Goal: Task Accomplishment & Management: Use online tool/utility

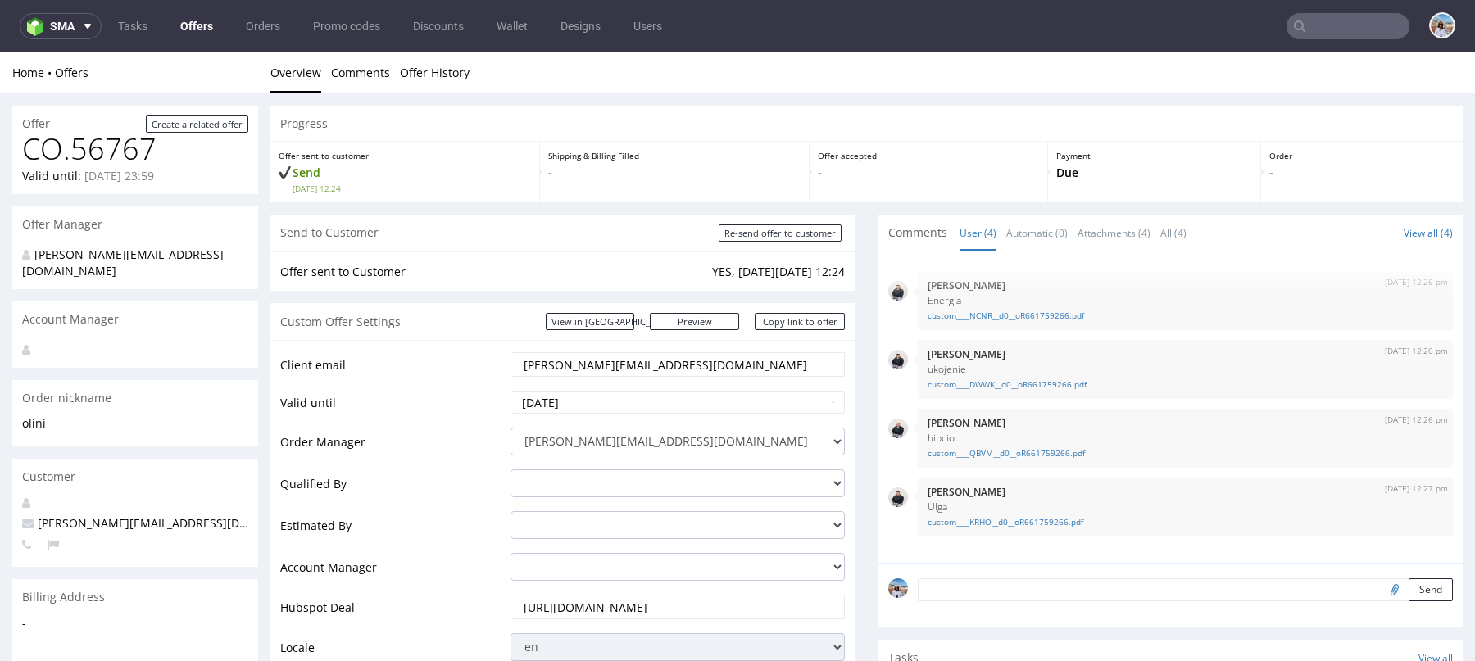
scroll to position [947, 0]
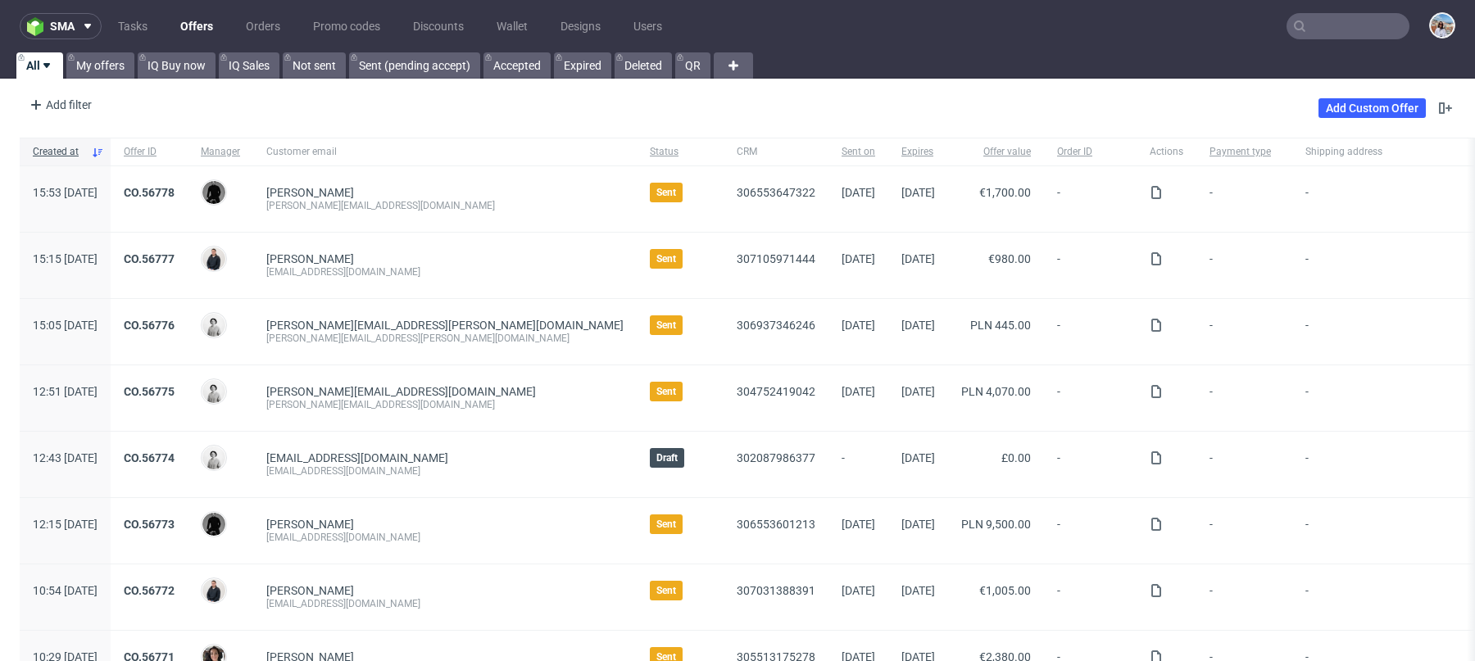
click at [1346, 20] on input "text" at bounding box center [1347, 26] width 123 height 26
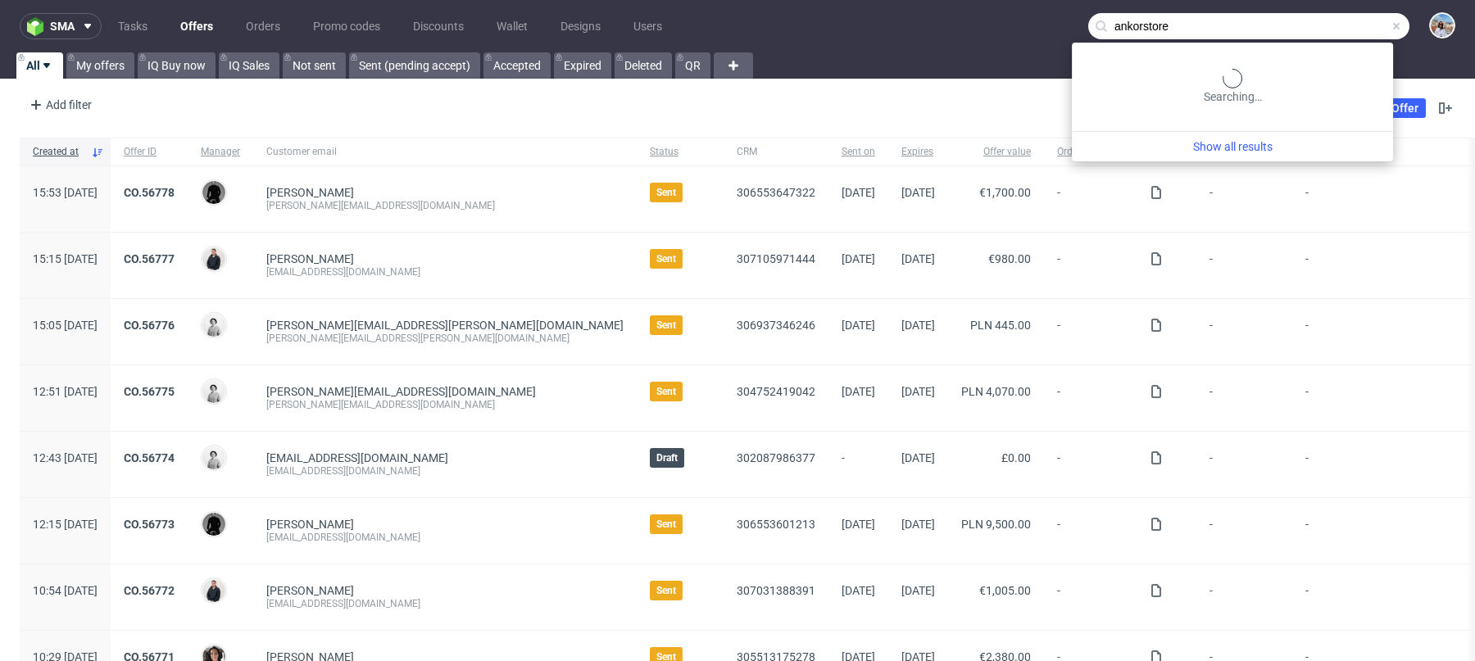
type input "ankorstore"
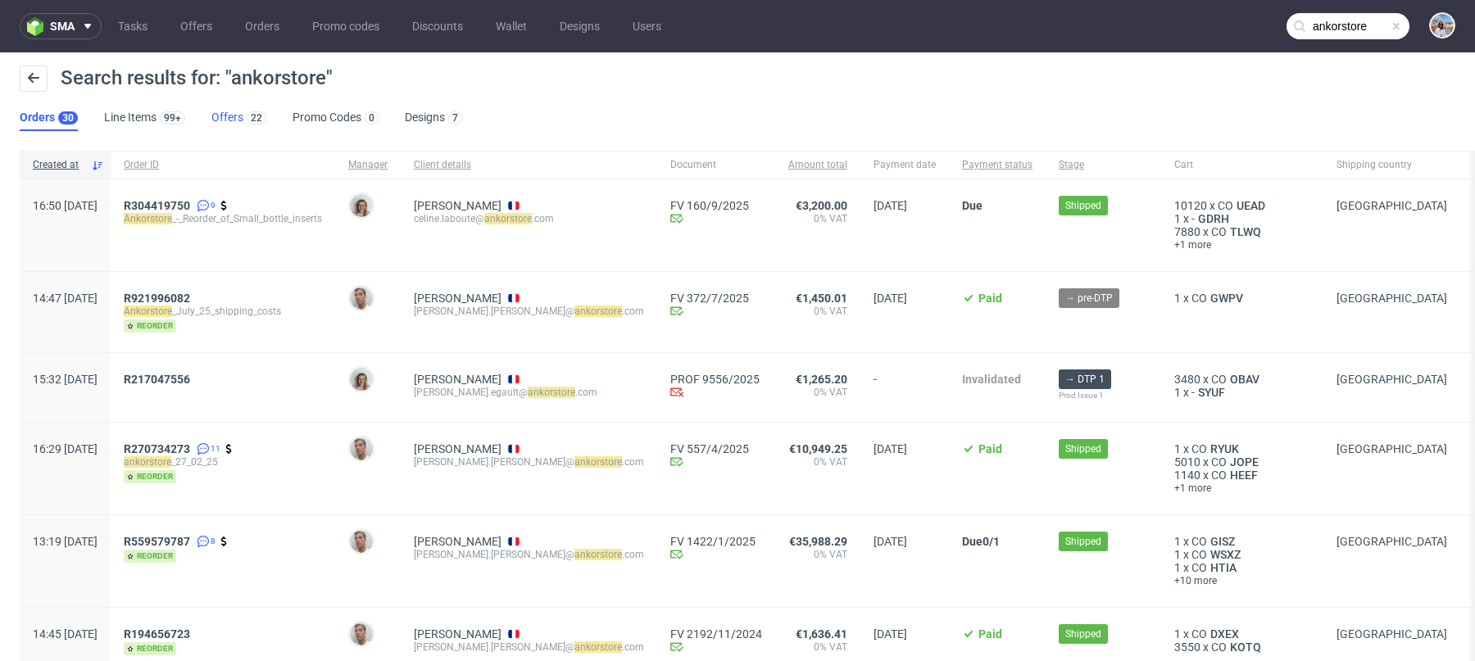
click at [232, 119] on link "Offers 22" at bounding box center [238, 118] width 55 height 26
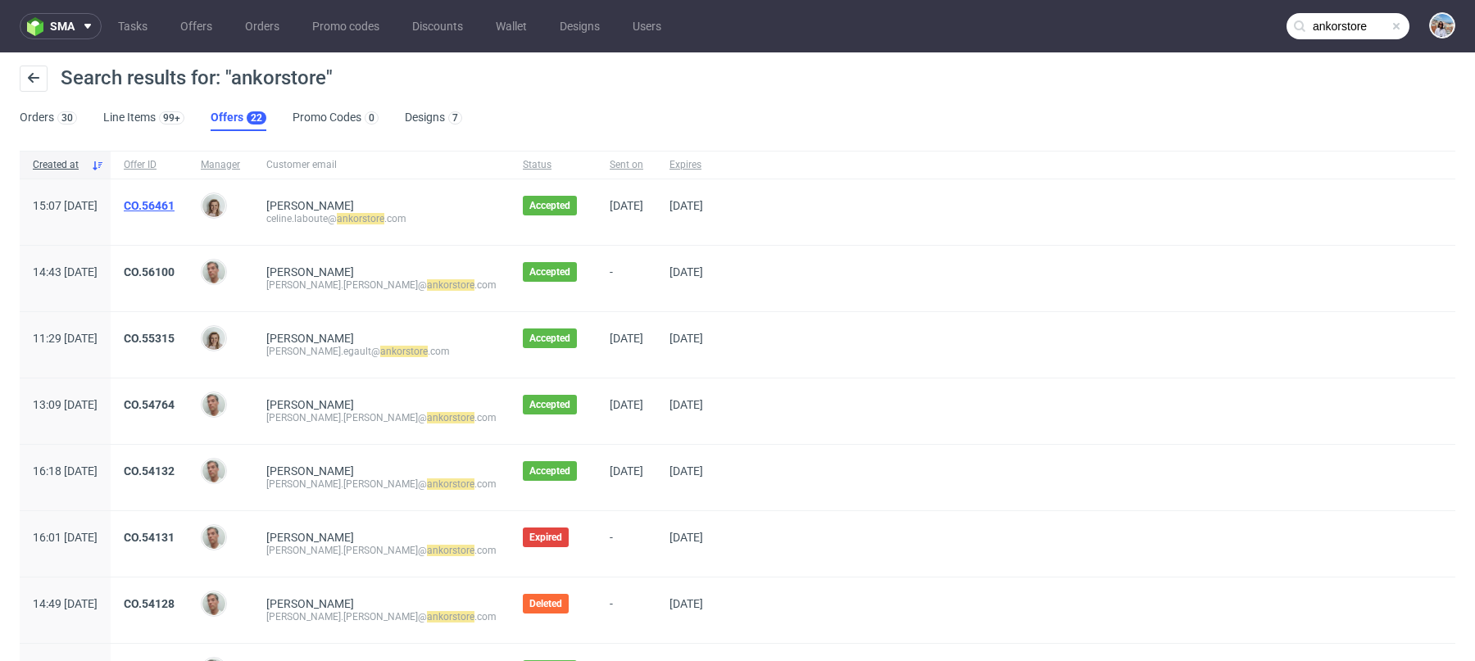
click at [175, 202] on link "CO.56461" at bounding box center [149, 205] width 51 height 13
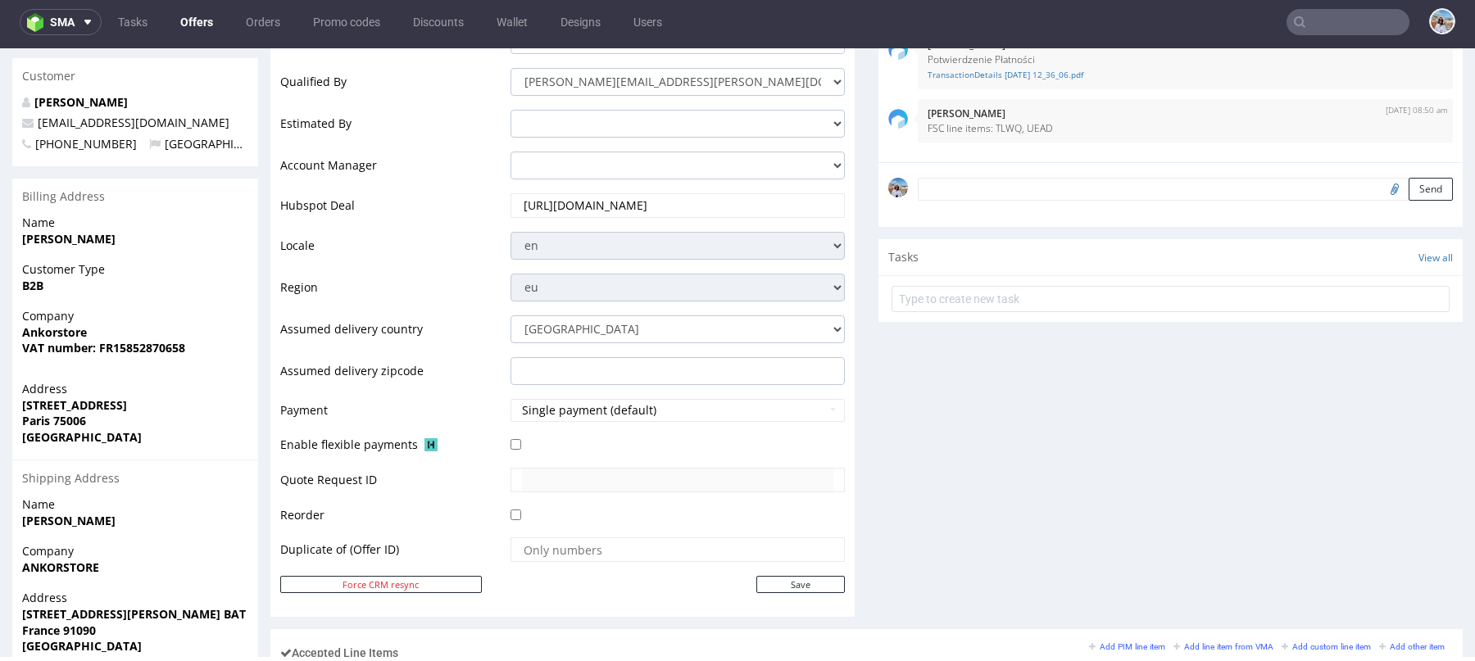
scroll to position [903, 0]
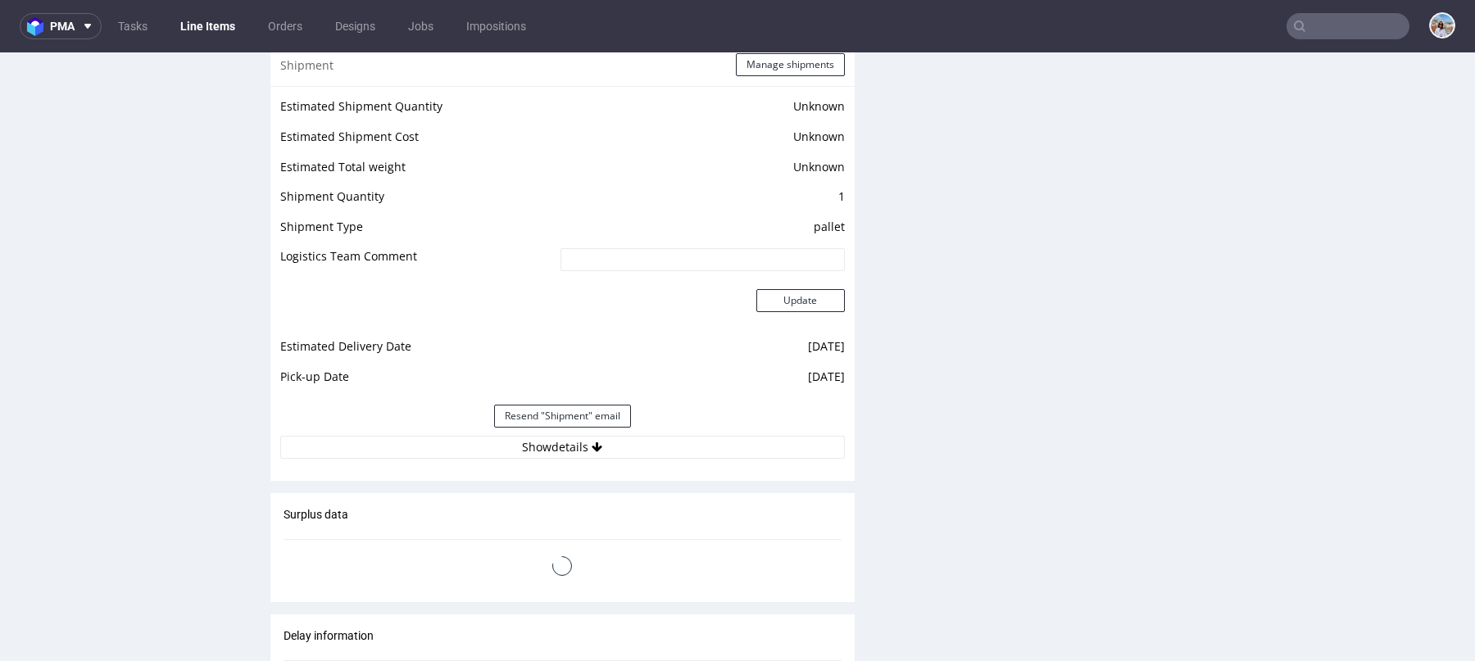
scroll to position [1555, 0]
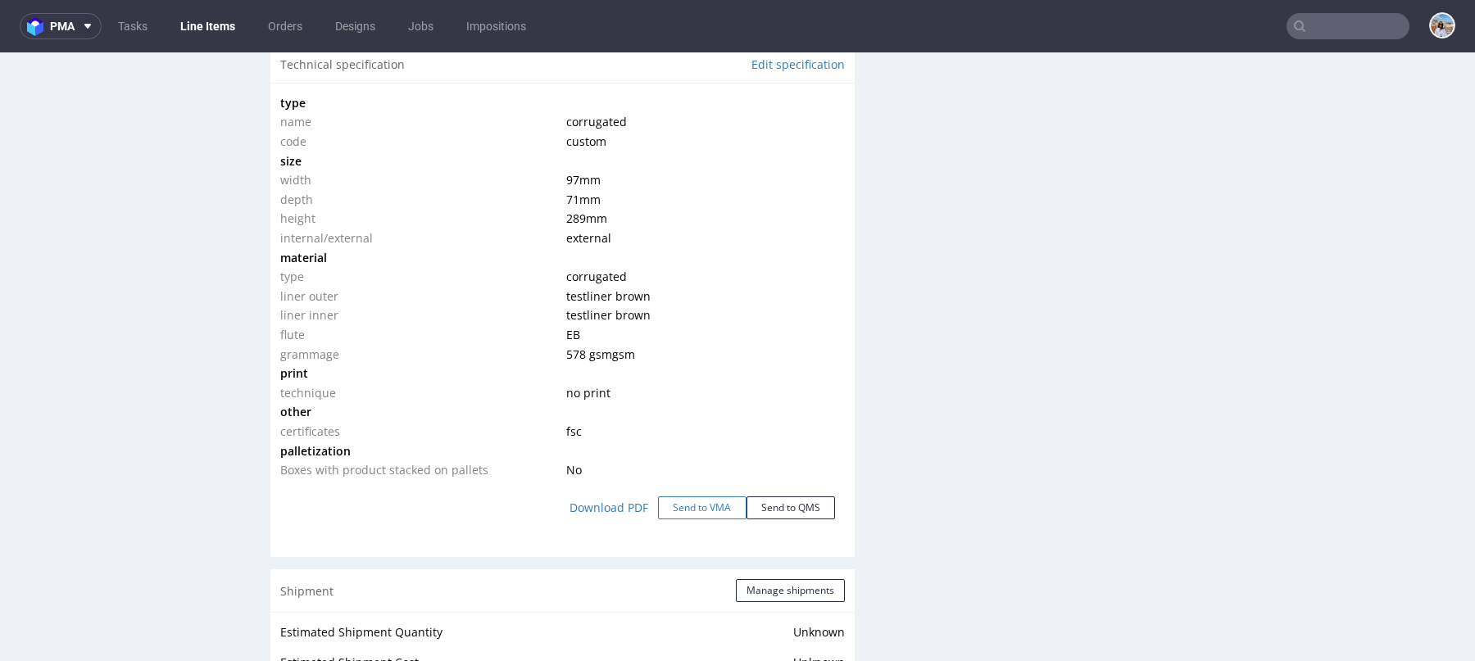
click at [696, 513] on button "Send to VMA" at bounding box center [702, 508] width 88 height 23
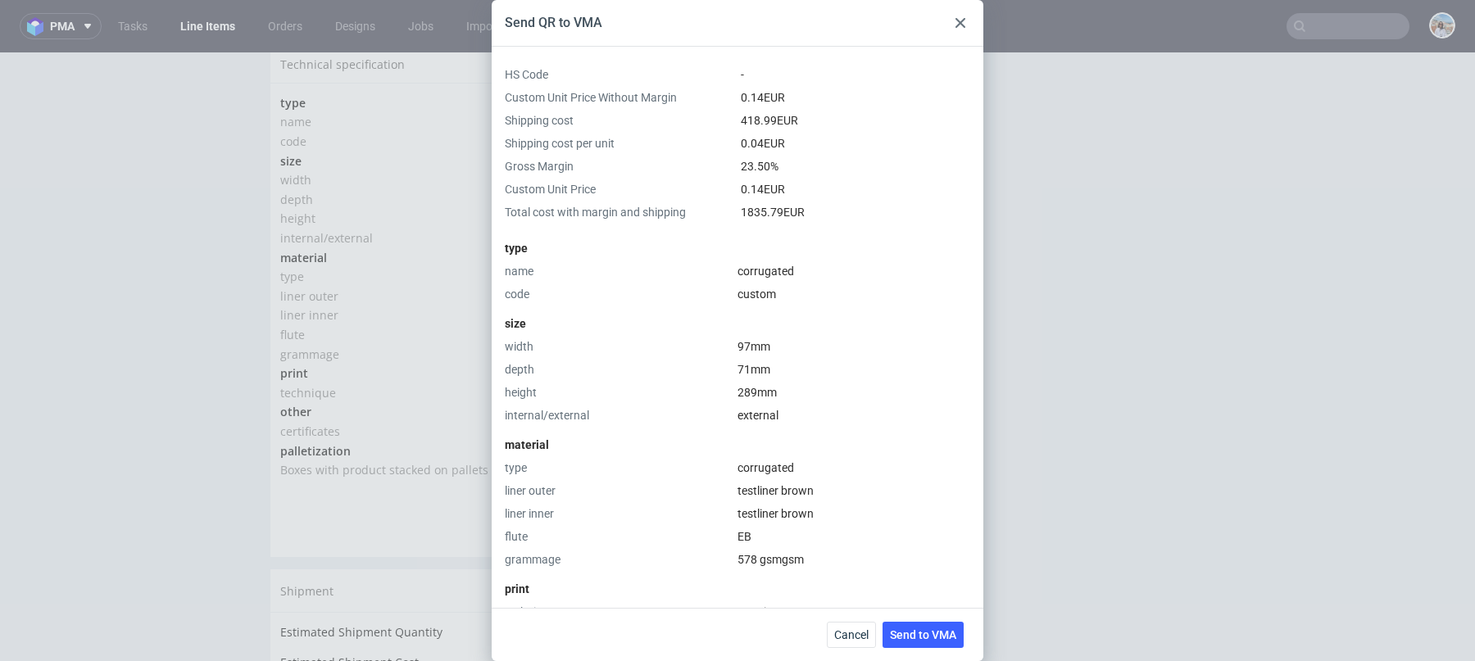
scroll to position [397, 0]
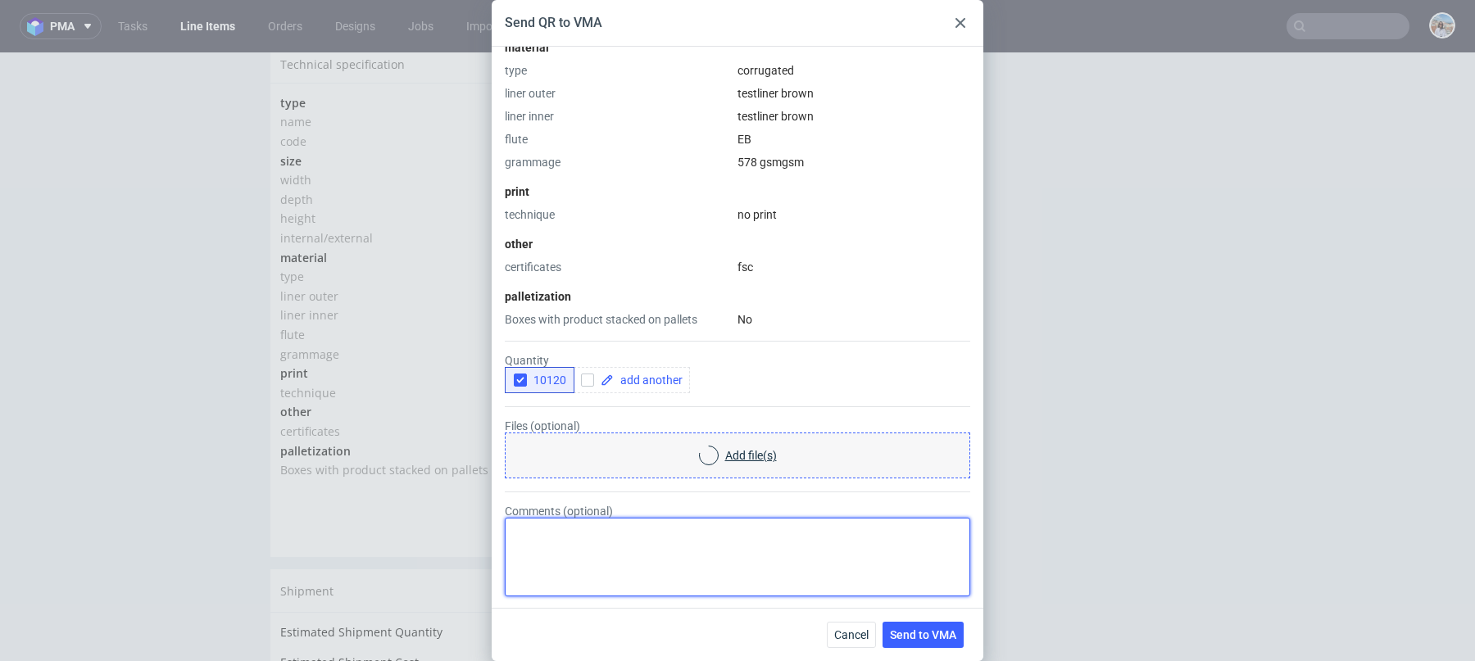
click at [595, 565] on textarea "Comments (optional)" at bounding box center [737, 557] width 465 height 79
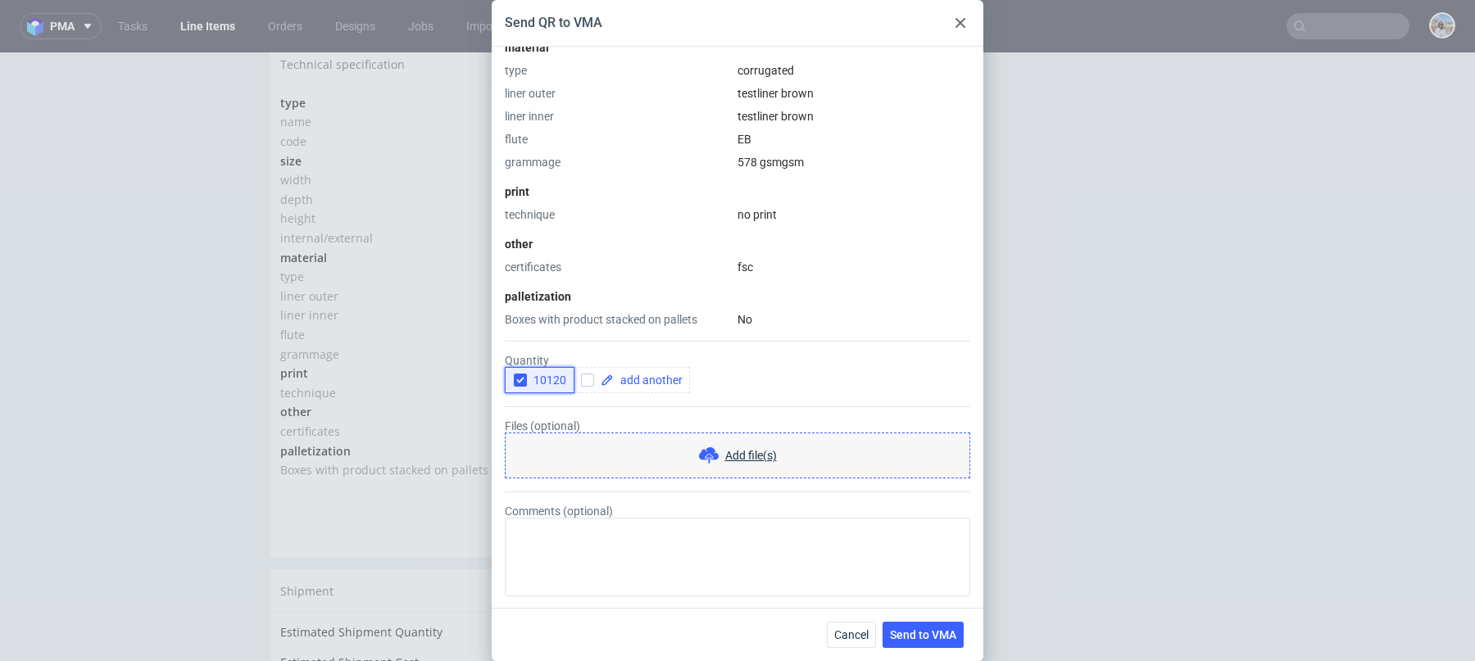
click at [556, 379] on span "10120" at bounding box center [546, 380] width 39 height 13
click at [632, 381] on span at bounding box center [648, 379] width 69 height 11
checkbox input "true"
click at [633, 600] on div "HS Code - Custom Unit Price Without Margin 0.14 EUR Shipping cost 418.99 EUR Sh…" at bounding box center [738, 327] width 492 height 561
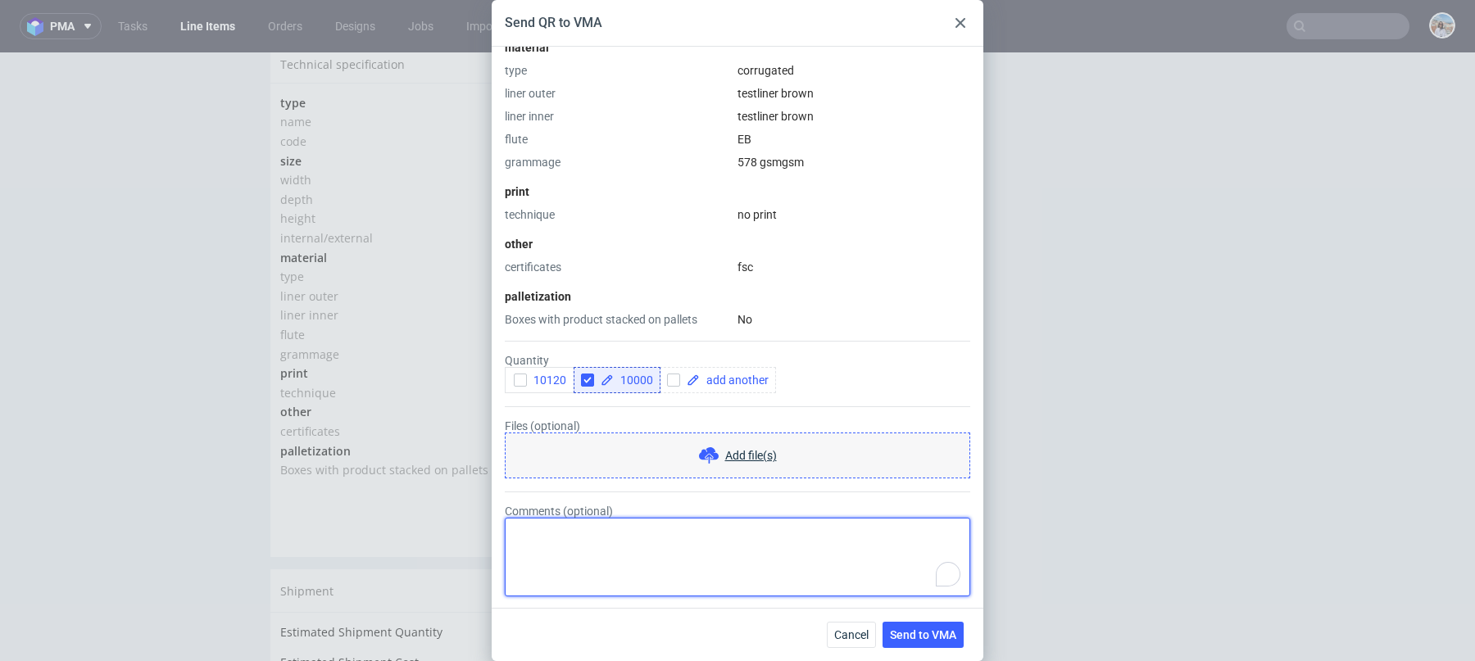
click at [593, 560] on textarea "Comments (optional)" at bounding box center [737, 557] width 465 height 79
type textarea "Reorder 1: 1"
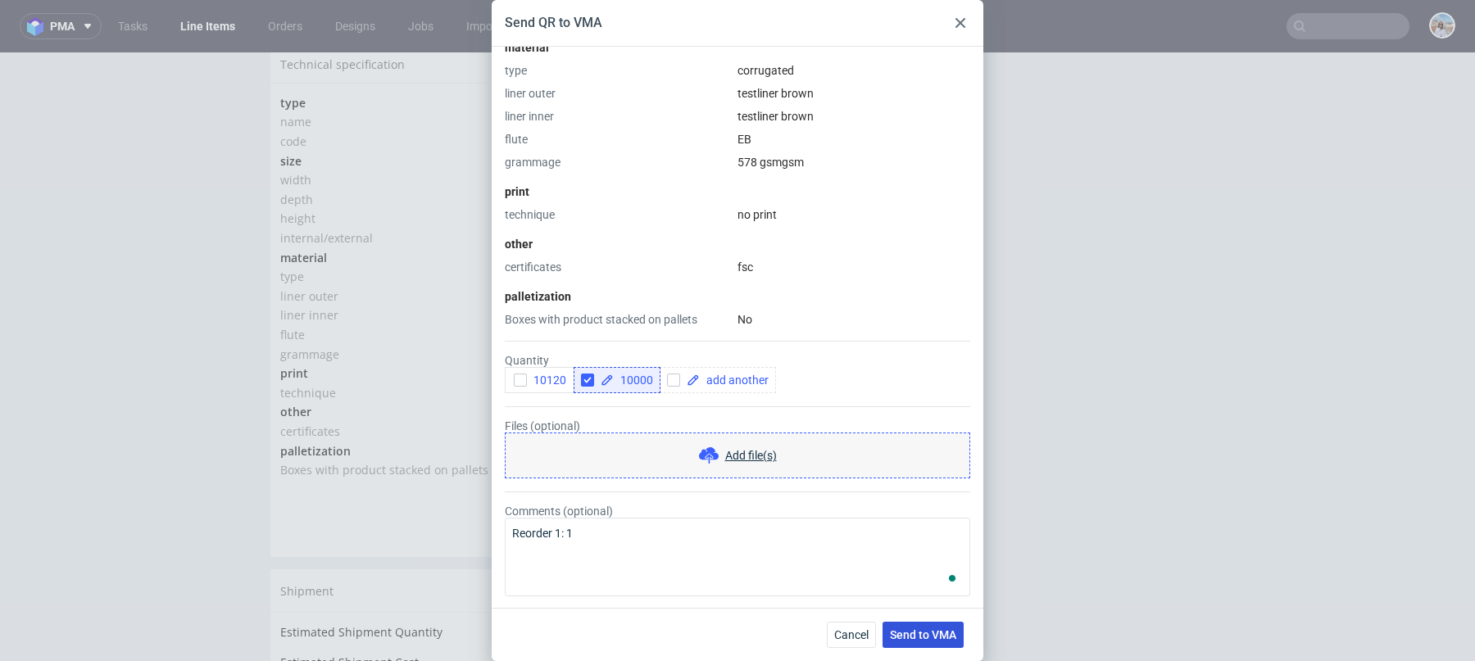
click at [906, 637] on span "Send to VMA" at bounding box center [923, 634] width 66 height 11
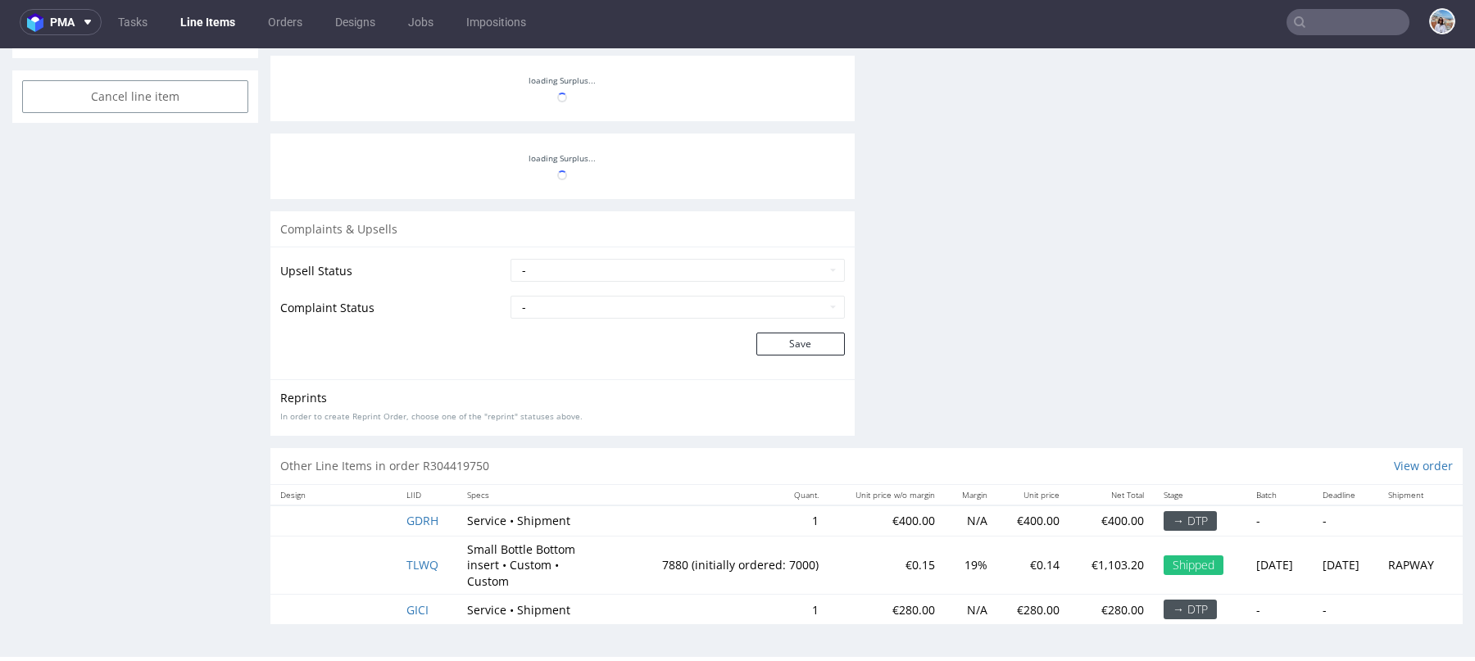
scroll to position [215, 0]
select select "in_progress"
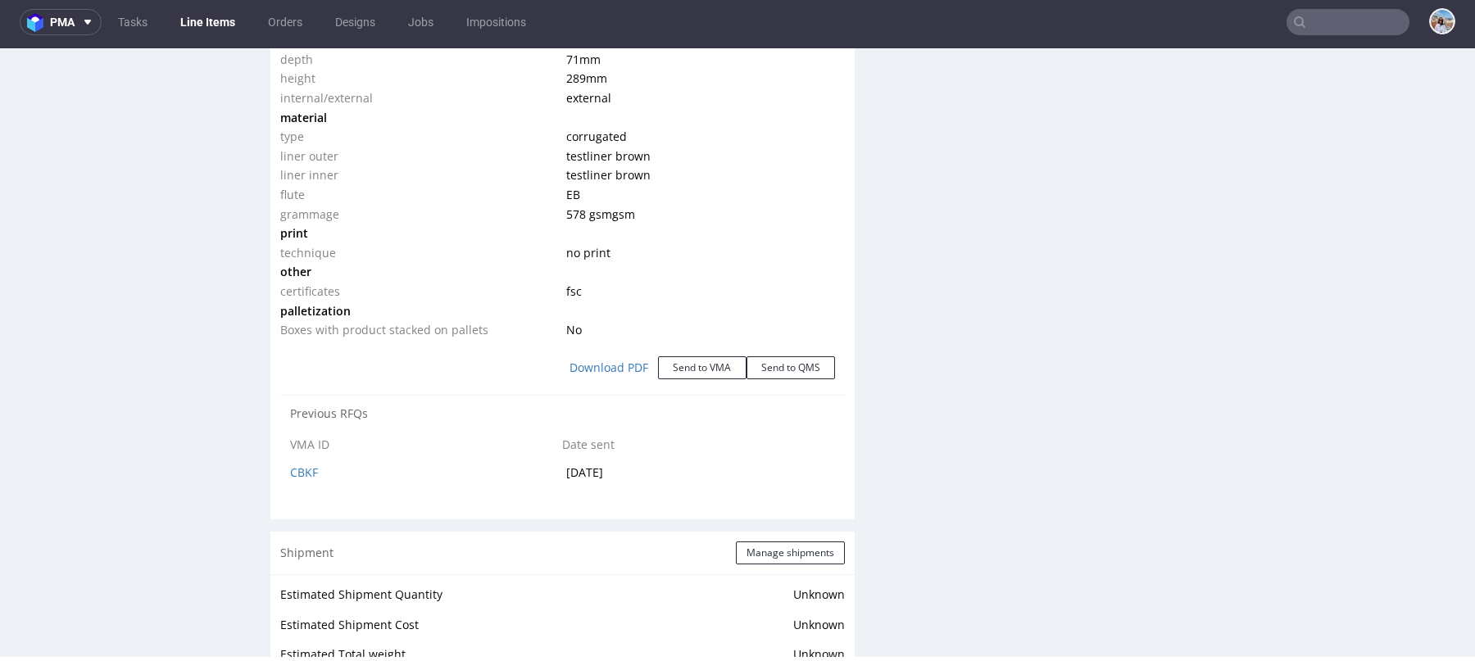
scroll to position [2709, 0]
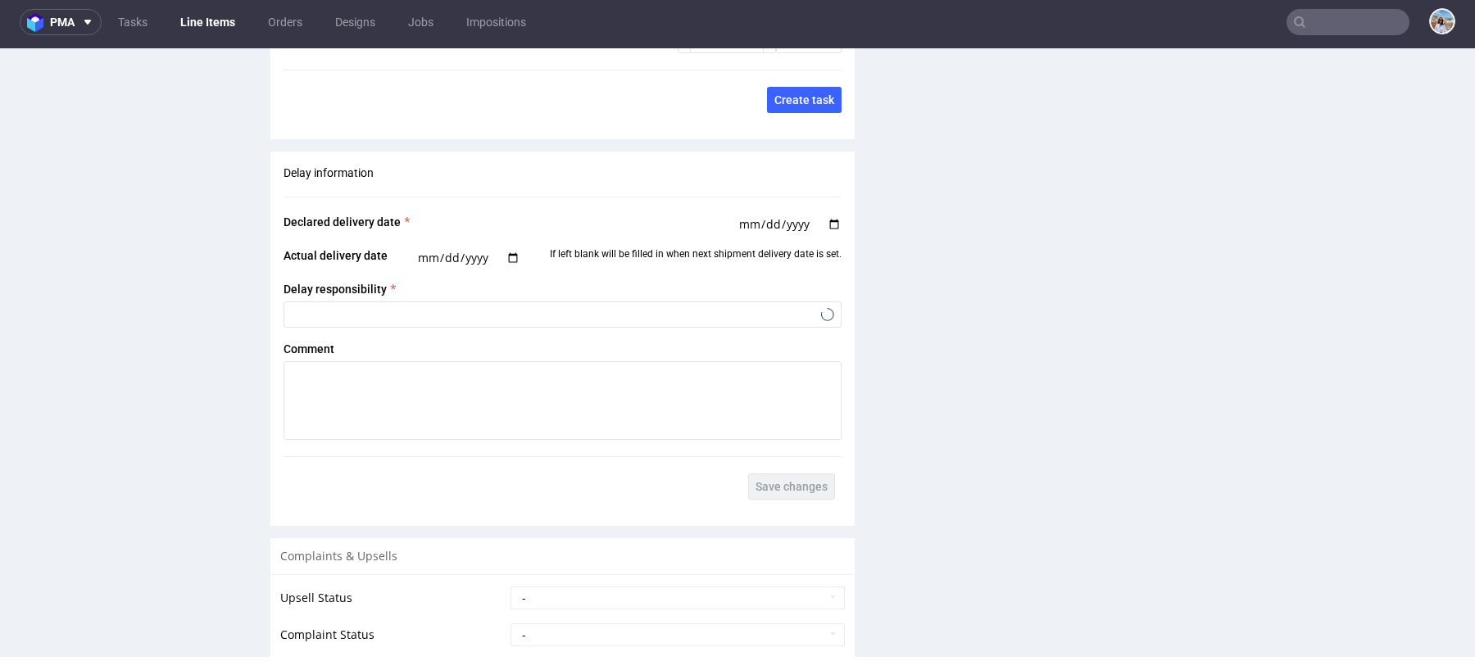
type input "10120"
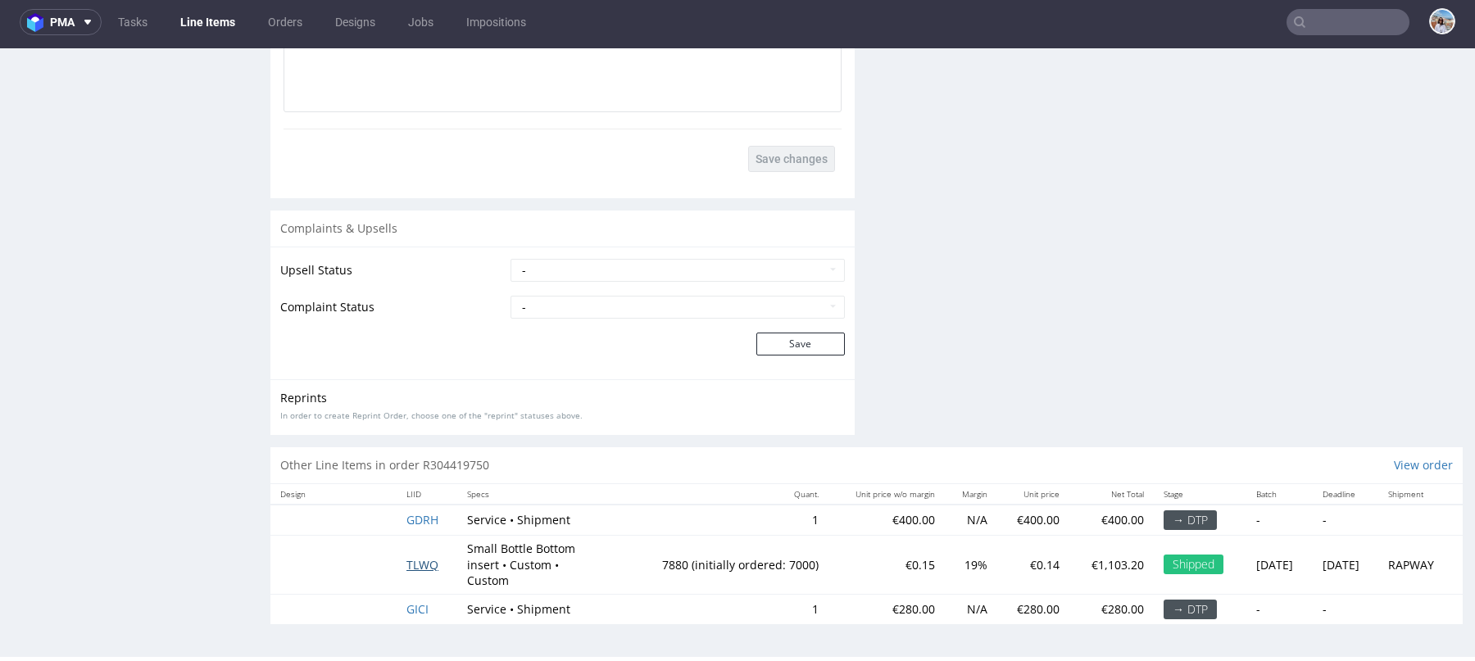
click at [415, 565] on span "TLWQ" at bounding box center [422, 565] width 32 height 16
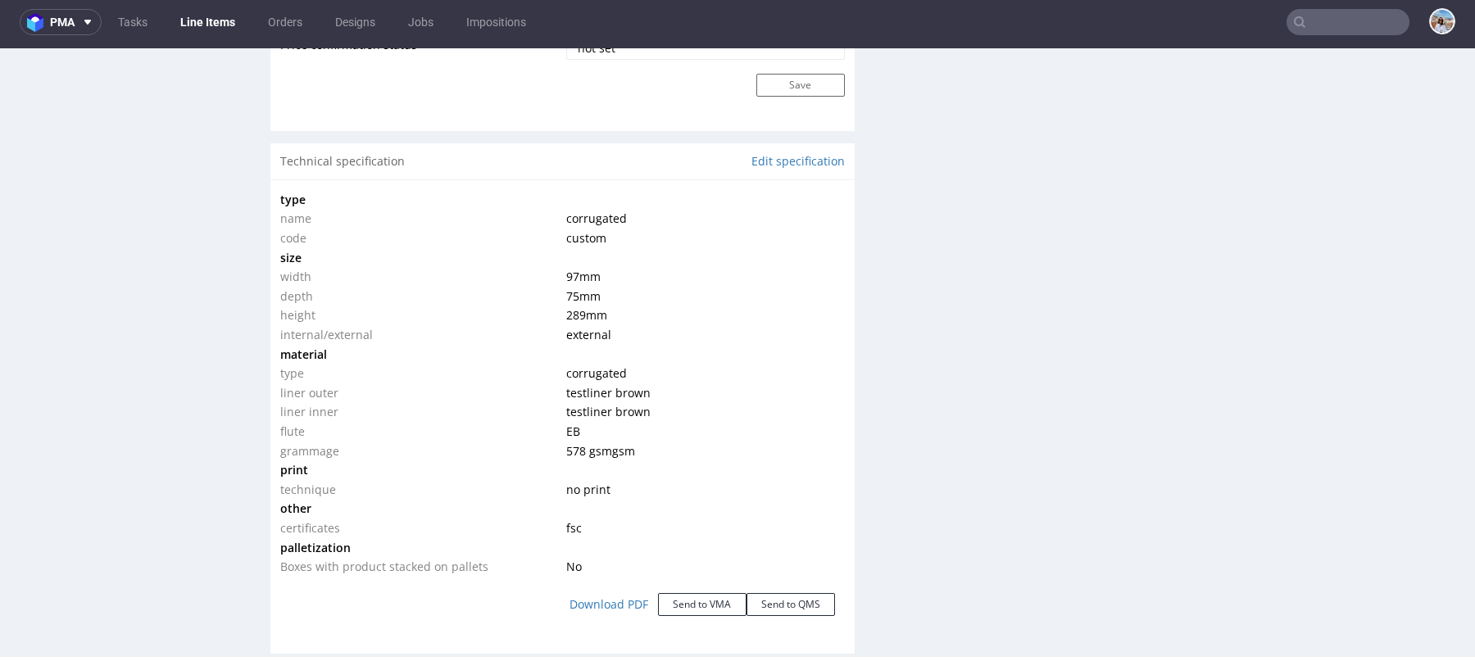
scroll to position [1484, 0]
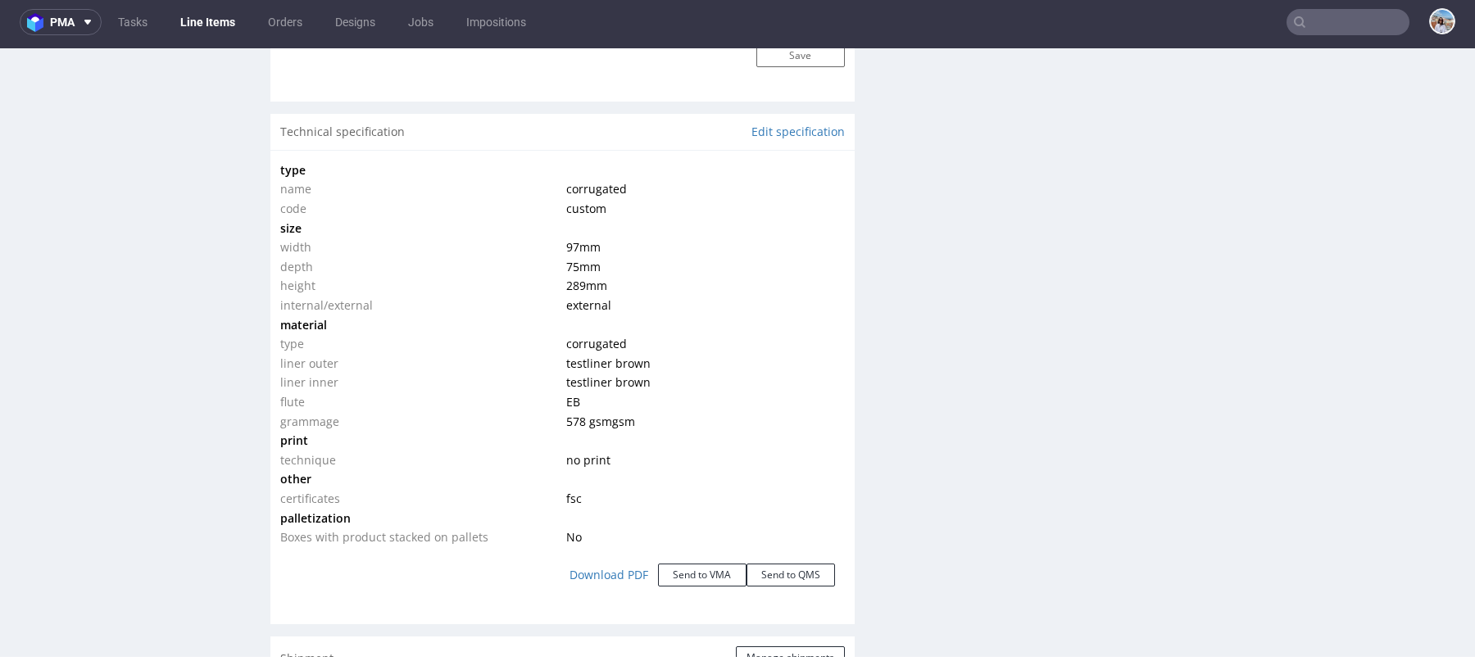
click at [697, 597] on div "Download PDF Send to VMA Send to QMS" at bounding box center [562, 575] width 565 height 56
click at [694, 582] on button "Send to VMA" at bounding box center [702, 575] width 88 height 23
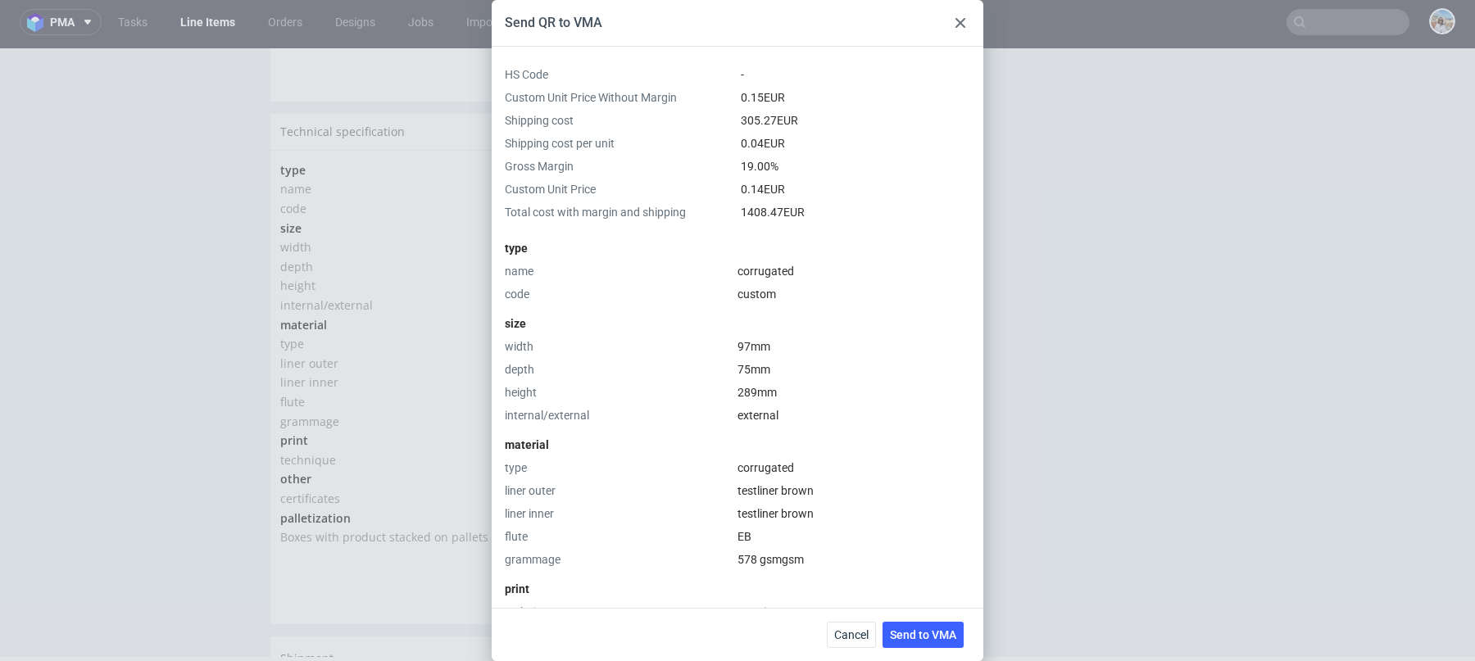
scroll to position [397, 0]
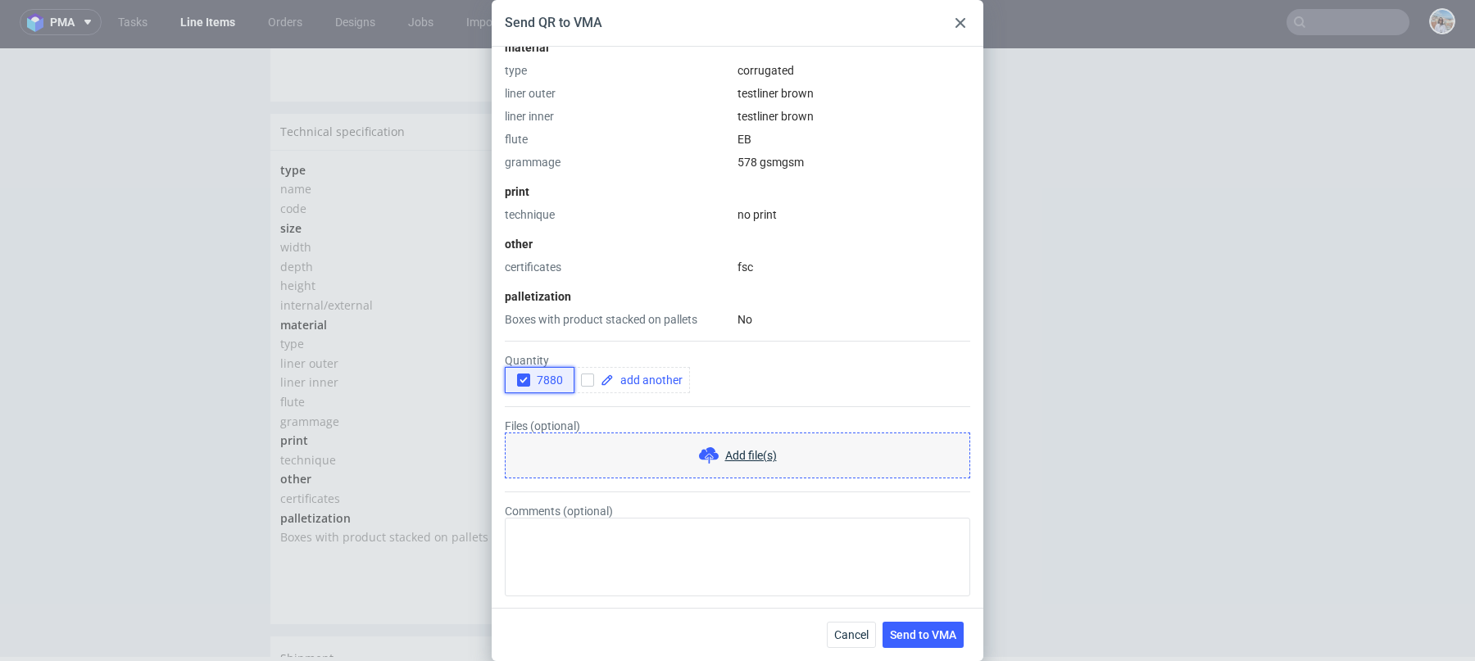
click at [540, 379] on span "7880" at bounding box center [546, 380] width 33 height 13
click at [653, 379] on span at bounding box center [648, 379] width 69 height 11
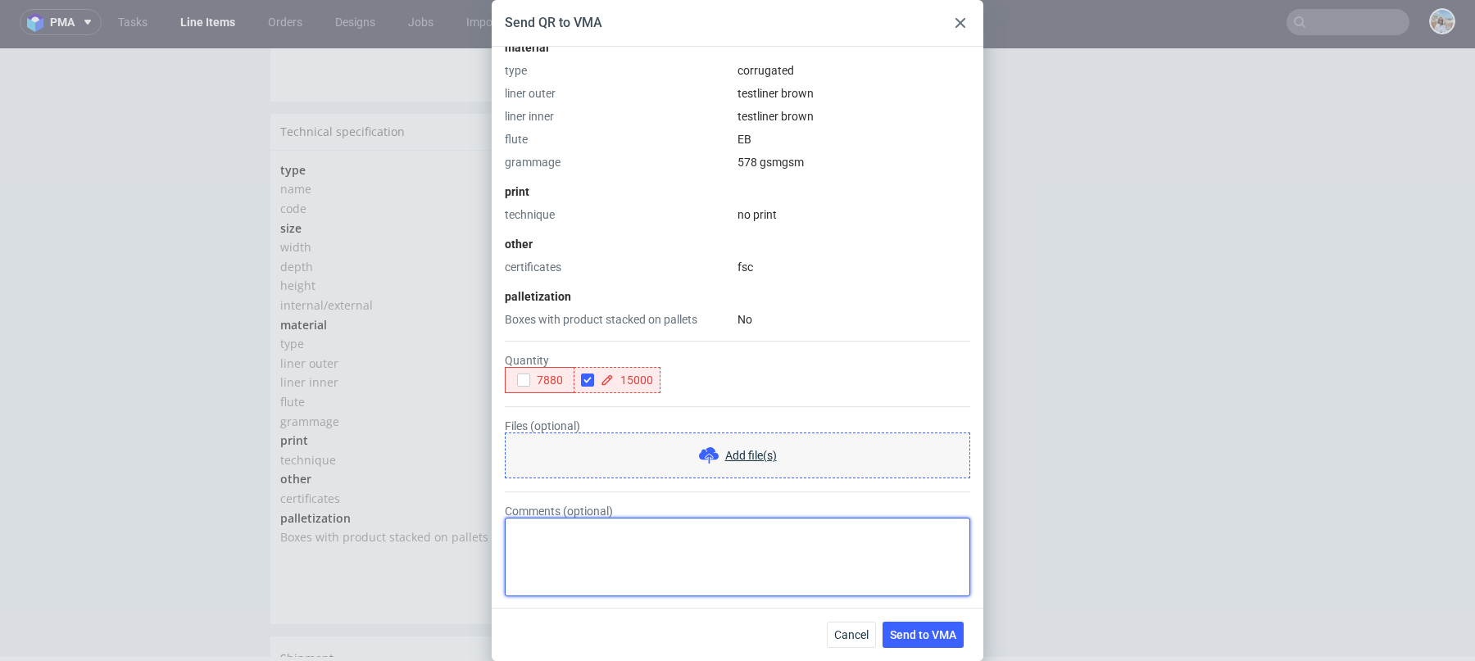
checkbox input "true"
click at [696, 547] on textarea "Comments (optional)" at bounding box center [737, 557] width 465 height 79
type textarea "Reorder 1:1"
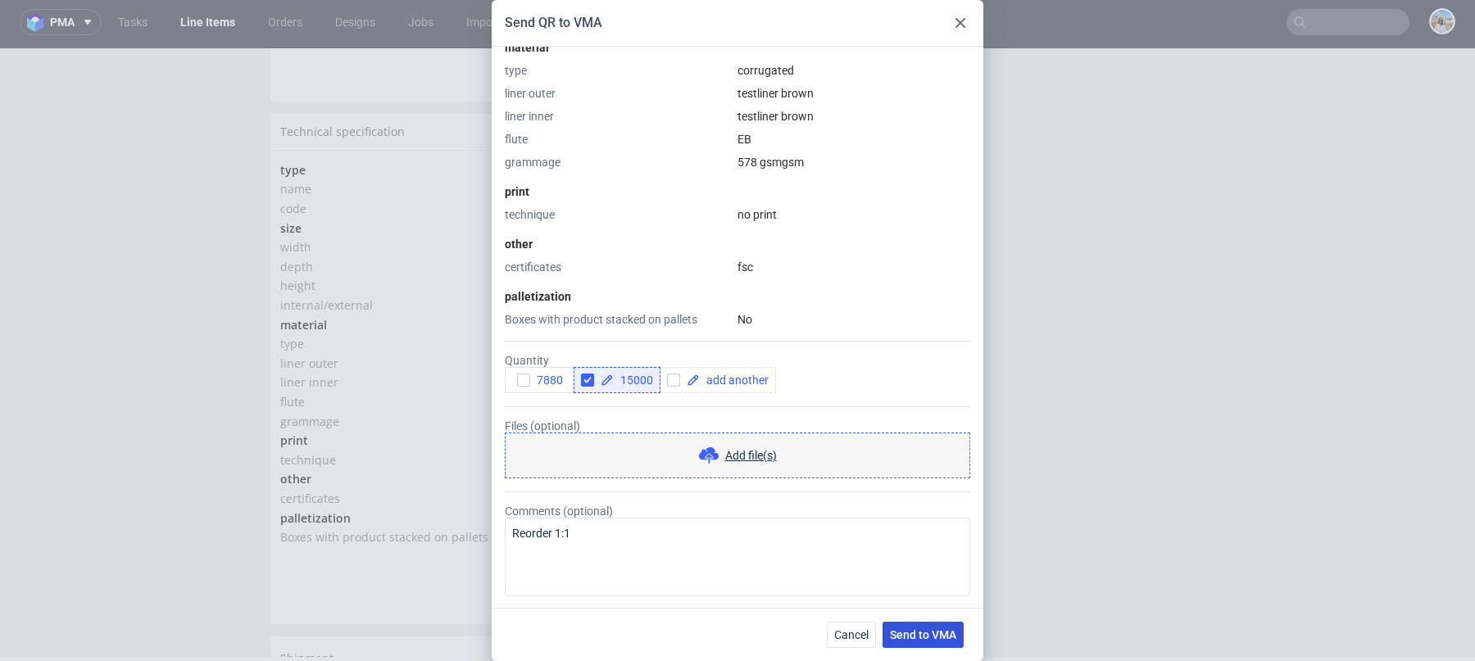
click at [944, 633] on span "Send to VMA" at bounding box center [923, 634] width 66 height 11
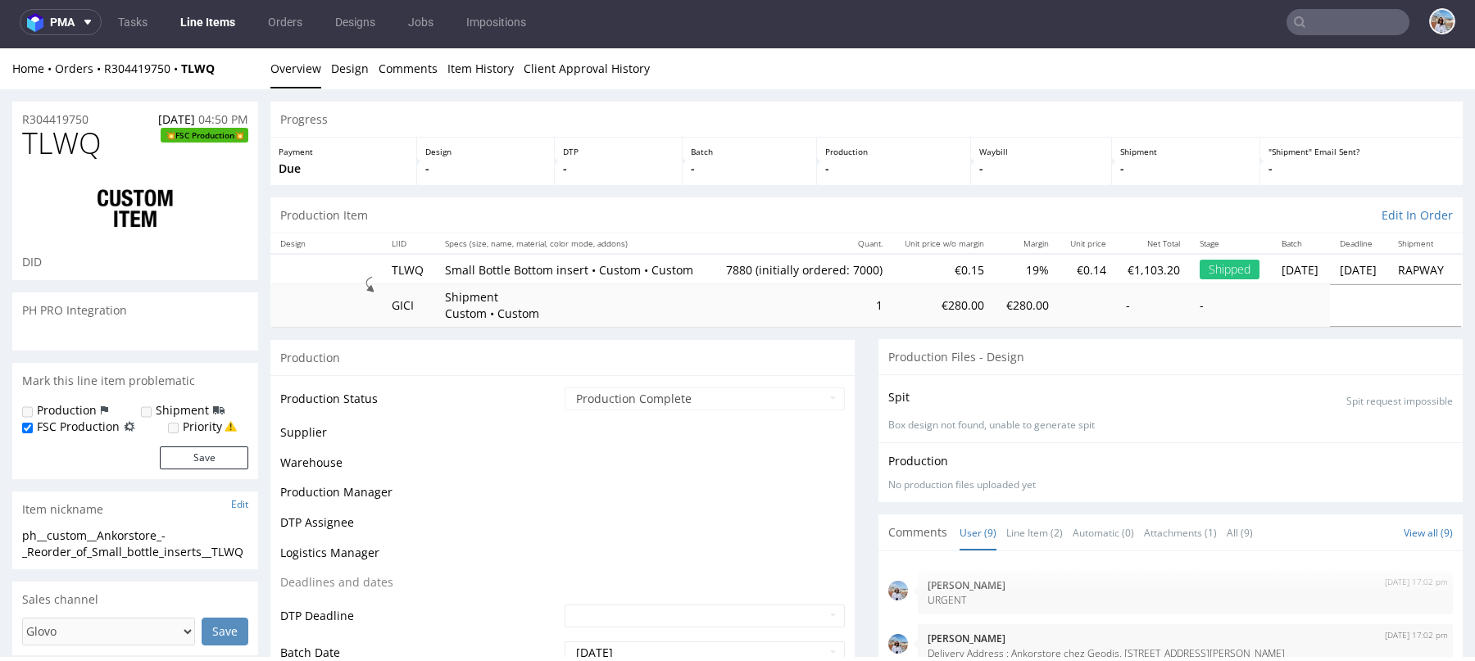
scroll to position [215, 0]
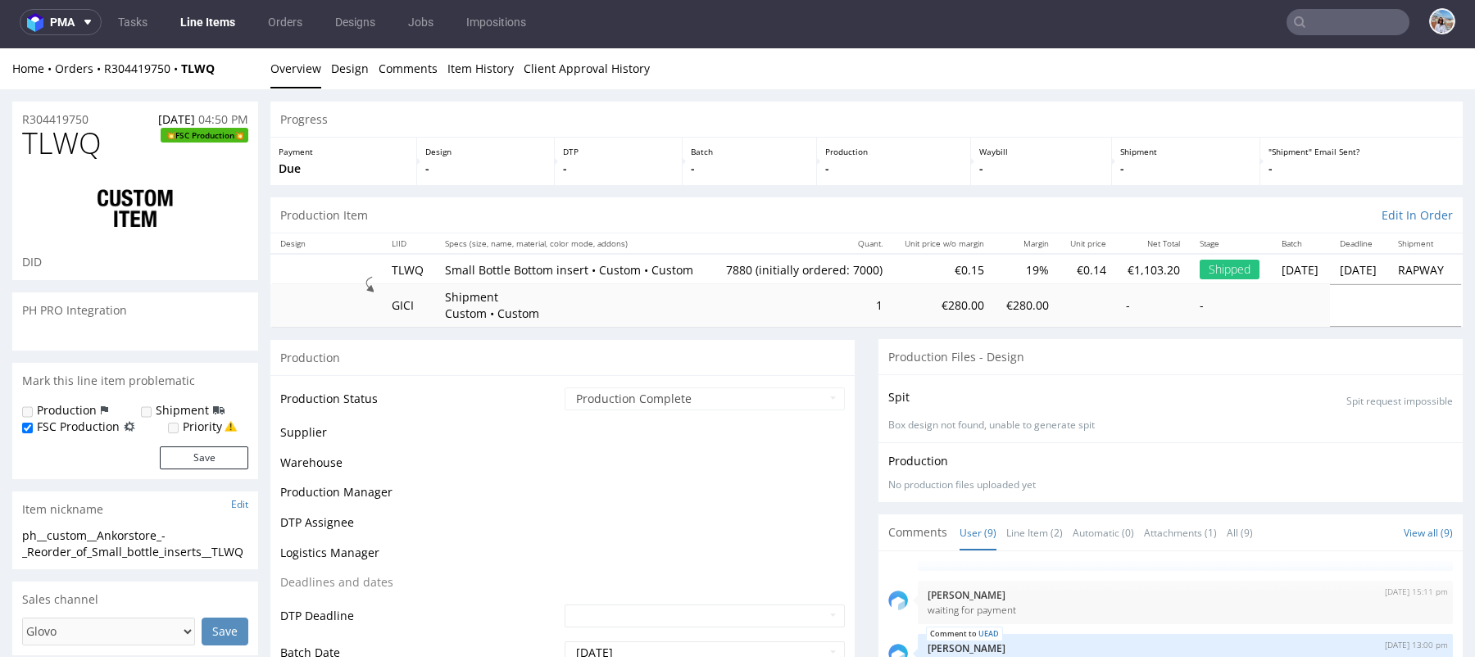
select select "in_progress"
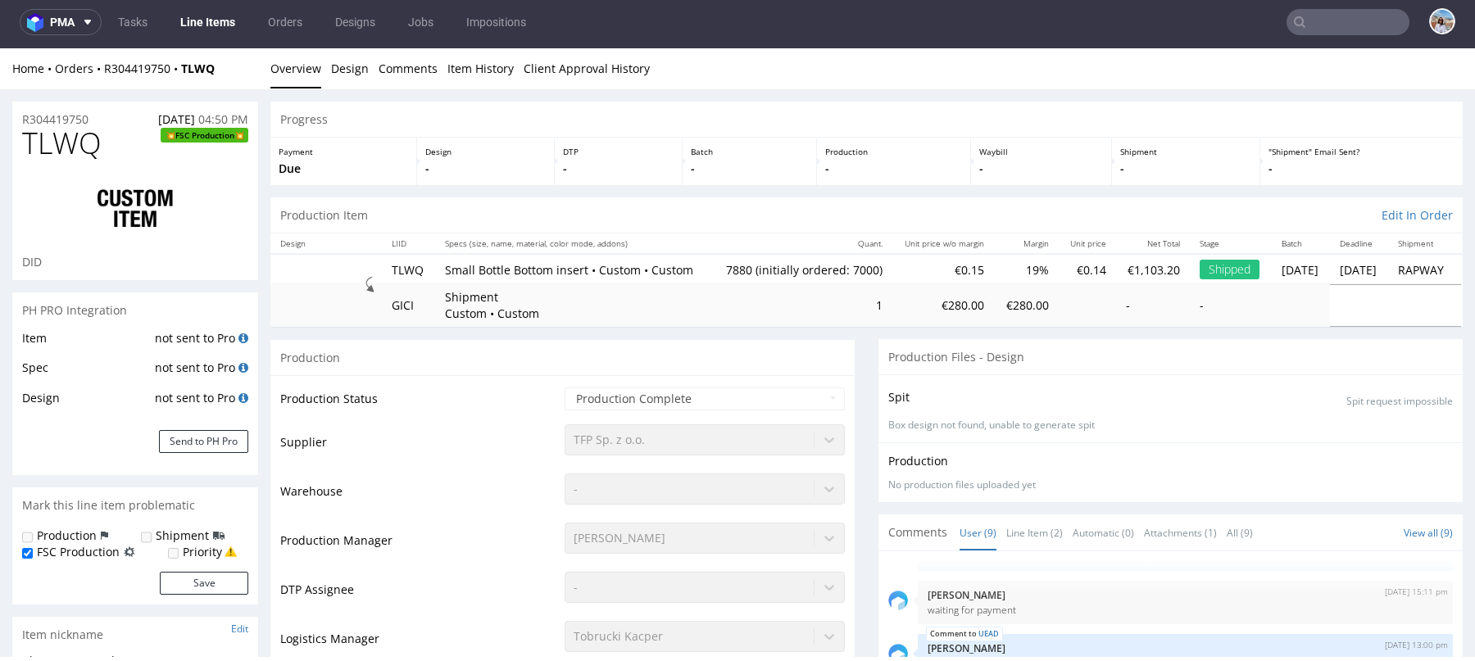
scroll to position [0, 0]
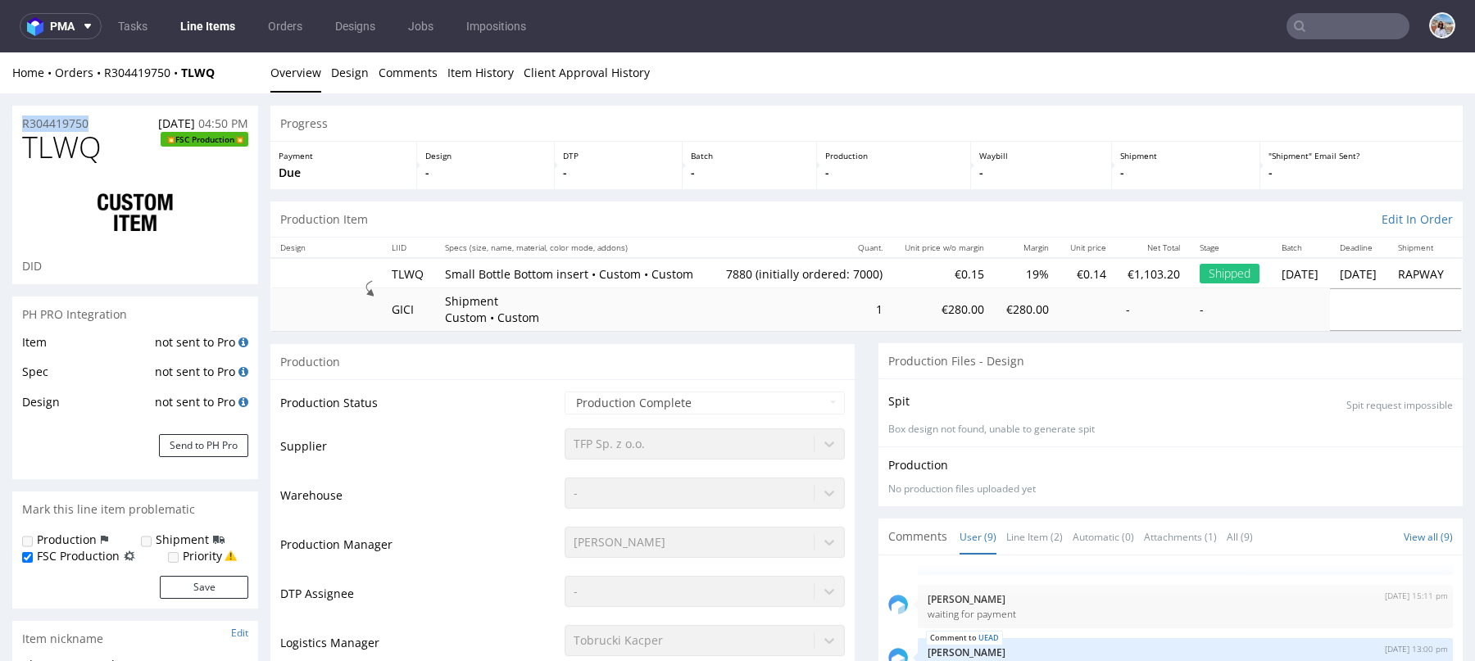
drag, startPoint x: 106, startPoint y: 116, endPoint x: 0, endPoint y: 116, distance: 105.7
copy p "R304419750"
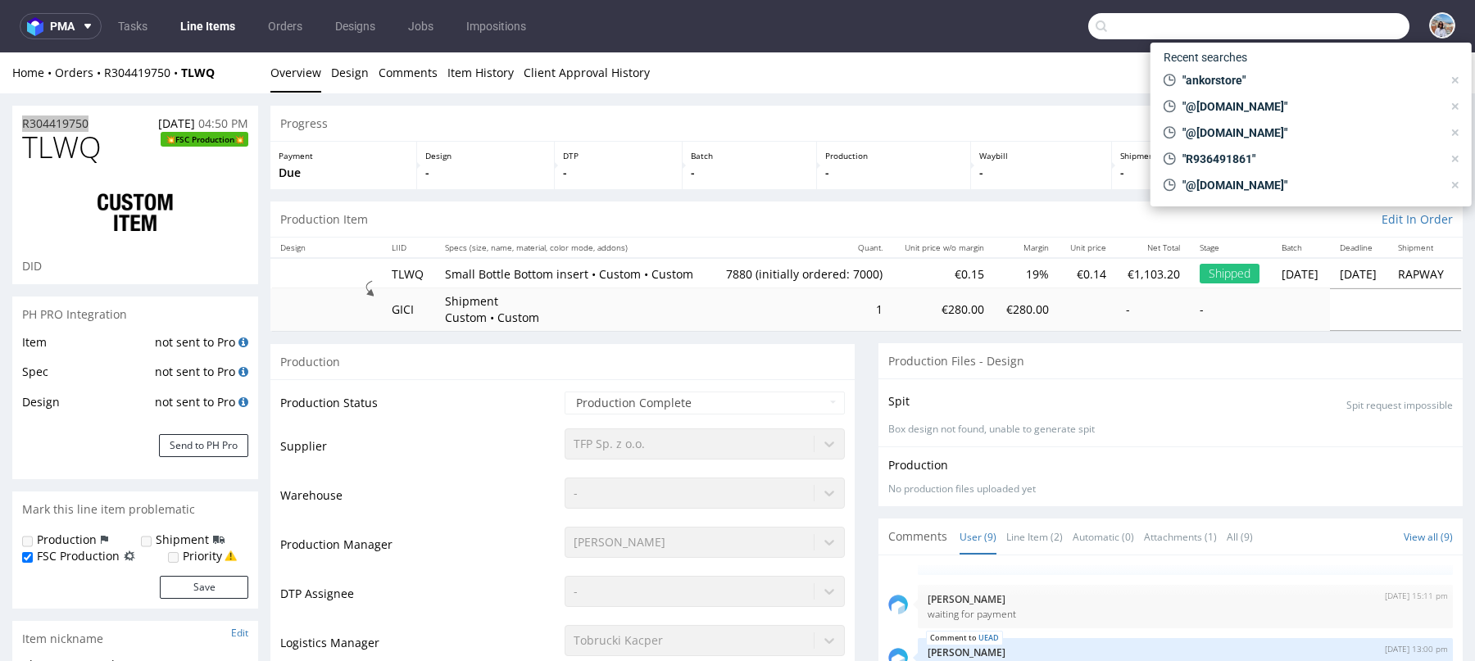
click at [1322, 19] on input "text" at bounding box center [1248, 26] width 321 height 26
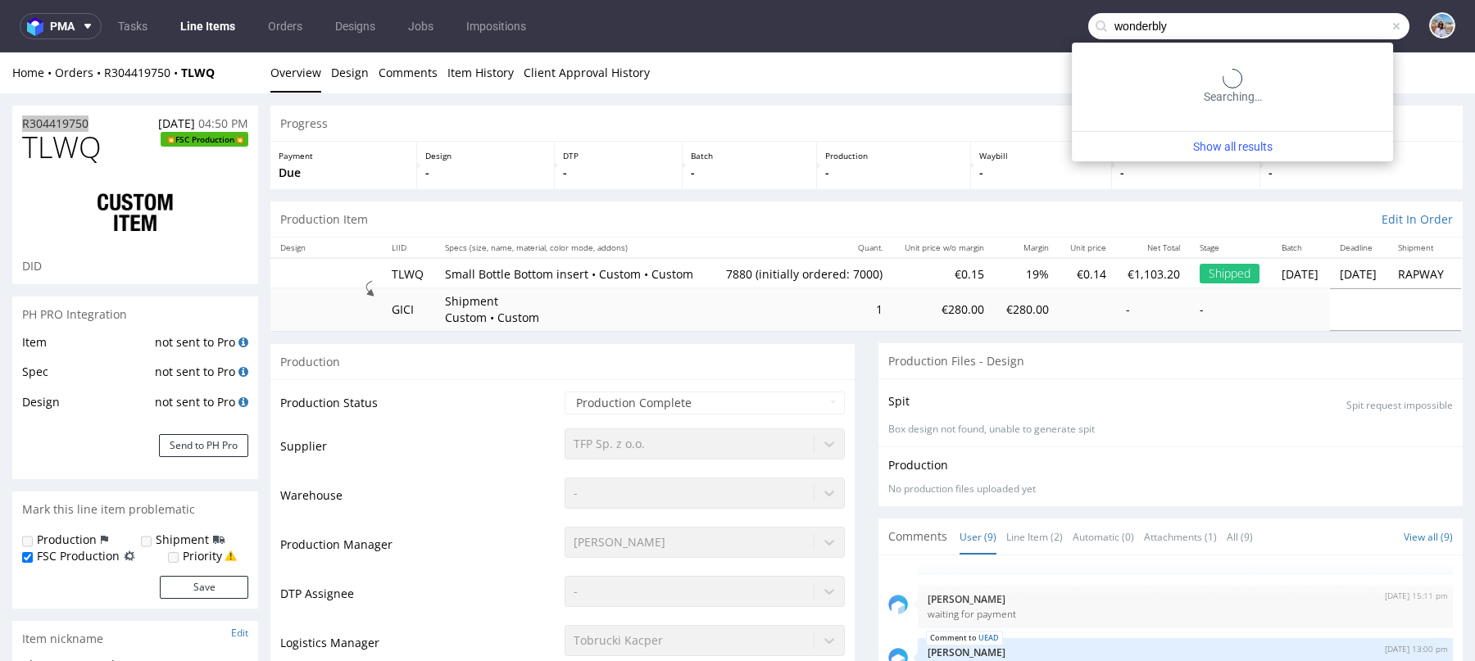
type input "wonderbly"
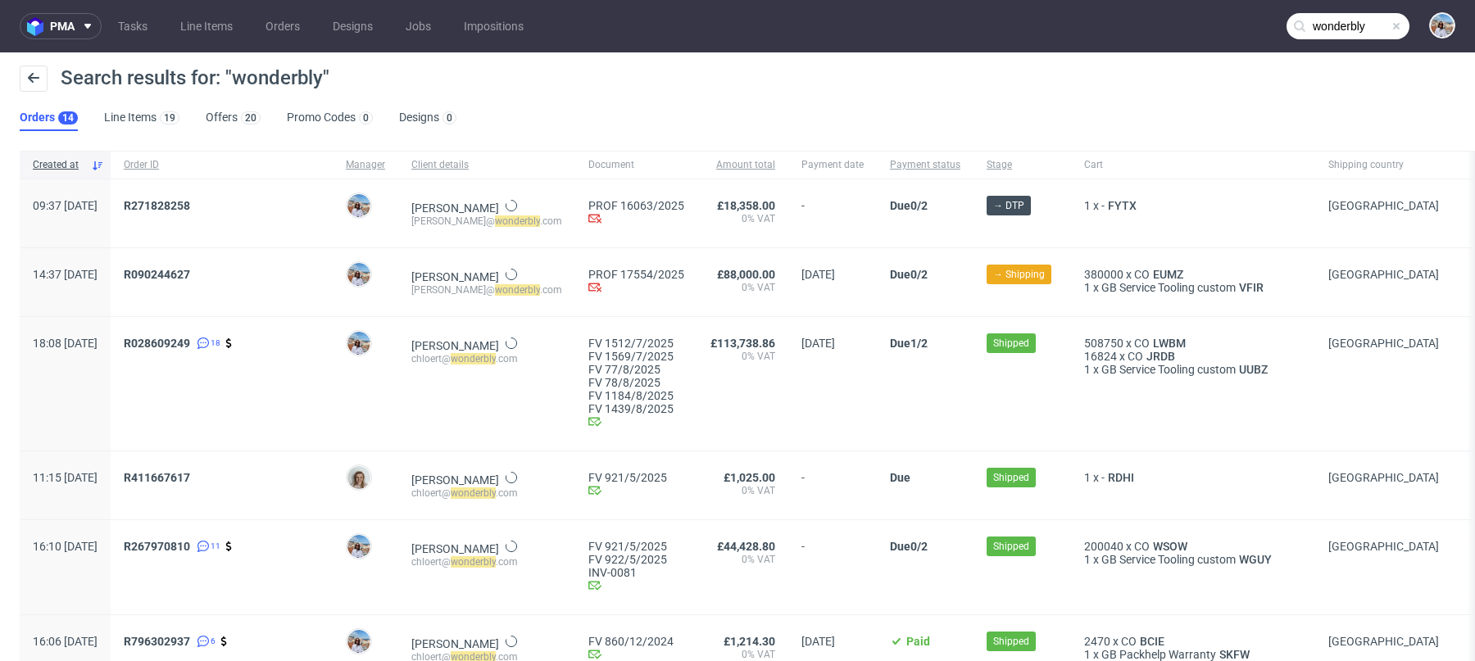
click at [243, 131] on div "Search results for: "wonderbly" Orders 14 Line Items 19 Offers 20 Promo Codes 0…" at bounding box center [737, 98] width 1475 height 92
click at [245, 122] on div "20" at bounding box center [250, 117] width 11 height 11
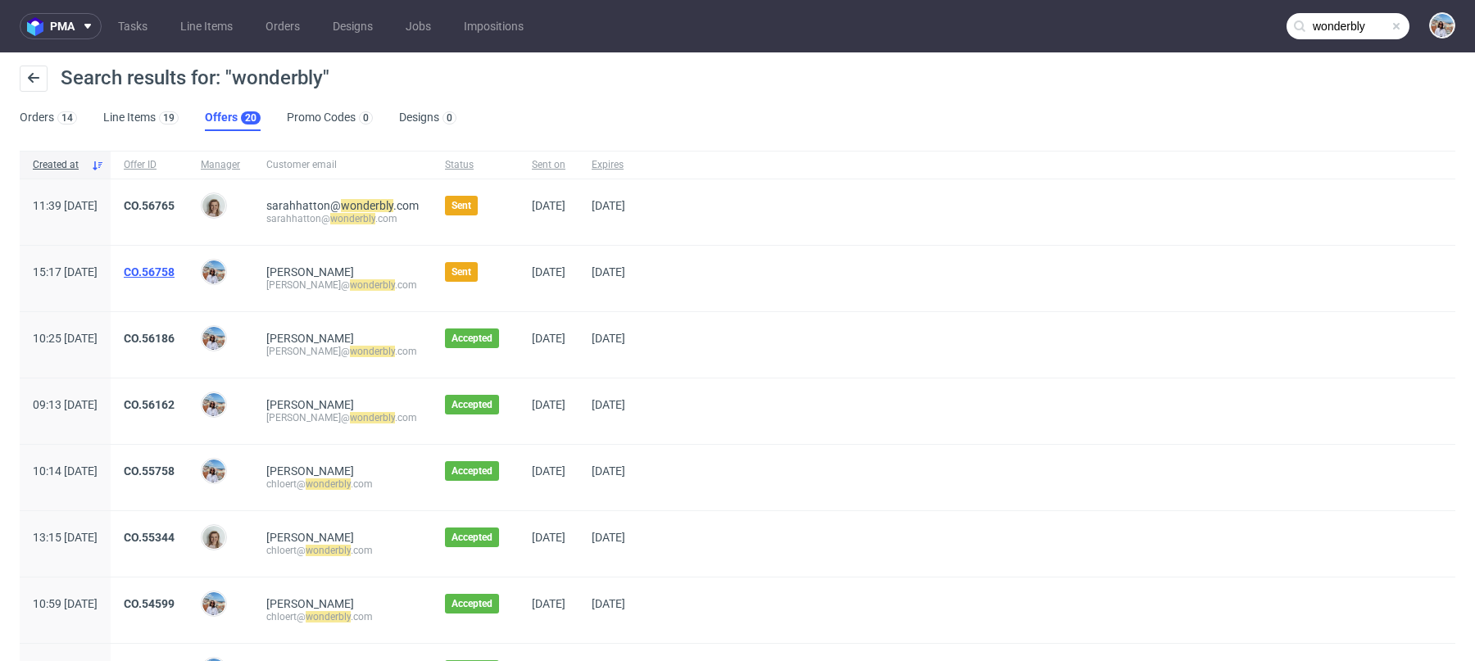
click at [175, 270] on link "CO.56758" at bounding box center [149, 271] width 51 height 13
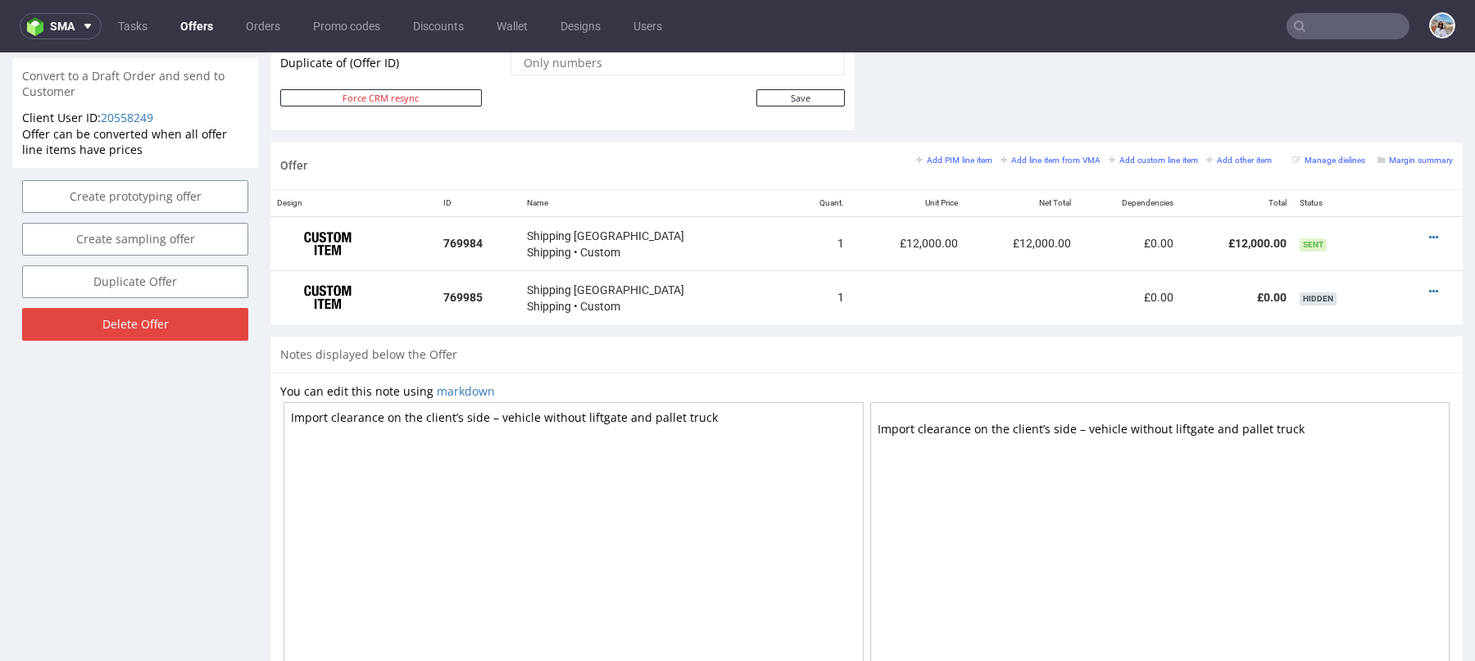
scroll to position [816, 0]
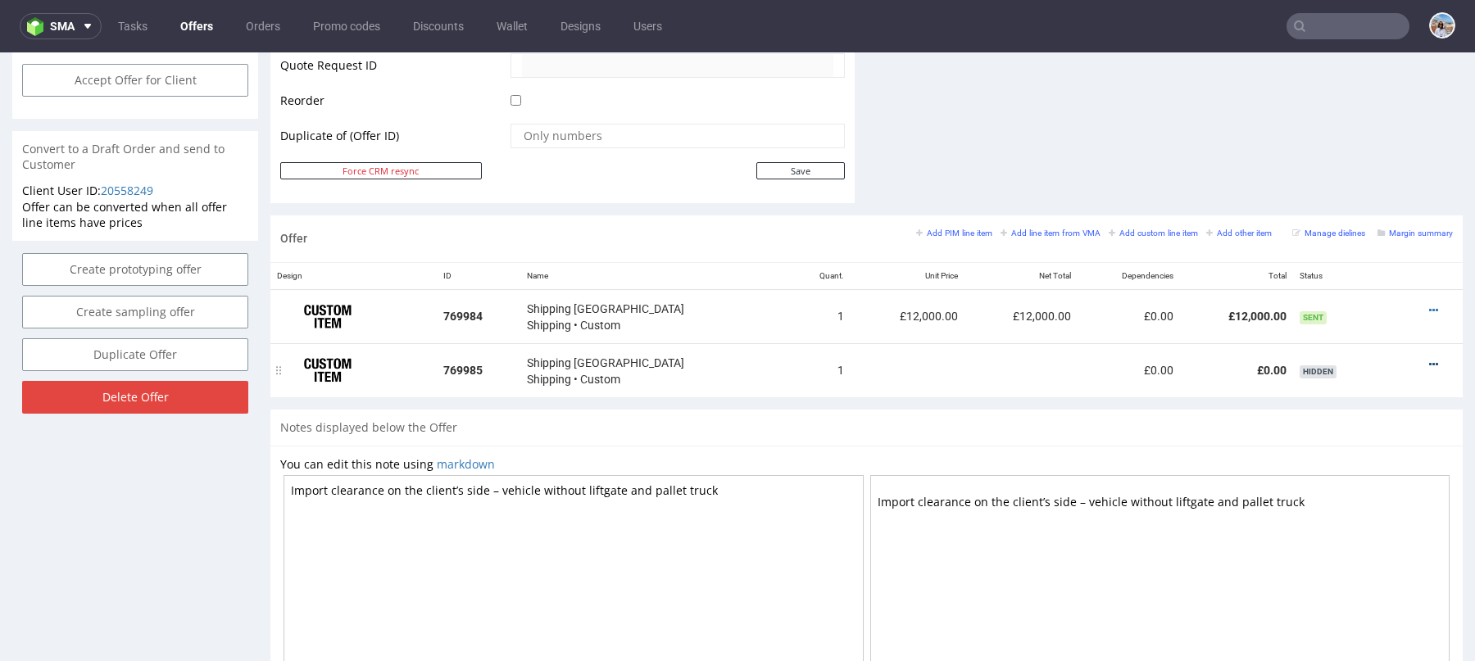
click at [1429, 361] on icon at bounding box center [1433, 364] width 9 height 11
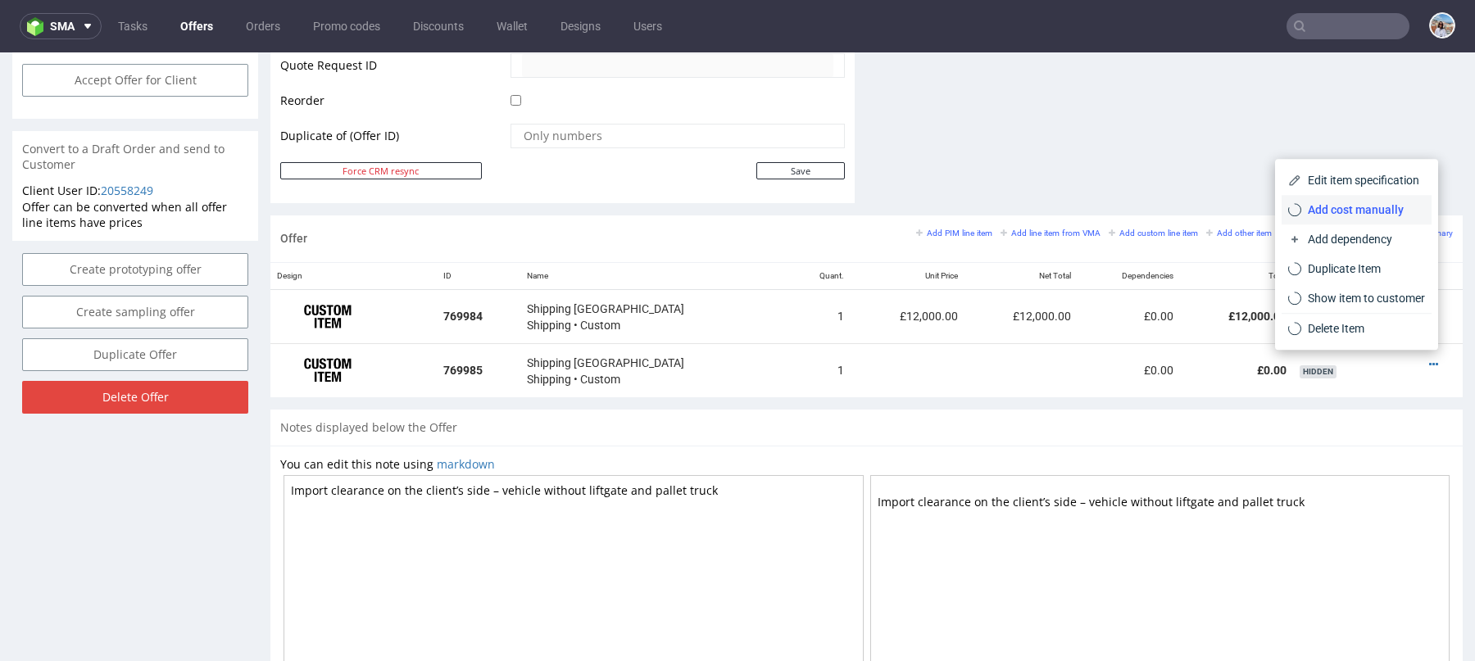
click at [1354, 204] on span "Add cost manually" at bounding box center [1363, 210] width 124 height 16
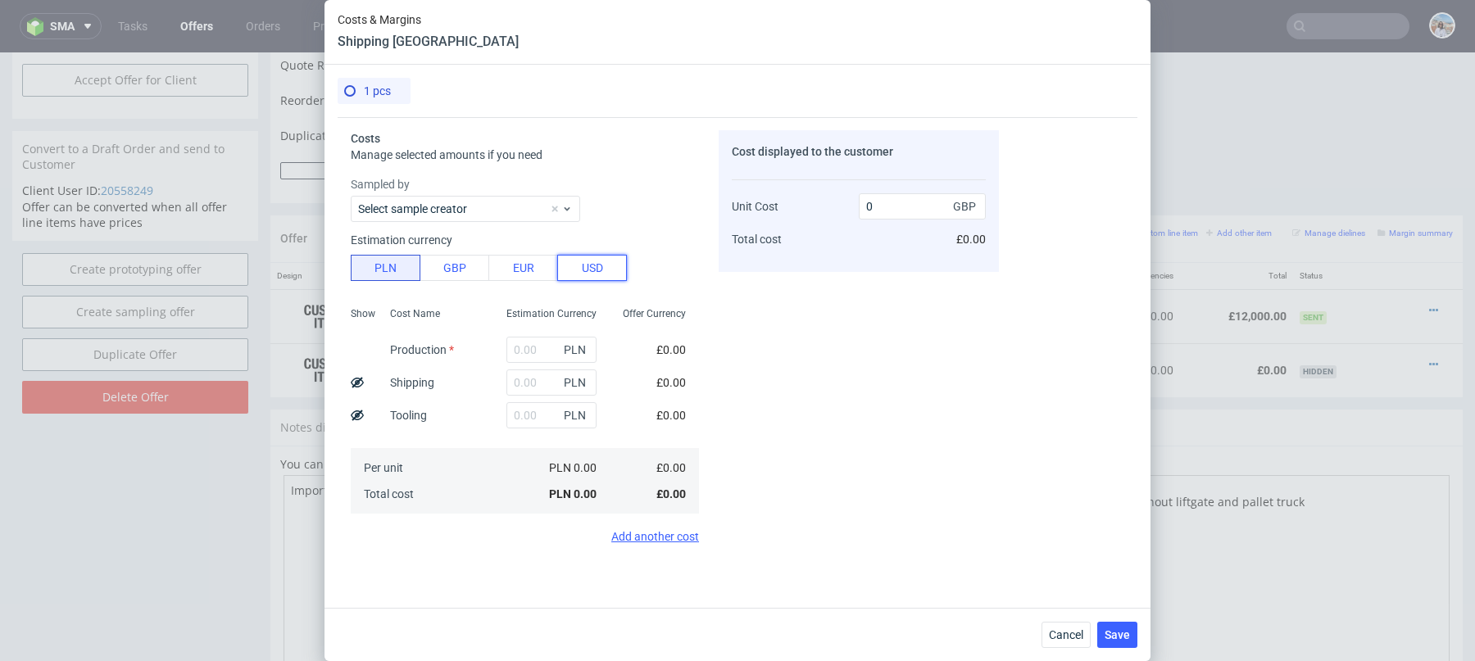
click at [589, 276] on button "USD" at bounding box center [592, 268] width 70 height 26
click at [524, 357] on input "text" at bounding box center [551, 350] width 90 height 26
paste input "12 750"
click at [528, 345] on input "12 750" at bounding box center [551, 350] width 90 height 26
type input "12750"
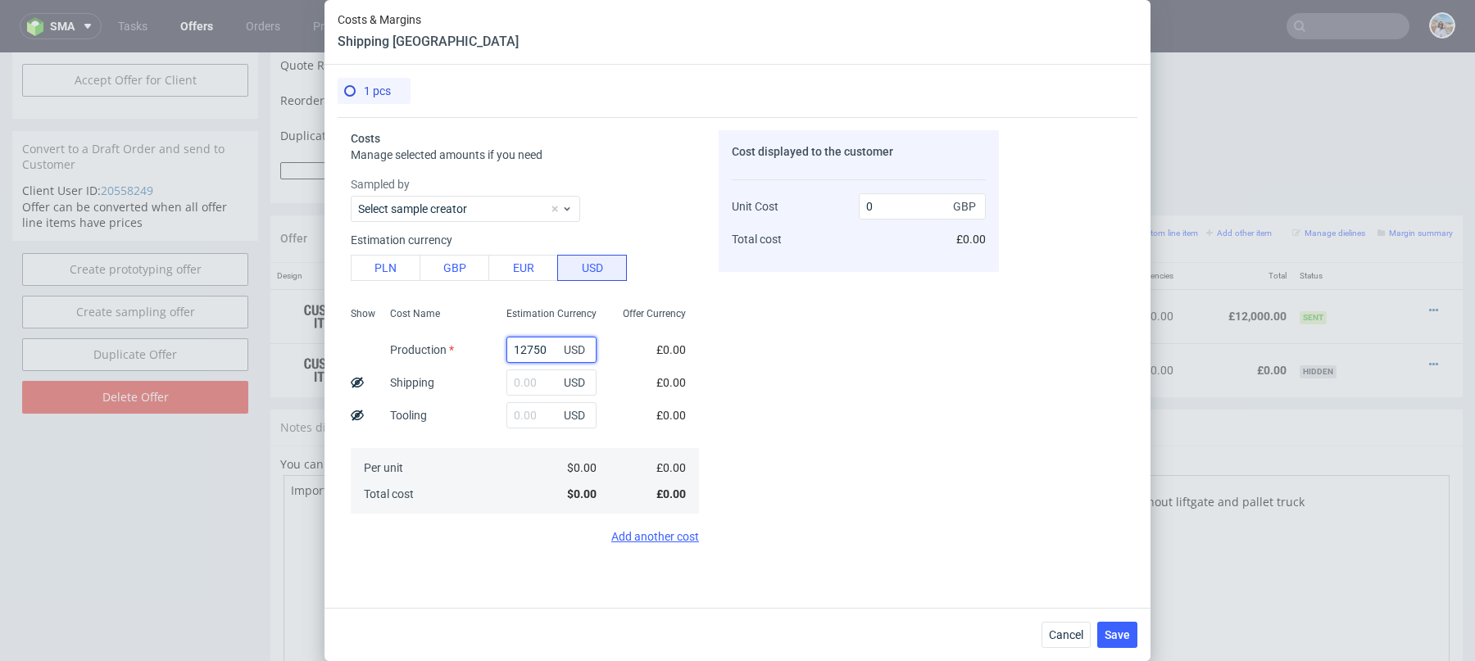
type input "9425.25"
type input "12750"
click at [460, 392] on div "Cost Name Production Shipping Tooling Per unit Total cost" at bounding box center [435, 409] width 116 height 216
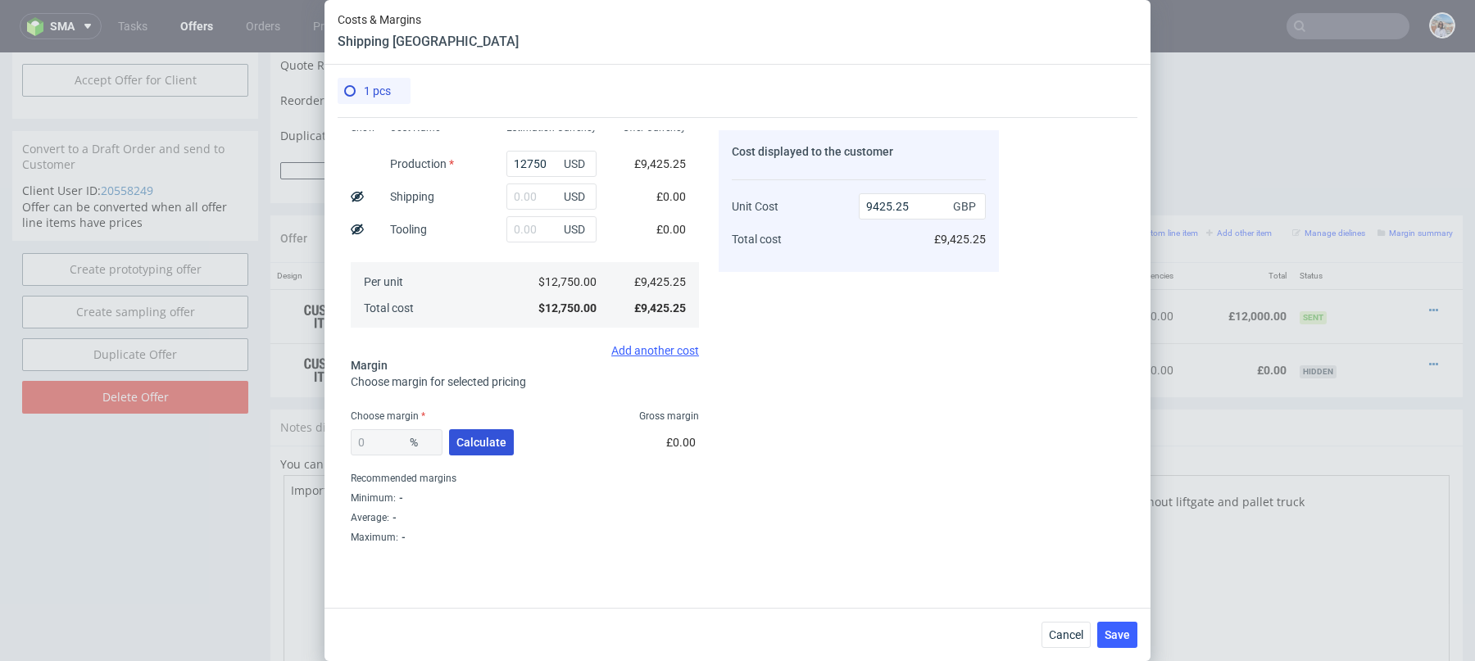
click at [482, 446] on span "Calculate" at bounding box center [481, 442] width 50 height 11
type input "23.45"
type input "12312.54"
click at [383, 441] on input "23.45" at bounding box center [397, 442] width 92 height 26
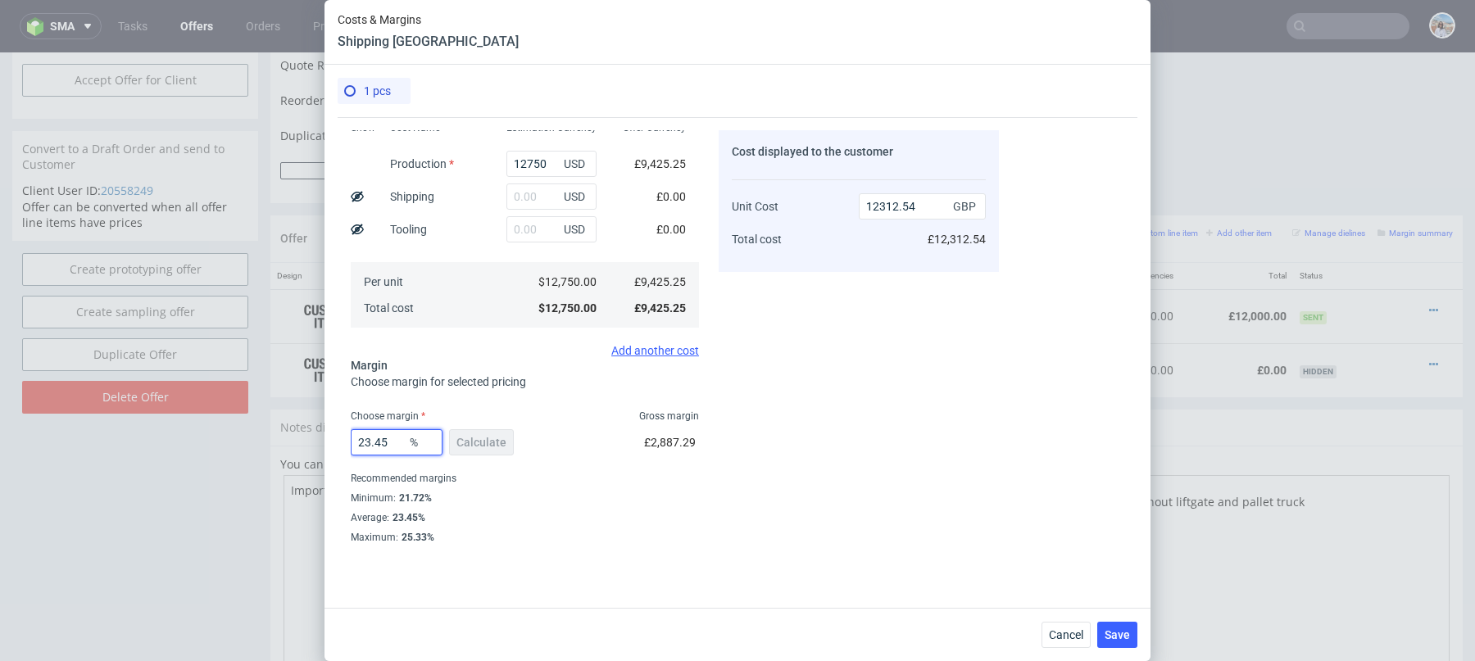
click at [383, 441] on input "23.45" at bounding box center [397, 442] width 92 height 26
type input "1"
type input "9520.46"
type input "15"
type input "11088.53"
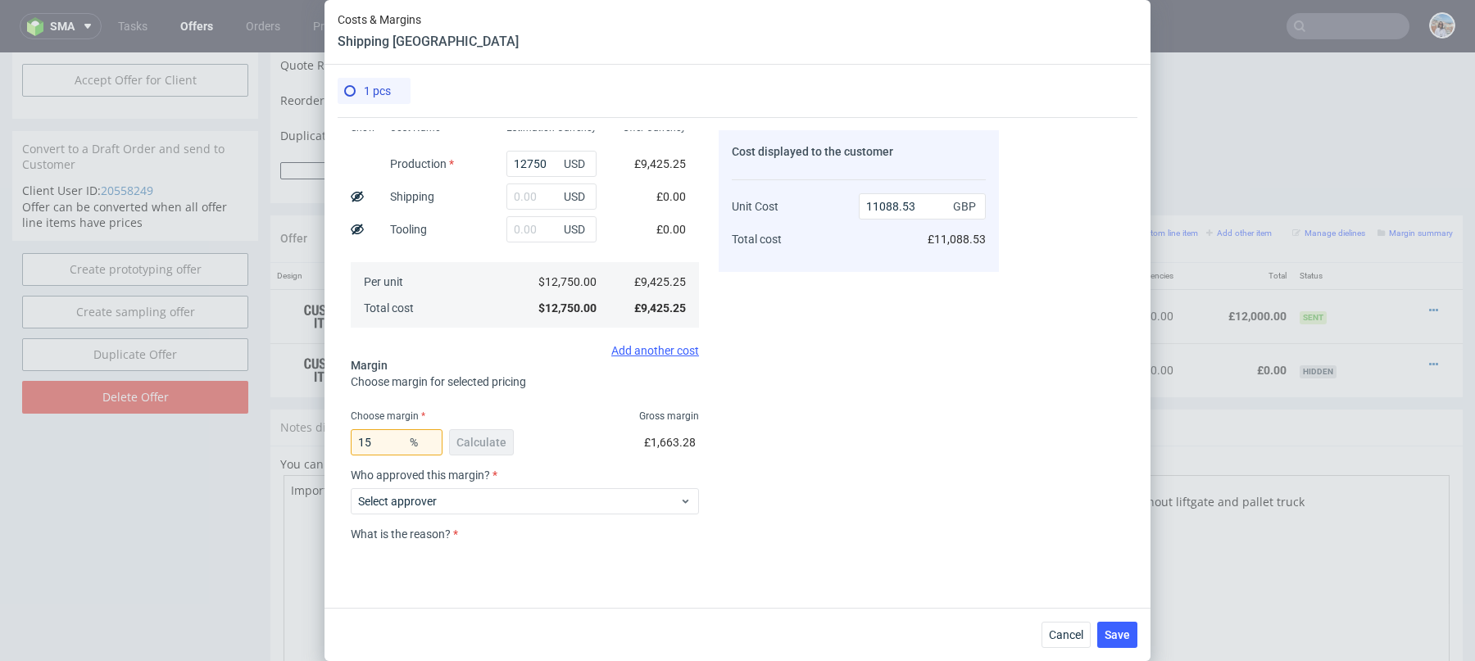
click at [564, 423] on div "15 % Calculate £1,663.28" at bounding box center [525, 446] width 348 height 46
click at [379, 444] on input "15" at bounding box center [397, 442] width 92 height 26
type input "1"
type input "20"
type input "11781.57"
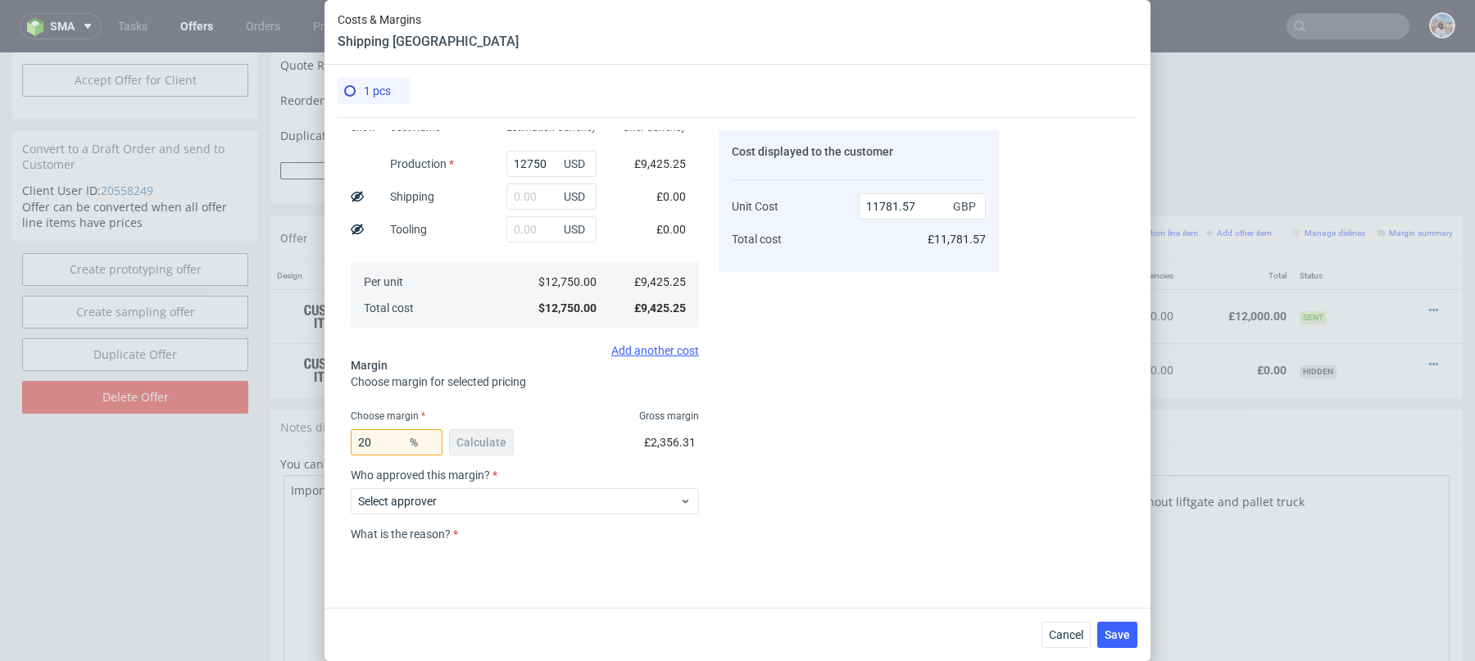
click at [579, 394] on fieldset "Costs Manage selected amounts if you need Sampled by Select sample creator Esti…" at bounding box center [525, 303] width 348 height 718
click at [370, 444] on input "20" at bounding box center [397, 442] width 92 height 26
type input "18"
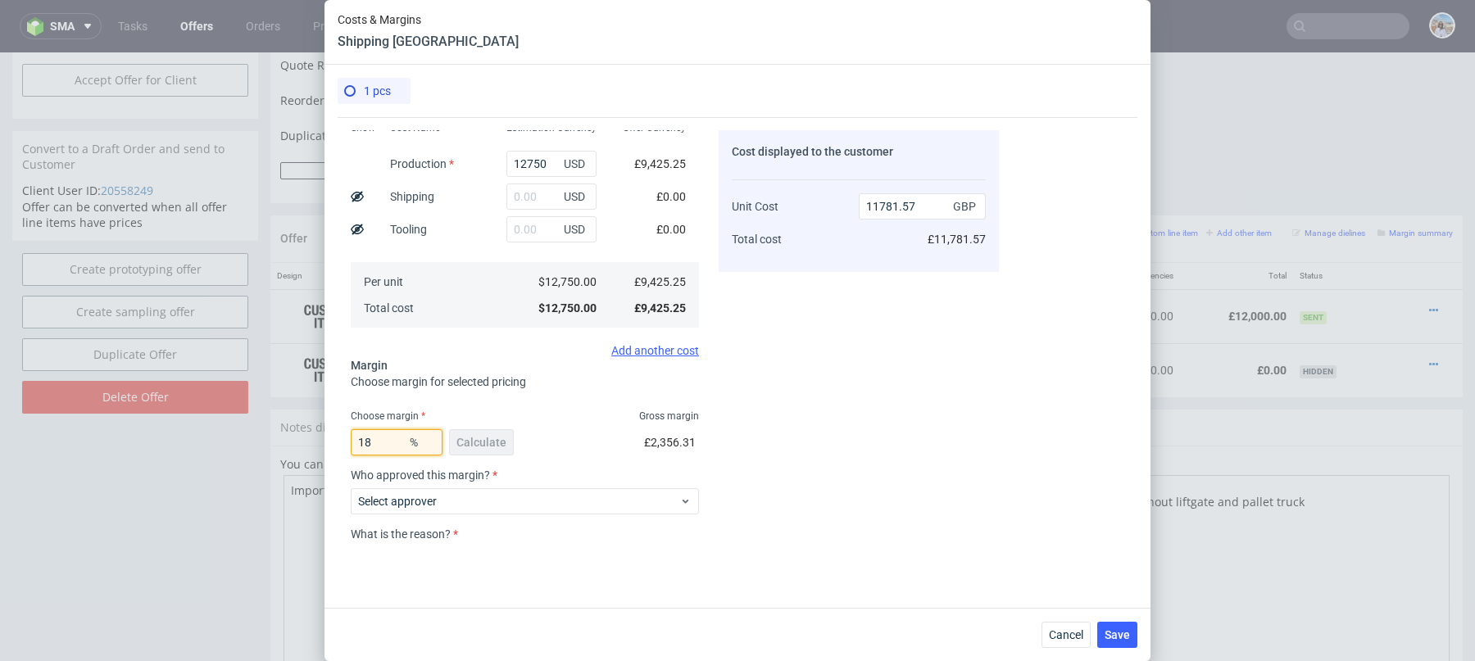
type input "11494.21"
type input "15"
type input "11088.53"
type input "15"
click at [561, 424] on div "15 % Calculate £1,663.28" at bounding box center [525, 446] width 348 height 46
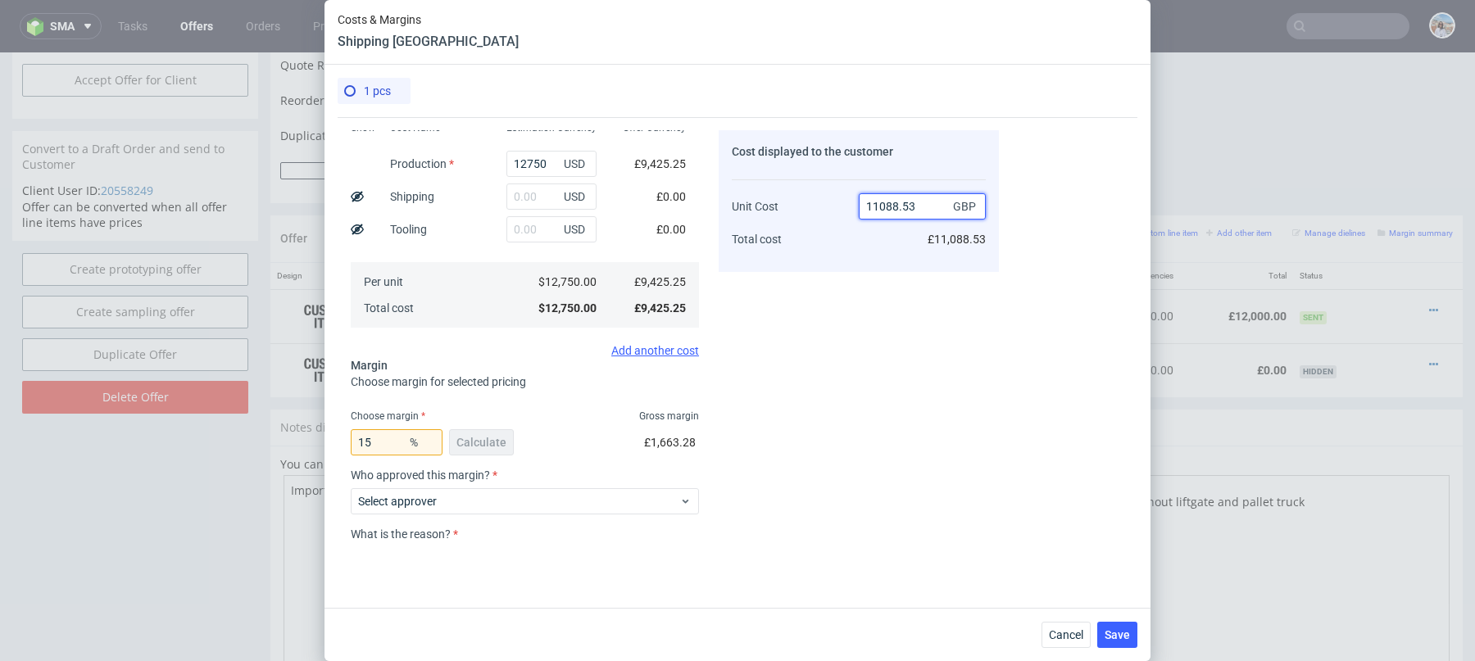
drag, startPoint x: 925, startPoint y: 203, endPoint x: 885, endPoint y: 204, distance: 40.2
click at [885, 204] on input "11088.53" at bounding box center [922, 206] width 127 height 26
click at [896, 206] on input "11088.53" at bounding box center [922, 206] width 127 height 26
drag, startPoint x: 900, startPoint y: 206, endPoint x: 923, endPoint y: 206, distance: 23.8
click at [923, 206] on input "11088.53" at bounding box center [922, 206] width 127 height 26
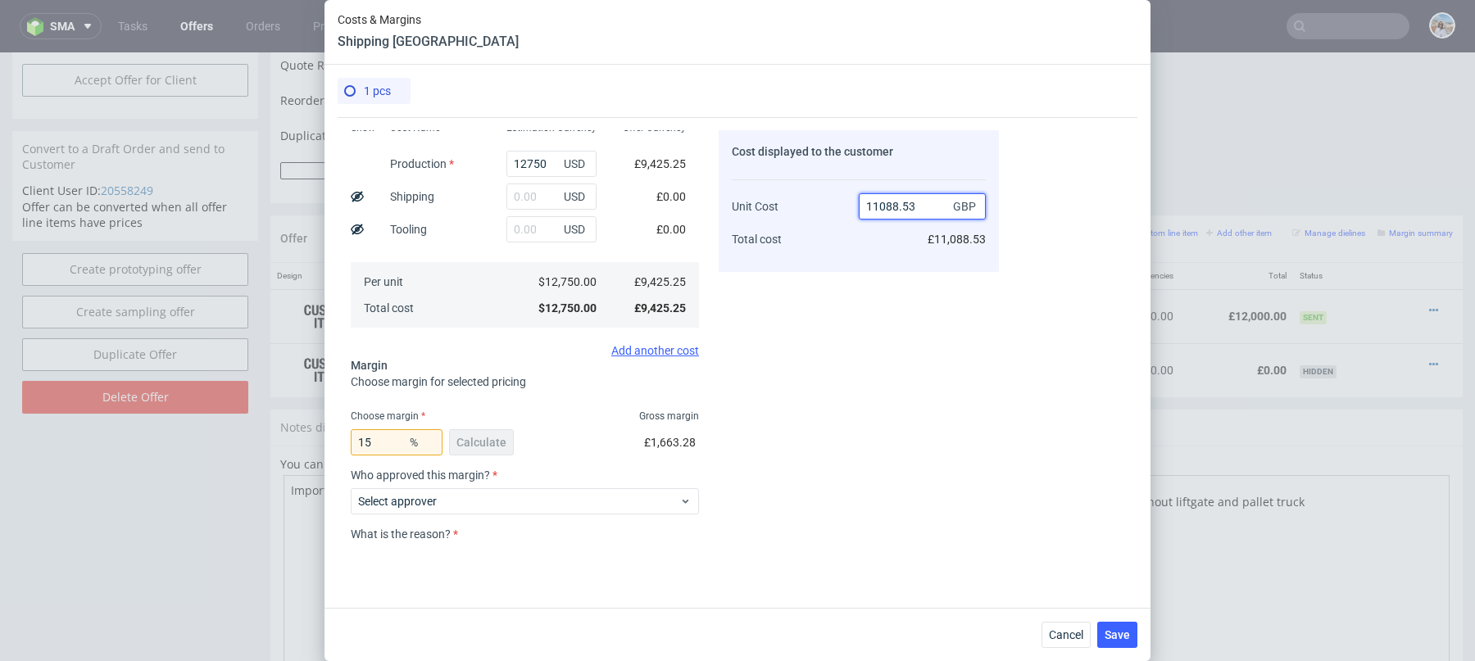
type input "11088."
type input "14.995941558441558"
type input "11089"
type input "15.003607178284787"
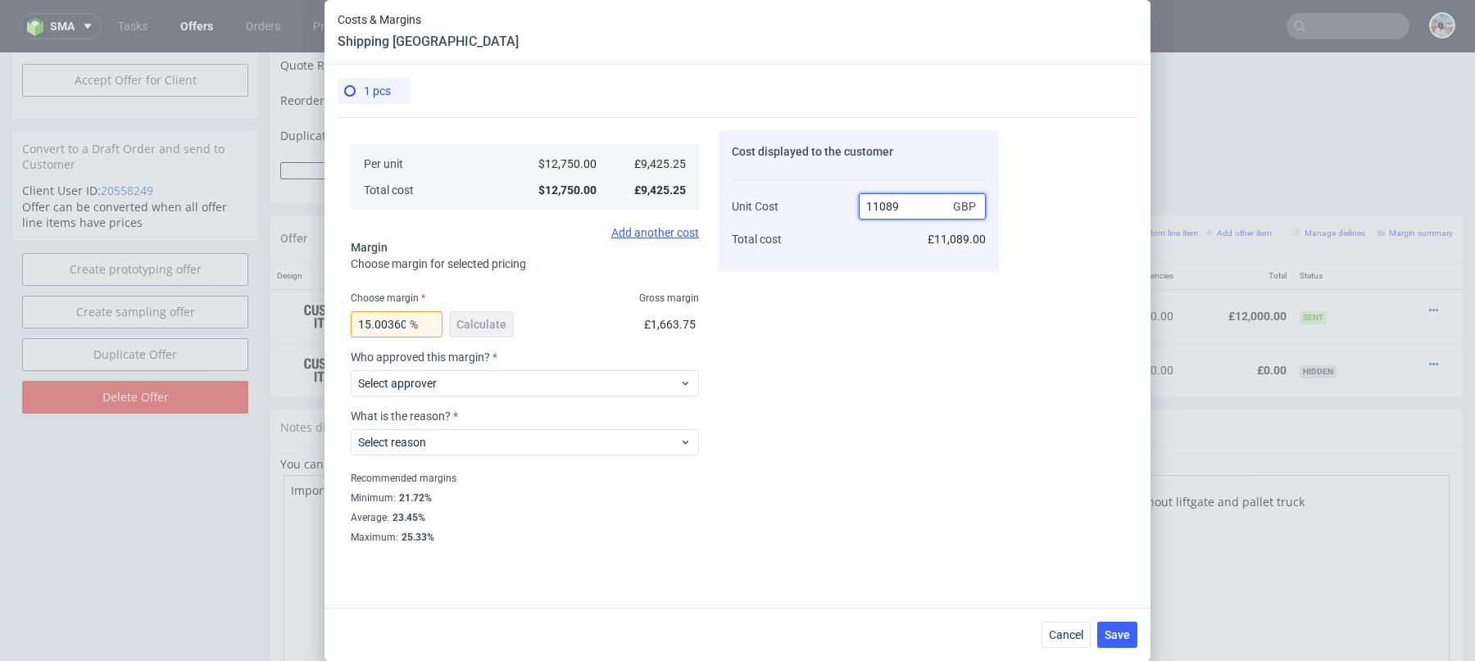
type input "11089"
click at [574, 365] on div "Select approver" at bounding box center [525, 380] width 348 height 33
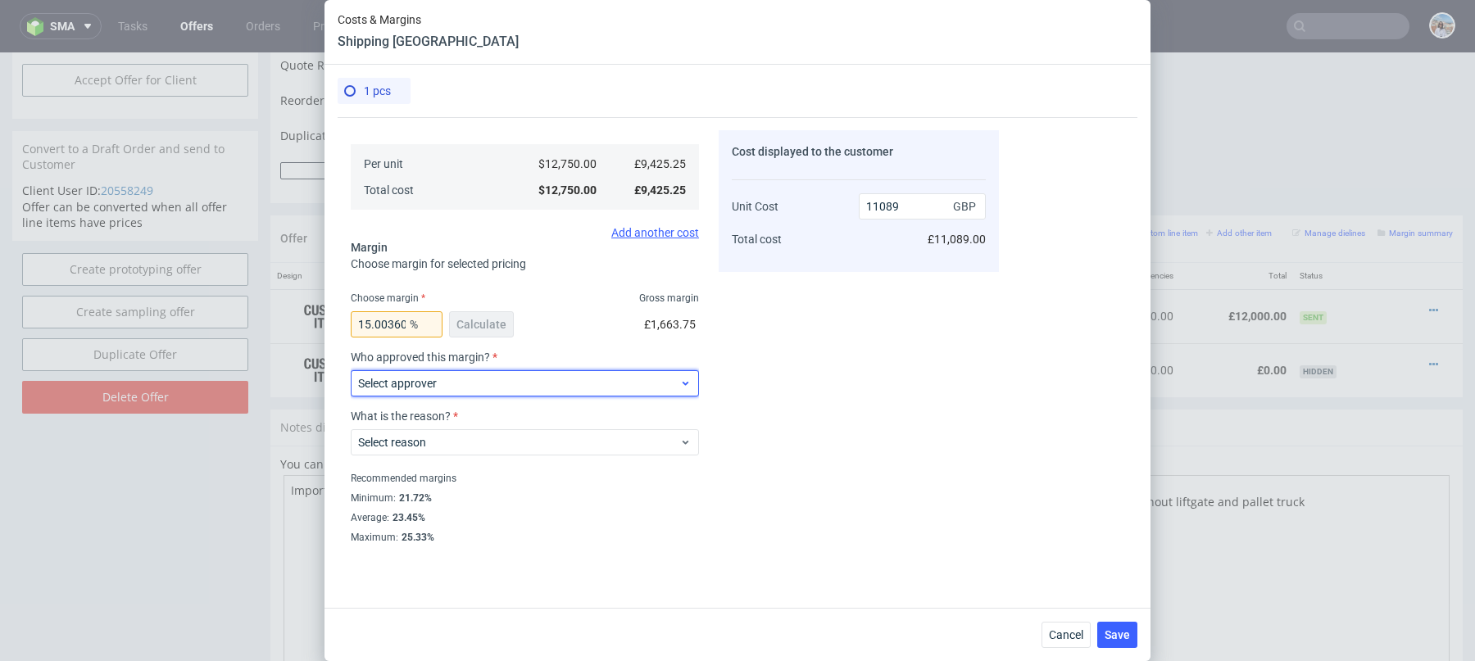
click at [575, 394] on div "Select approver" at bounding box center [525, 383] width 348 height 26
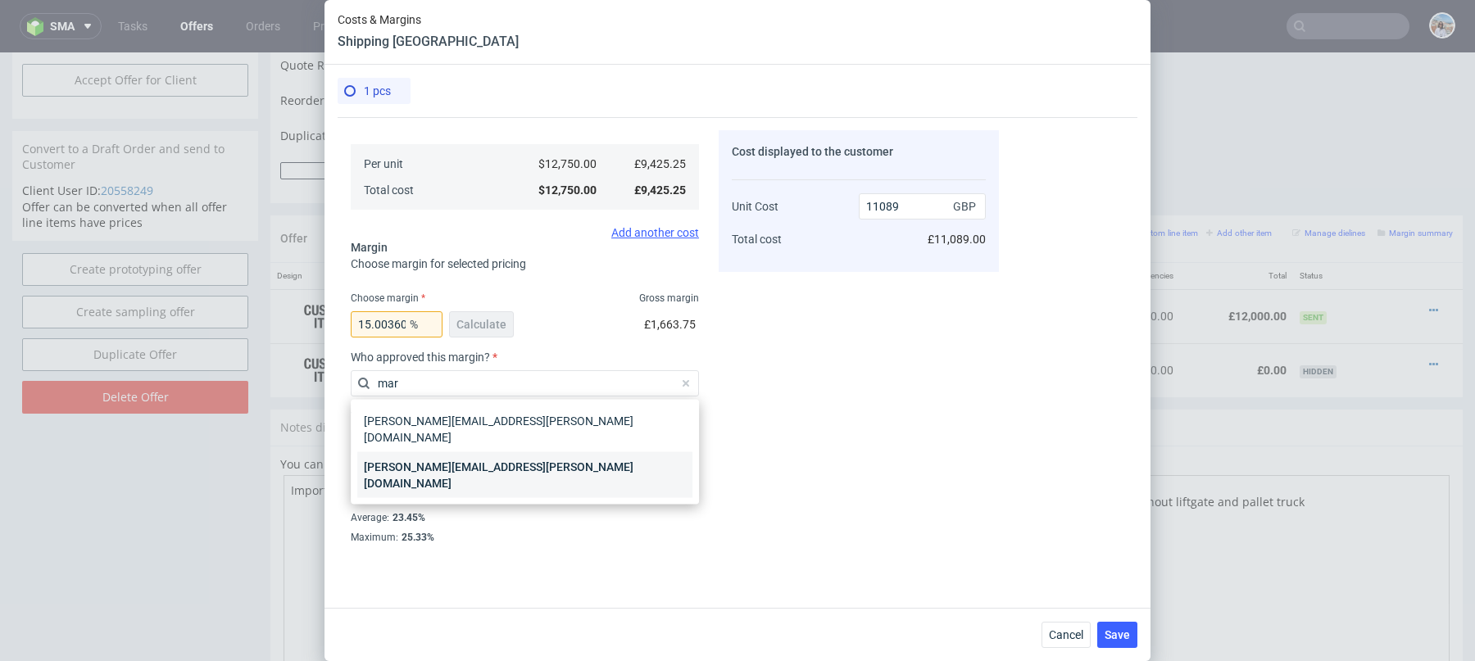
type input "mar"
click at [519, 452] on div "[PERSON_NAME][EMAIL_ADDRESS][PERSON_NAME][DOMAIN_NAME]" at bounding box center [524, 475] width 335 height 46
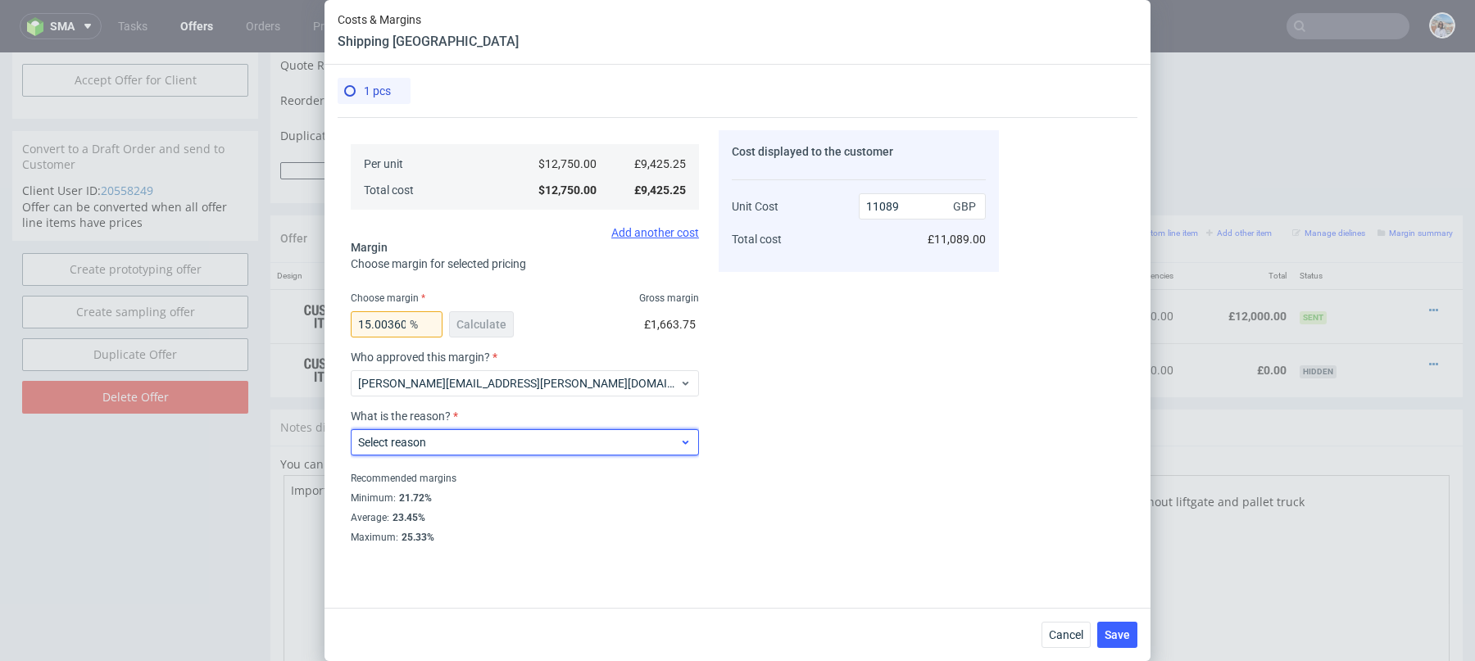
click at [515, 442] on span "Select reason" at bounding box center [518, 442] width 321 height 16
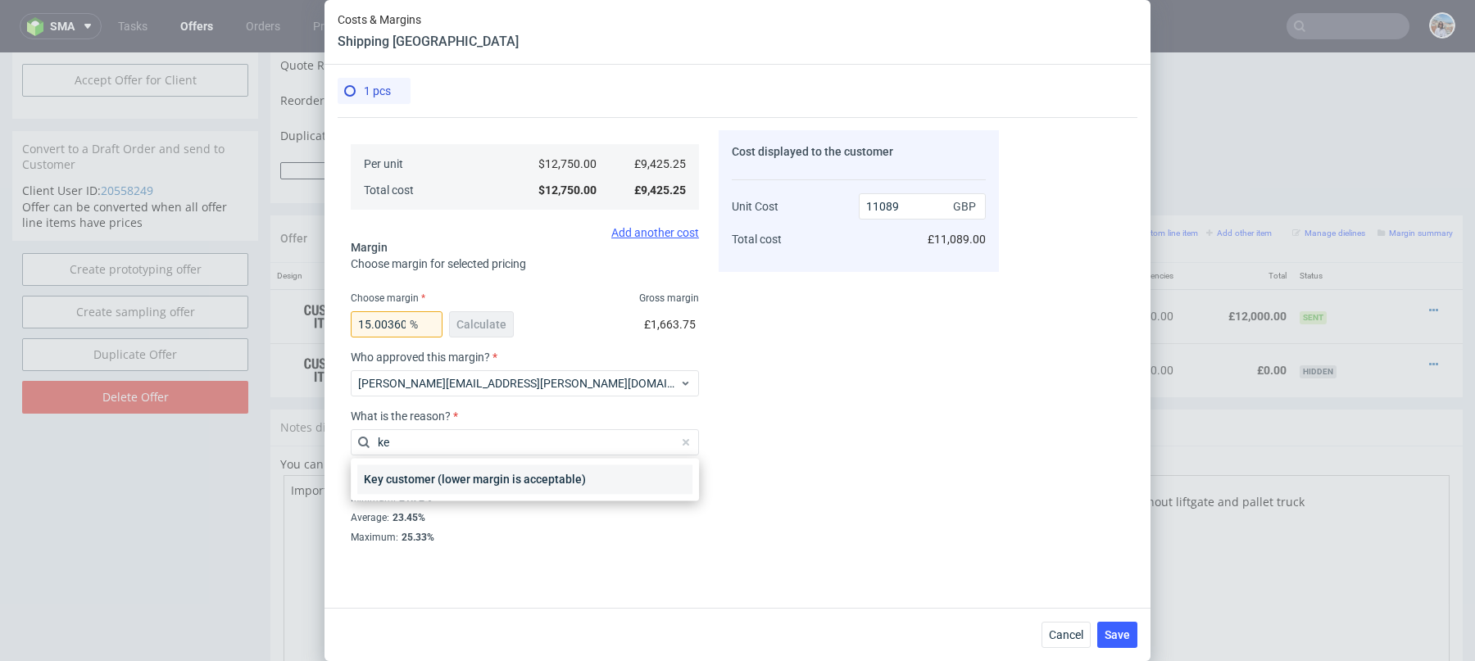
type input "ke"
click at [550, 480] on div "Key customer (lower margin is acceptable)" at bounding box center [524, 479] width 335 height 29
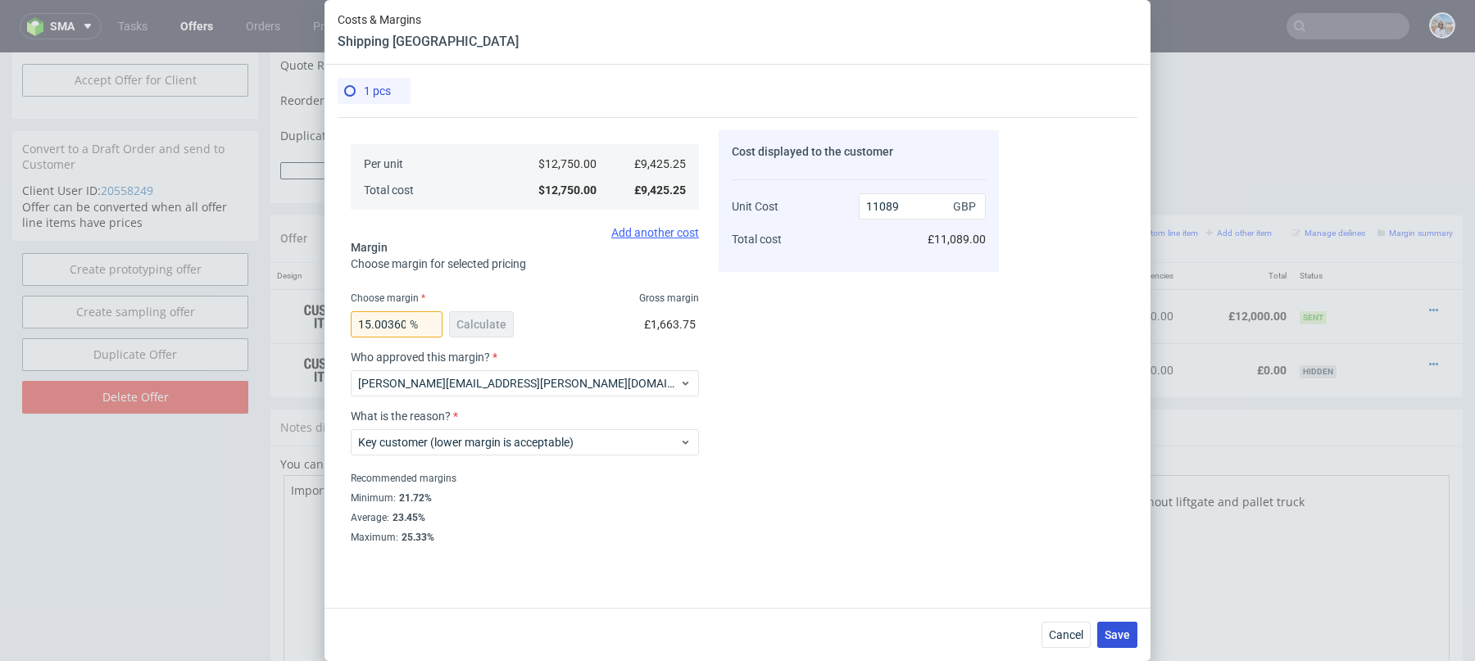
click at [1113, 639] on span "Save" at bounding box center [1117, 634] width 25 height 11
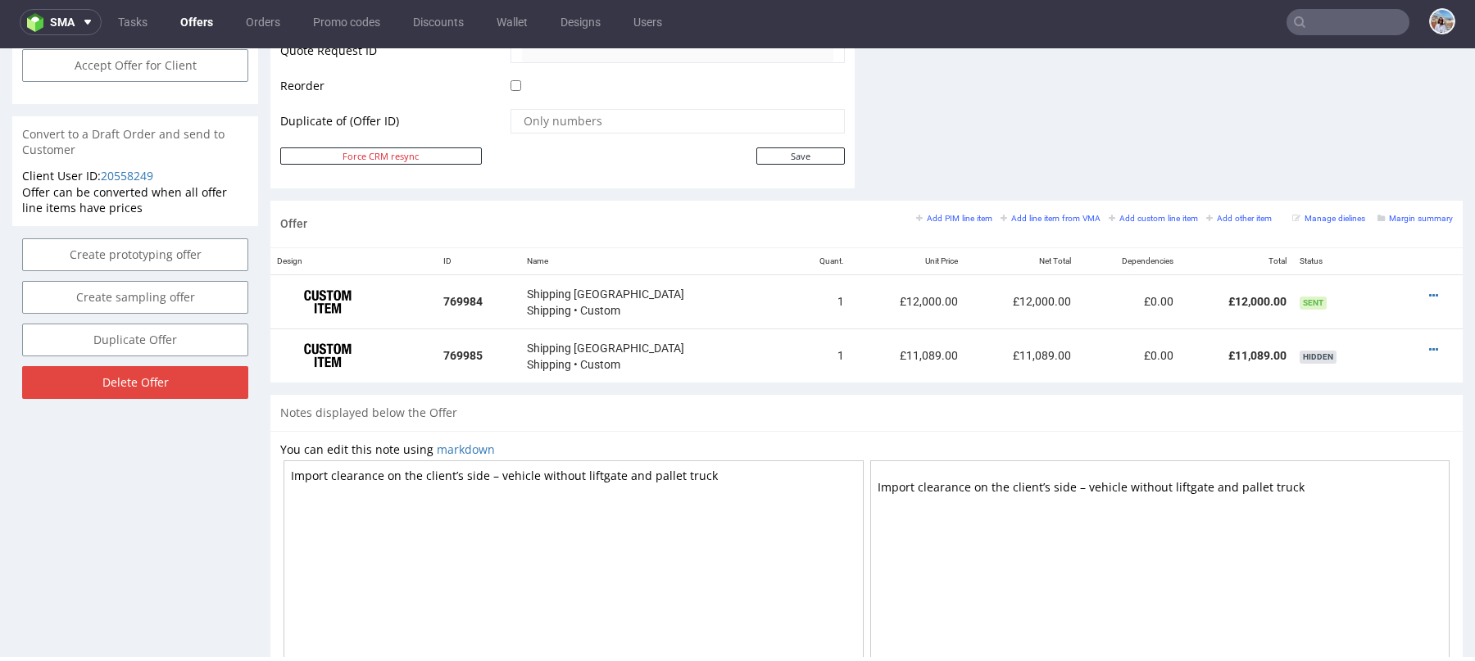
scroll to position [800, 0]
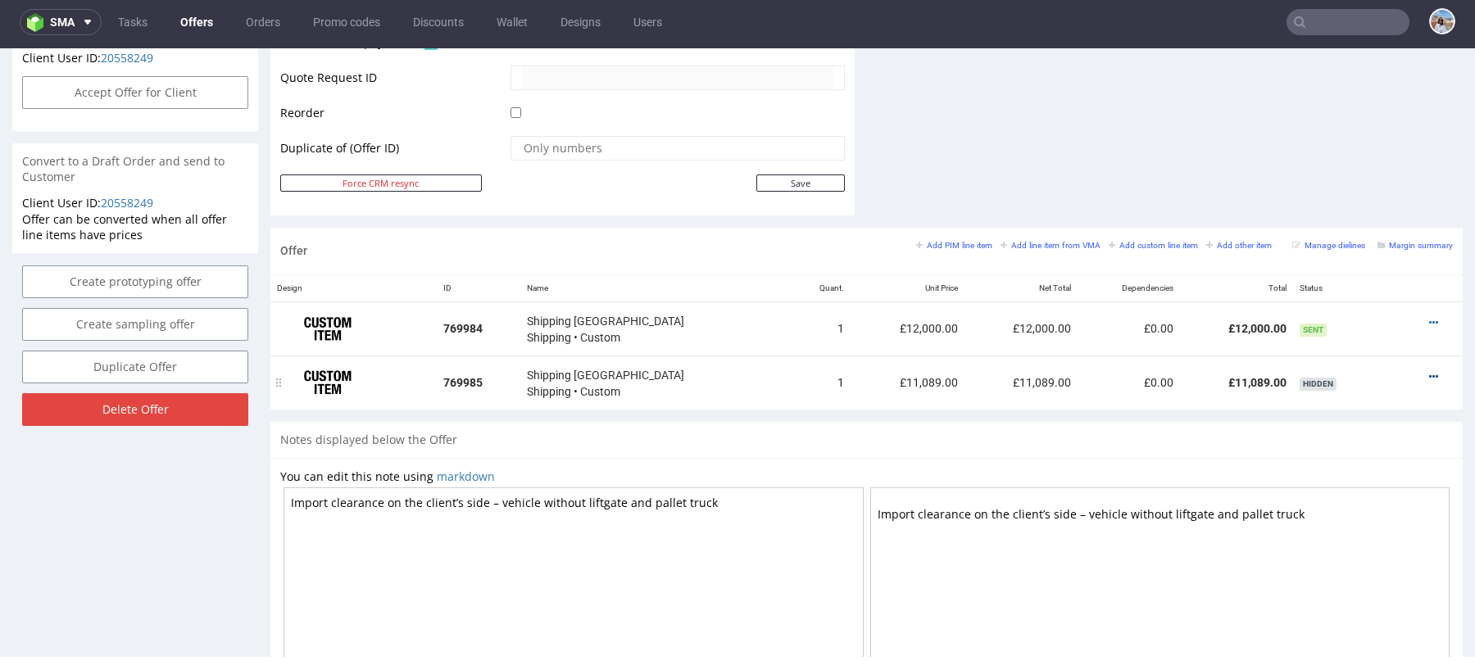
click at [1429, 371] on icon at bounding box center [1433, 376] width 9 height 11
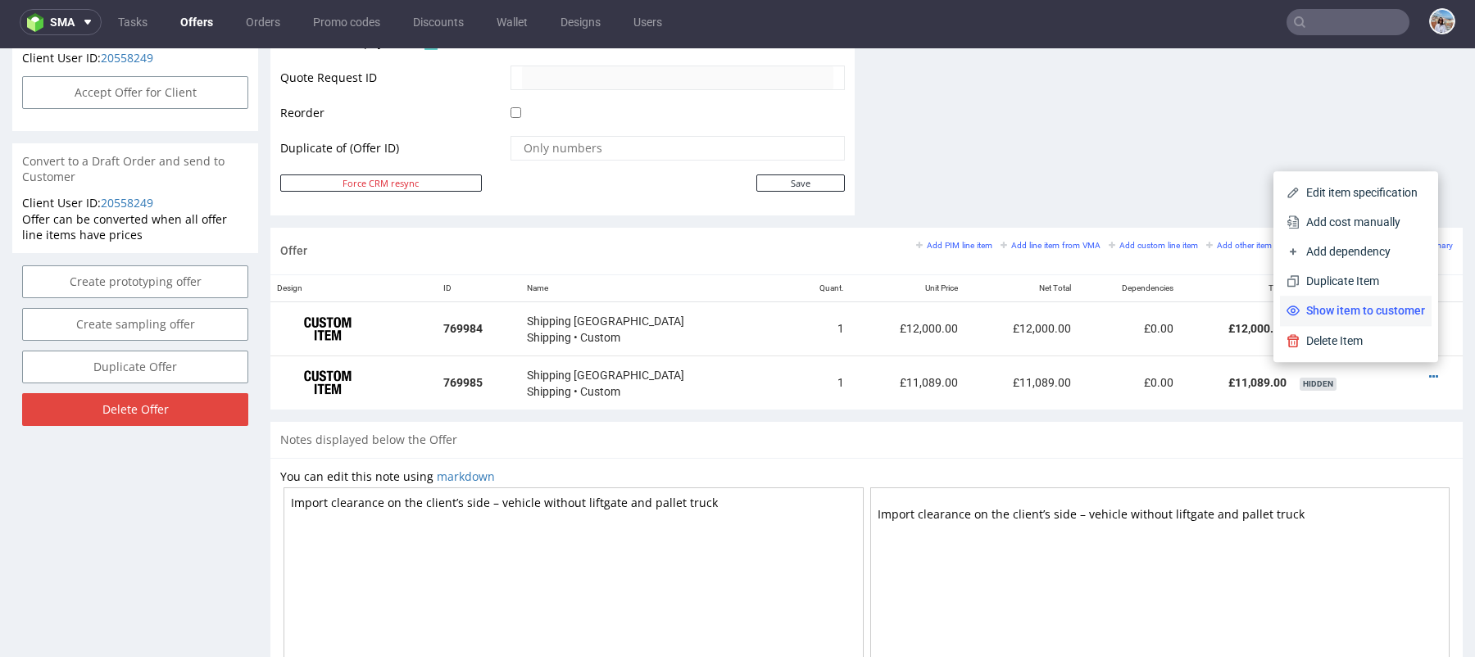
click at [1333, 306] on span "Show item to customer" at bounding box center [1362, 310] width 125 height 16
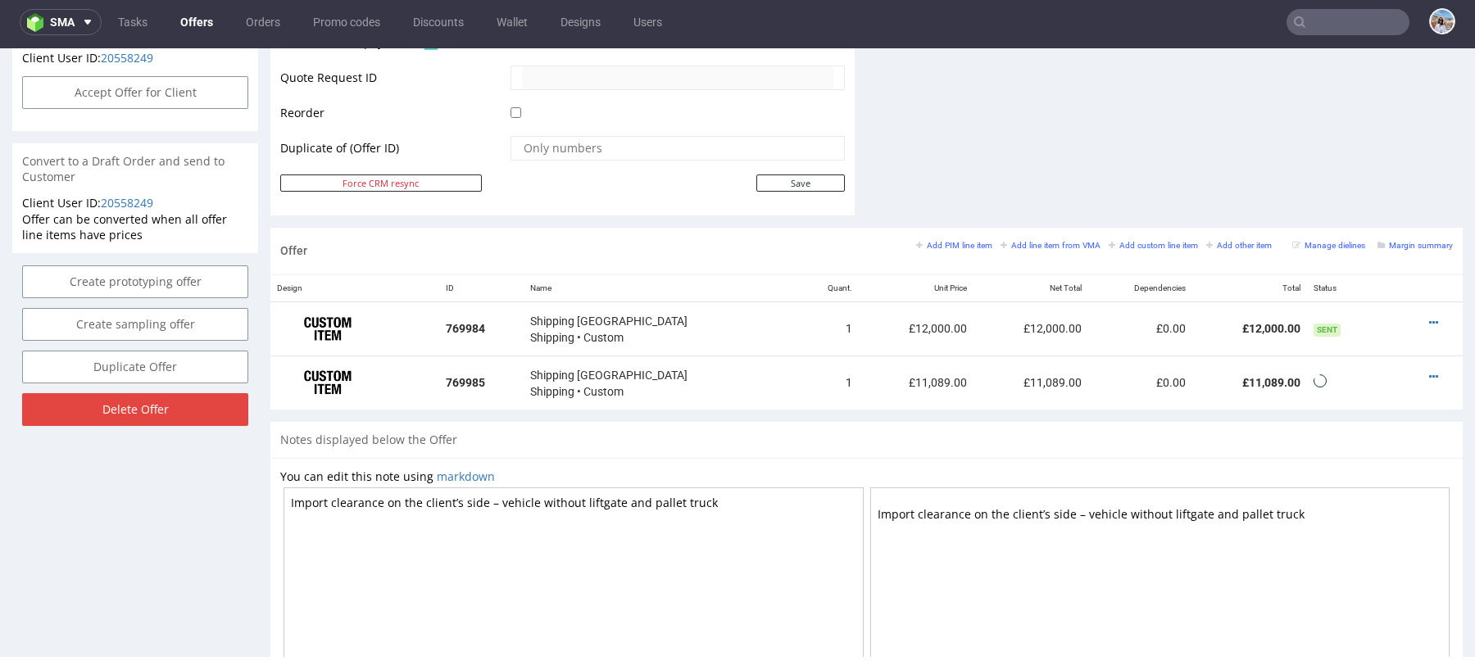
click at [433, 570] on textarea "Import clearance on the client’s side – vehicle without liftgate and pallet tru…" at bounding box center [574, 631] width 580 height 287
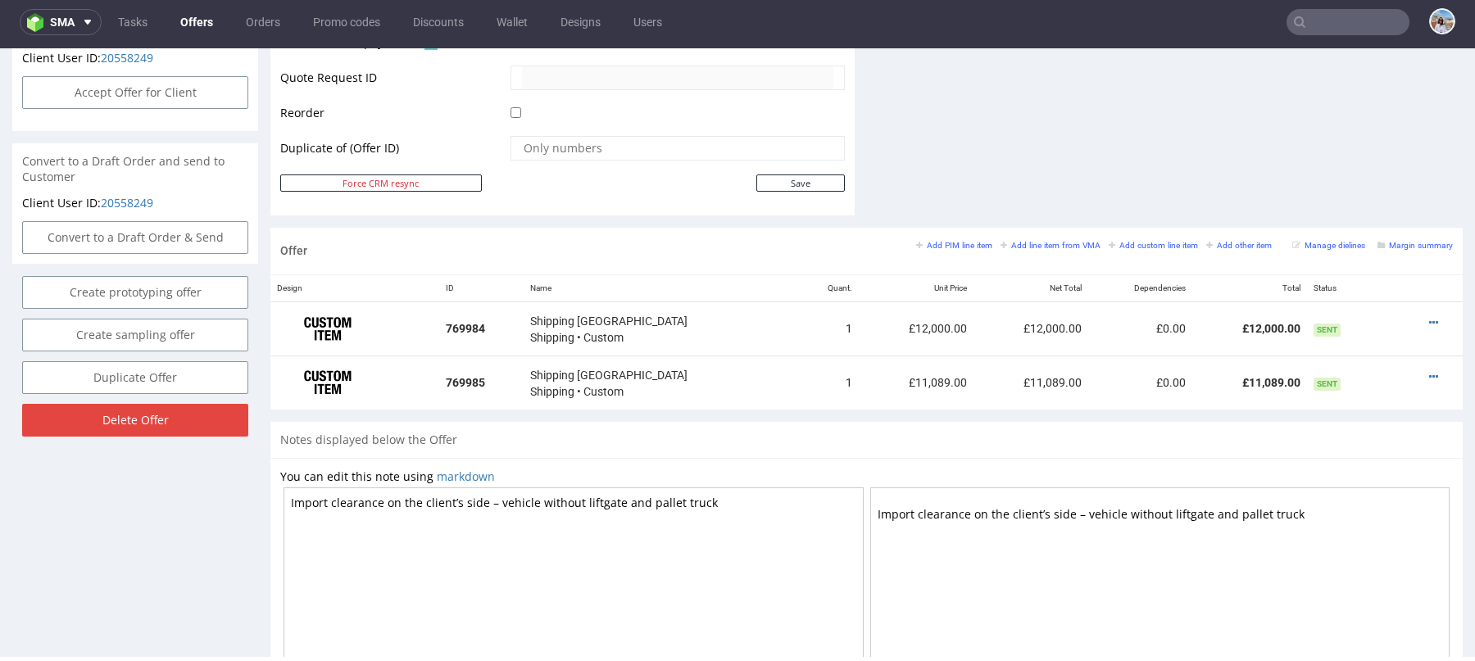
click at [330, 550] on textarea "Import clearance on the client’s side – vehicle without liftgate and pallet tru…" at bounding box center [574, 631] width 580 height 287
click at [694, 497] on textarea "Import clearance on the client’s side – vehicle without liftgate and pallet tru…" at bounding box center [574, 631] width 580 height 287
click at [728, 497] on textarea "Import clearance on the client’s side – vehicle without liftgate and pallet tru…" at bounding box center [574, 631] width 580 height 287
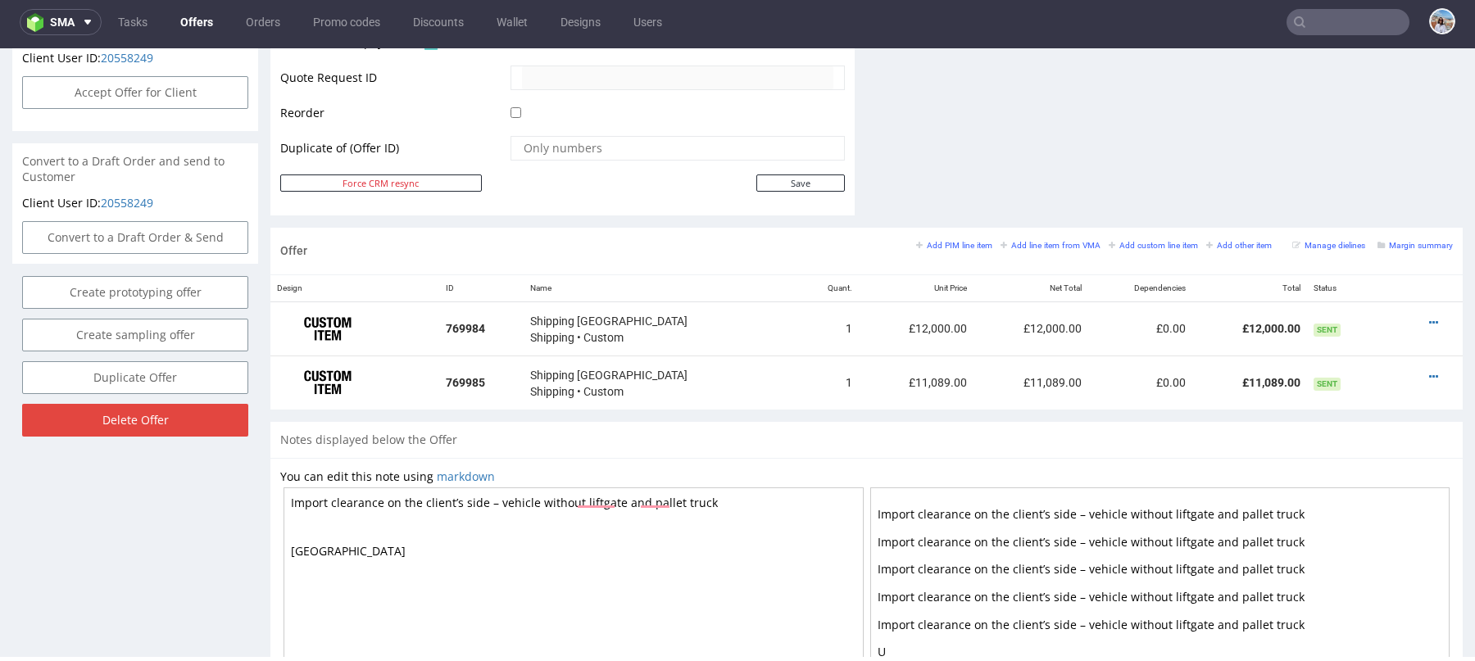
scroll to position [976, 0]
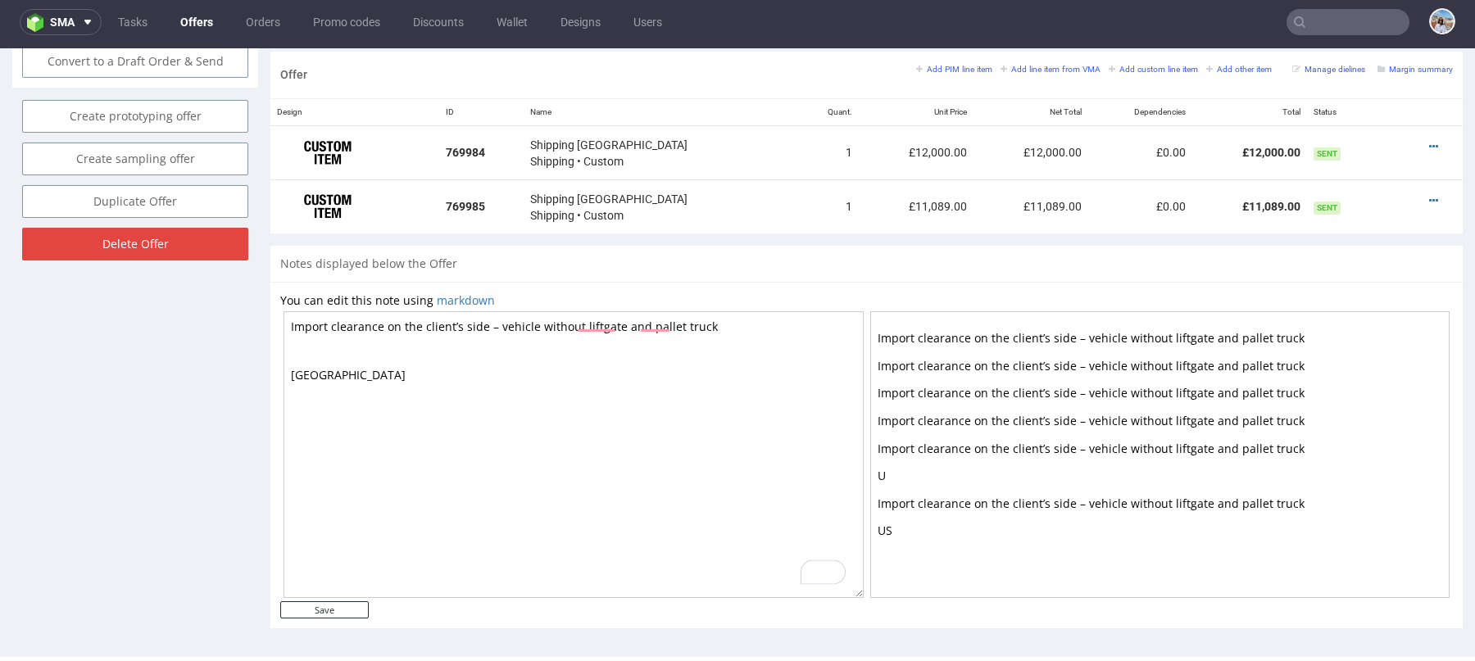
click at [497, 363] on textarea "Import clearance on the client’s side – vehicle without liftgate and pallet tru…" at bounding box center [574, 454] width 580 height 287
click at [998, 427] on div at bounding box center [1160, 454] width 580 height 287
drag, startPoint x: 318, startPoint y: 374, endPoint x: 207, endPoint y: 351, distance: 113.1
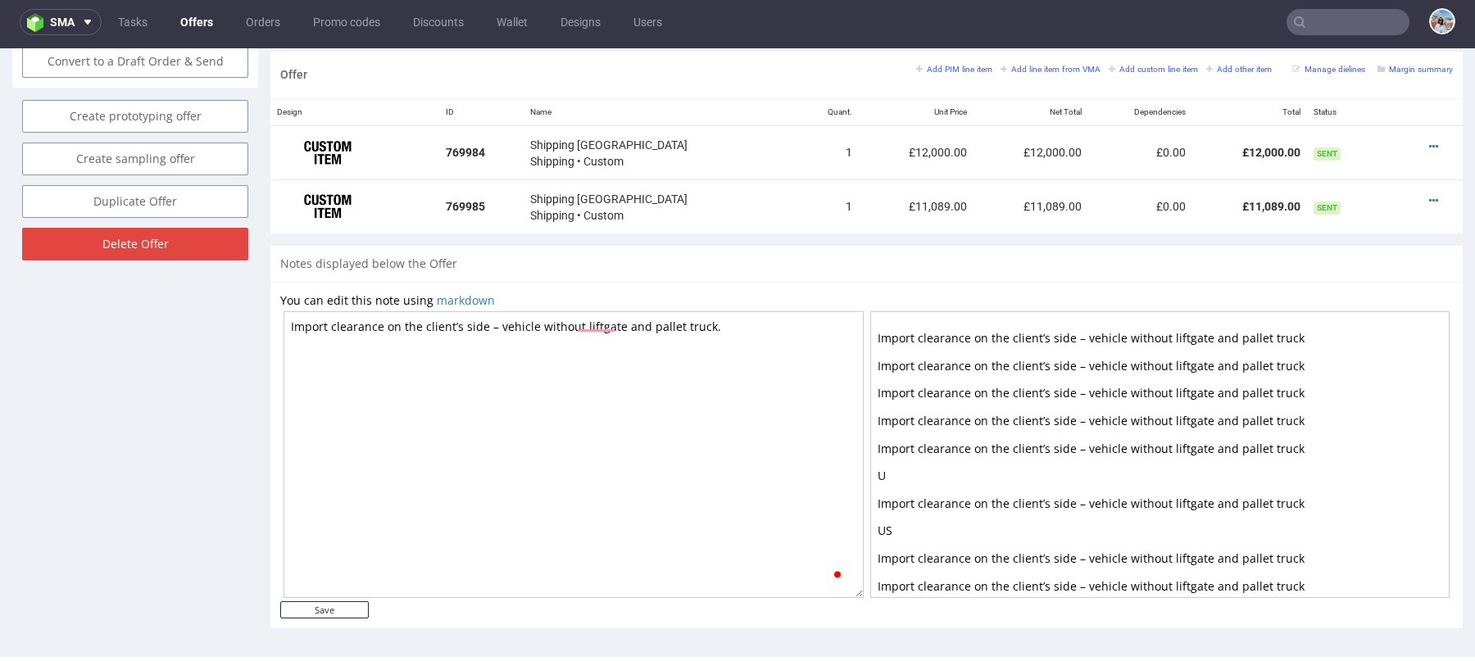
paste textarea "108 pallets – 3 containers – The offer may change depending on the situation at…"
click at [290, 352] on textarea "Import clearance on the client’s side – vehicle without liftgate and pallet tru…" at bounding box center [574, 454] width 580 height 287
type textarea "Import clearance on the client’s side – vehicle without liftgate and pallet tru…"
click at [1429, 142] on icon at bounding box center [1433, 146] width 9 height 11
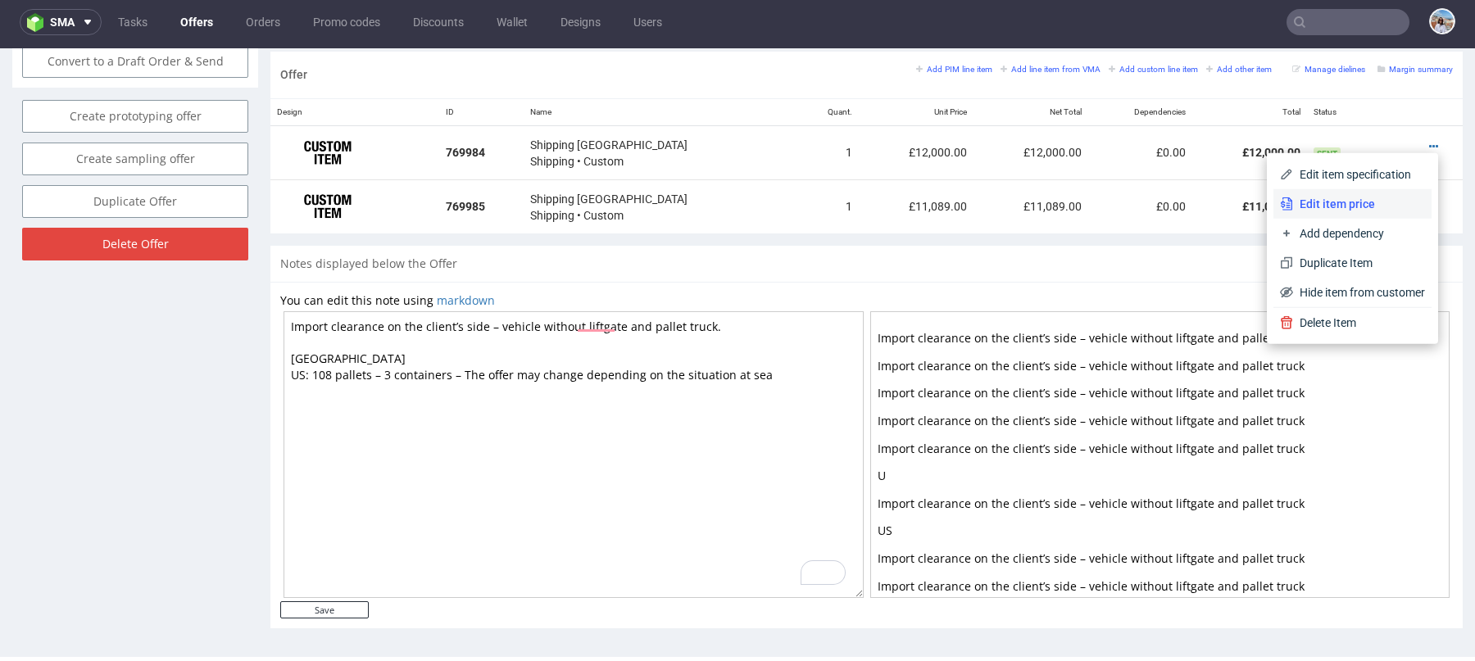
click at [1351, 201] on span "Edit item price" at bounding box center [1359, 204] width 132 height 16
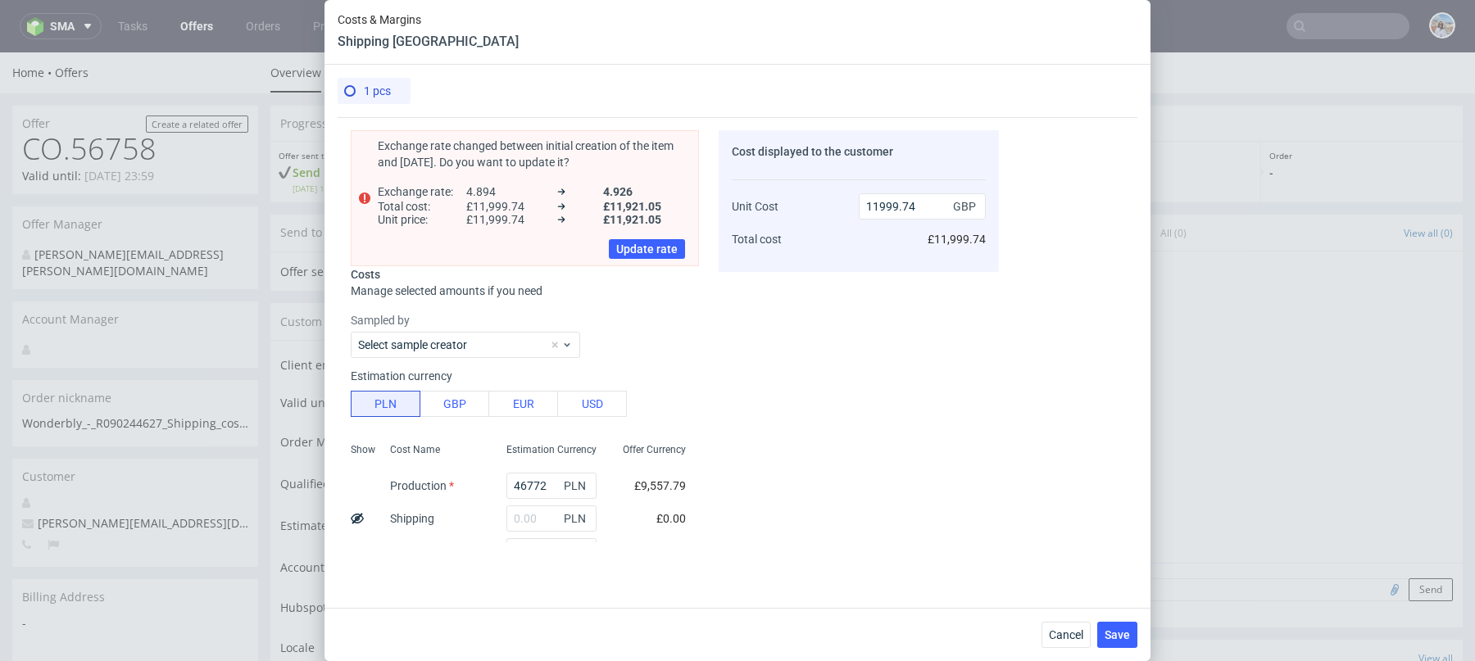
scroll to position [174, 0]
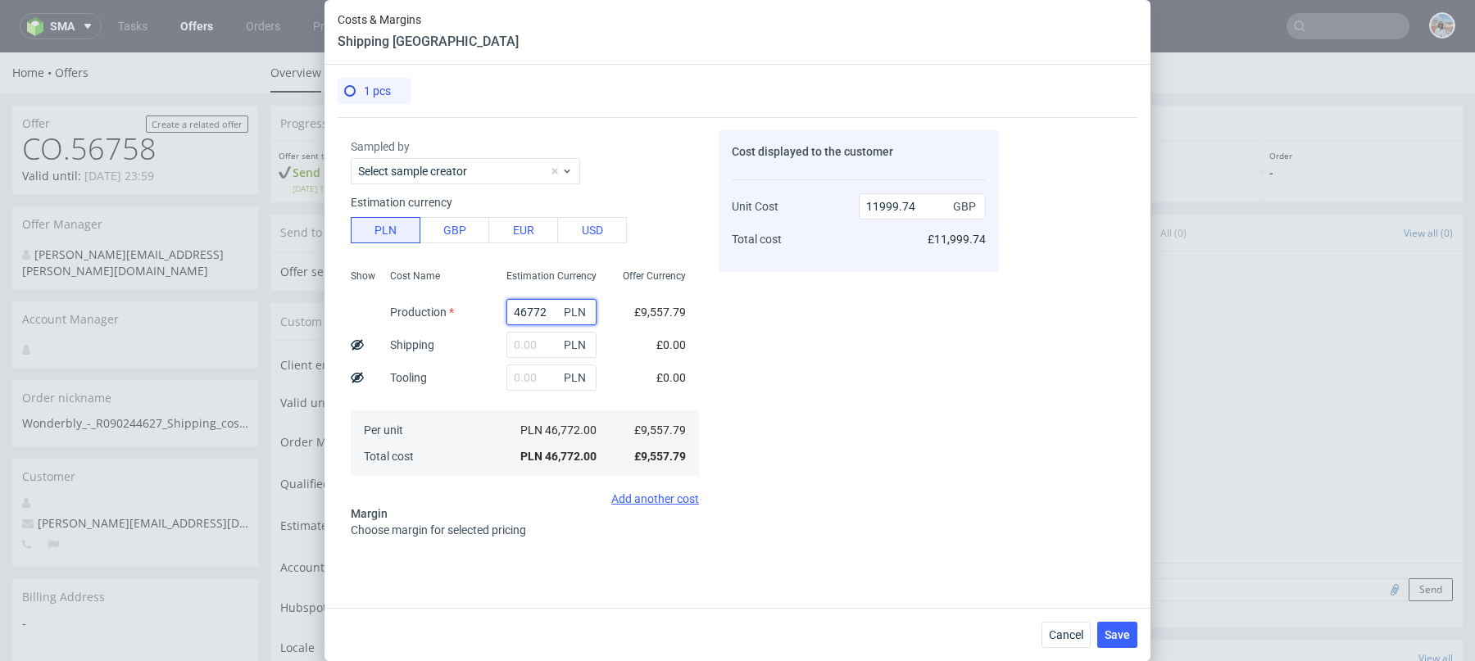
click at [556, 306] on input "46772" at bounding box center [551, 312] width 90 height 26
paste input "34911.66"
type input "34911.66"
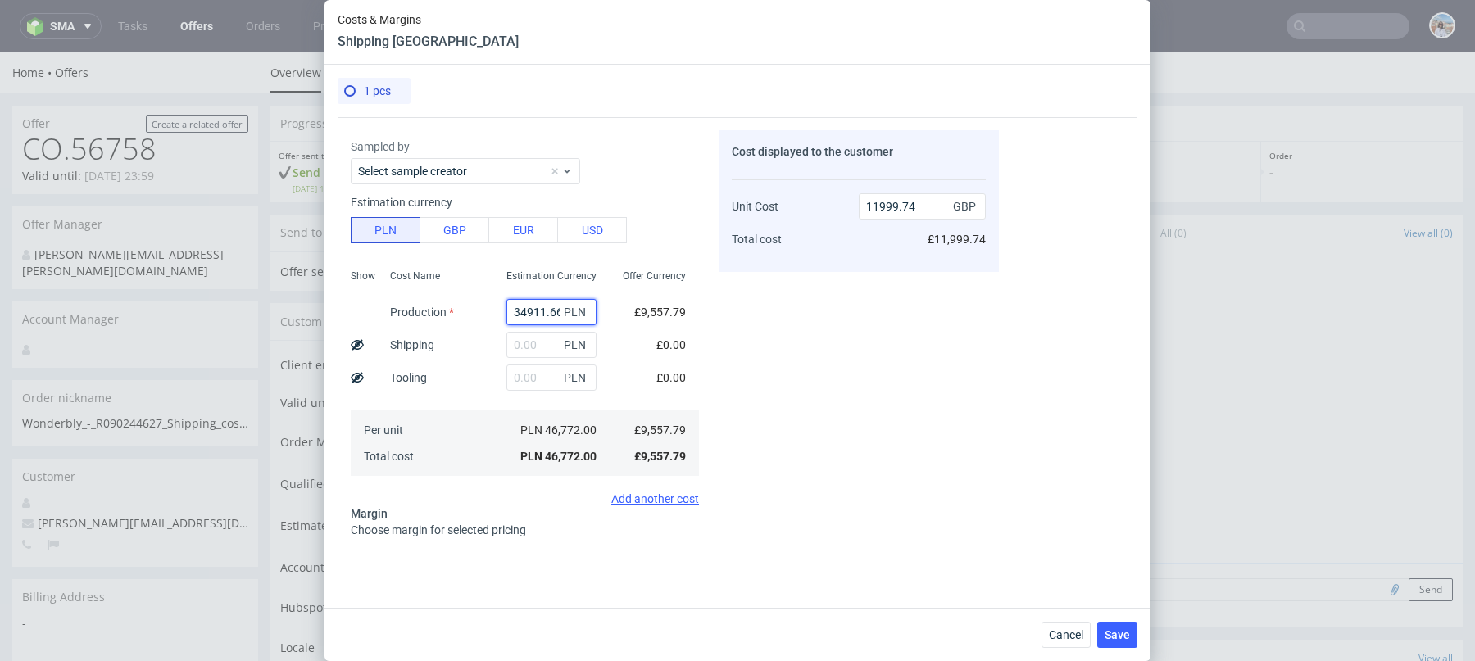
scroll to position [0, 1]
type input "8956.87"
type input "34911.66"
drag, startPoint x: 910, startPoint y: 206, endPoint x: 842, endPoint y: 206, distance: 68.0
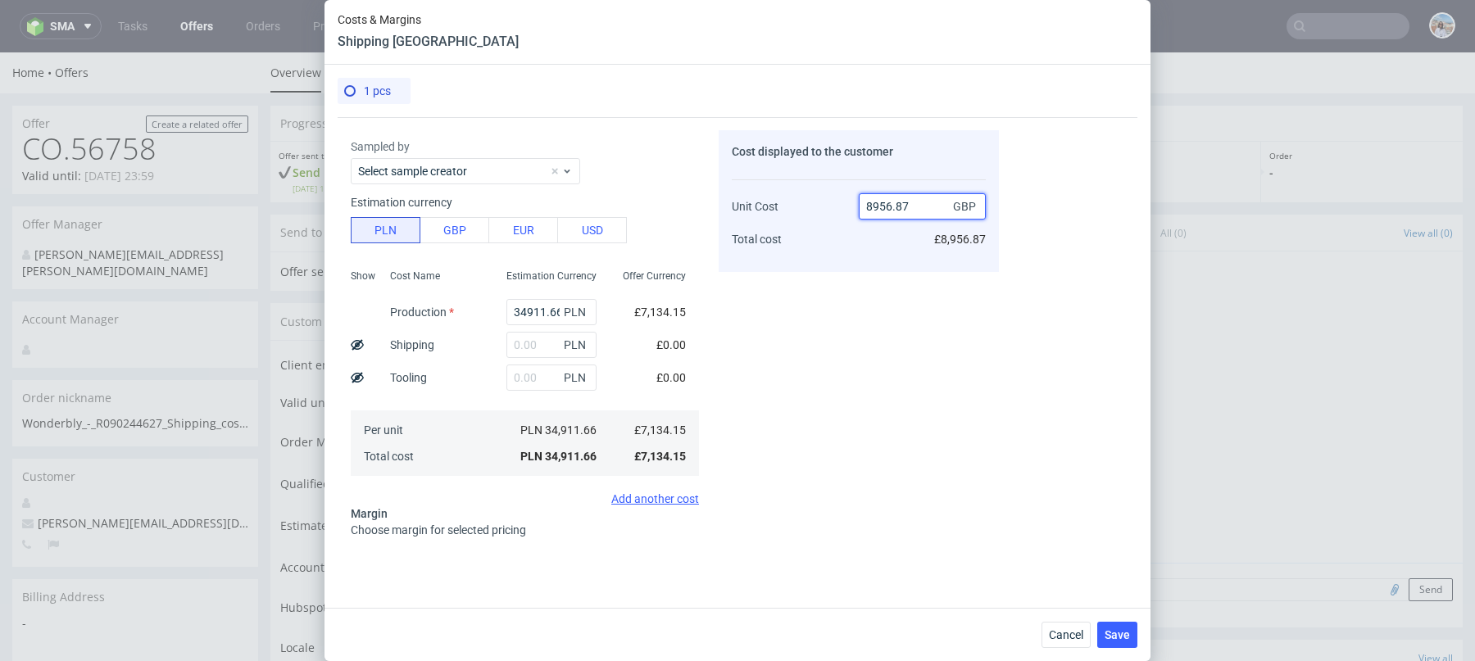
click at [842, 206] on div "Unit Cost Total cost 8956.87 GBP £8,956.87" at bounding box center [859, 216] width 254 height 86
type input "9000"
type input "20.73166666666667"
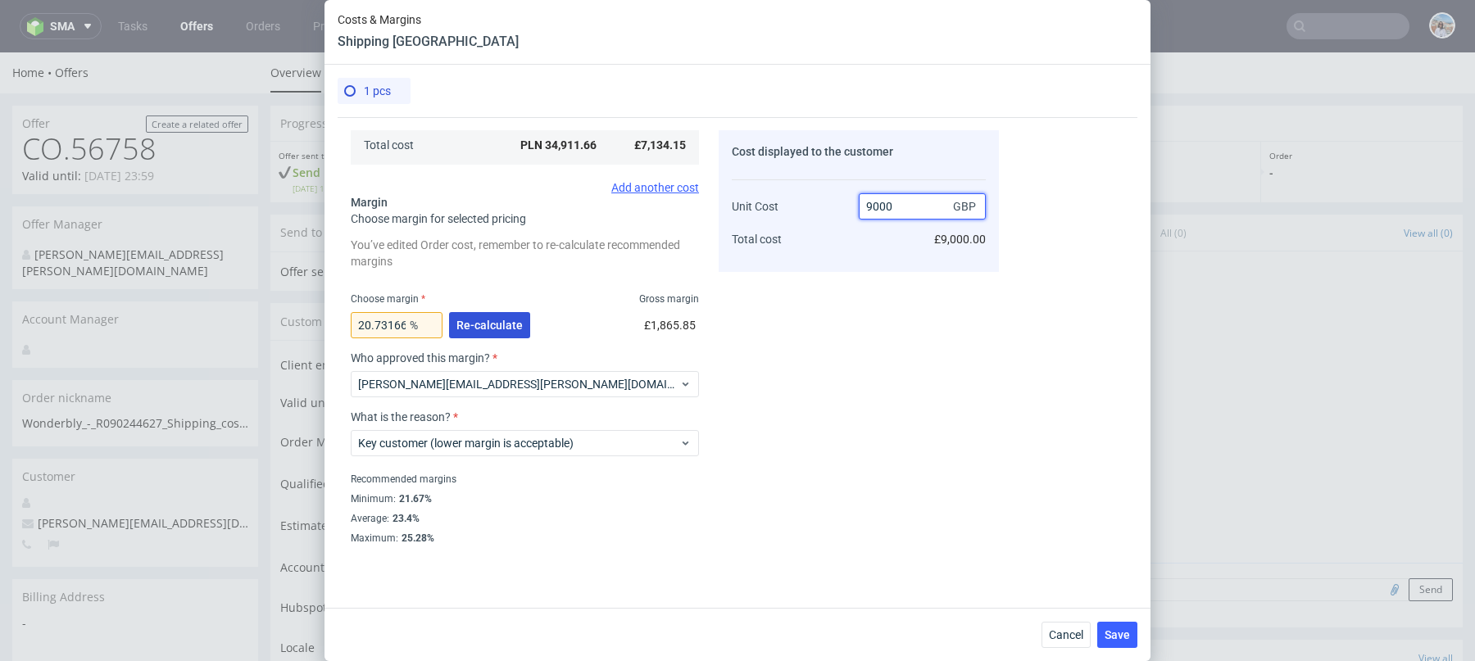
type input "9000"
click at [489, 320] on span "Re-calculate" at bounding box center [489, 325] width 66 height 11
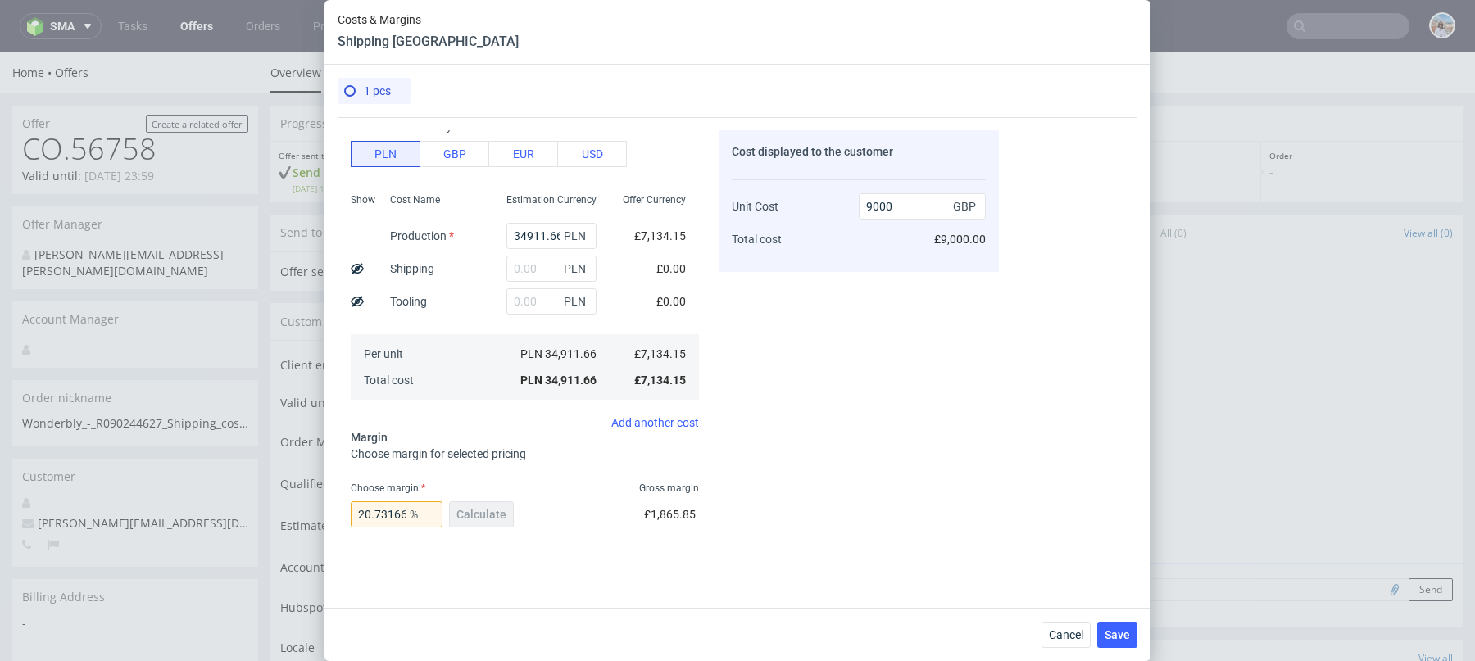
scroll to position [431, 0]
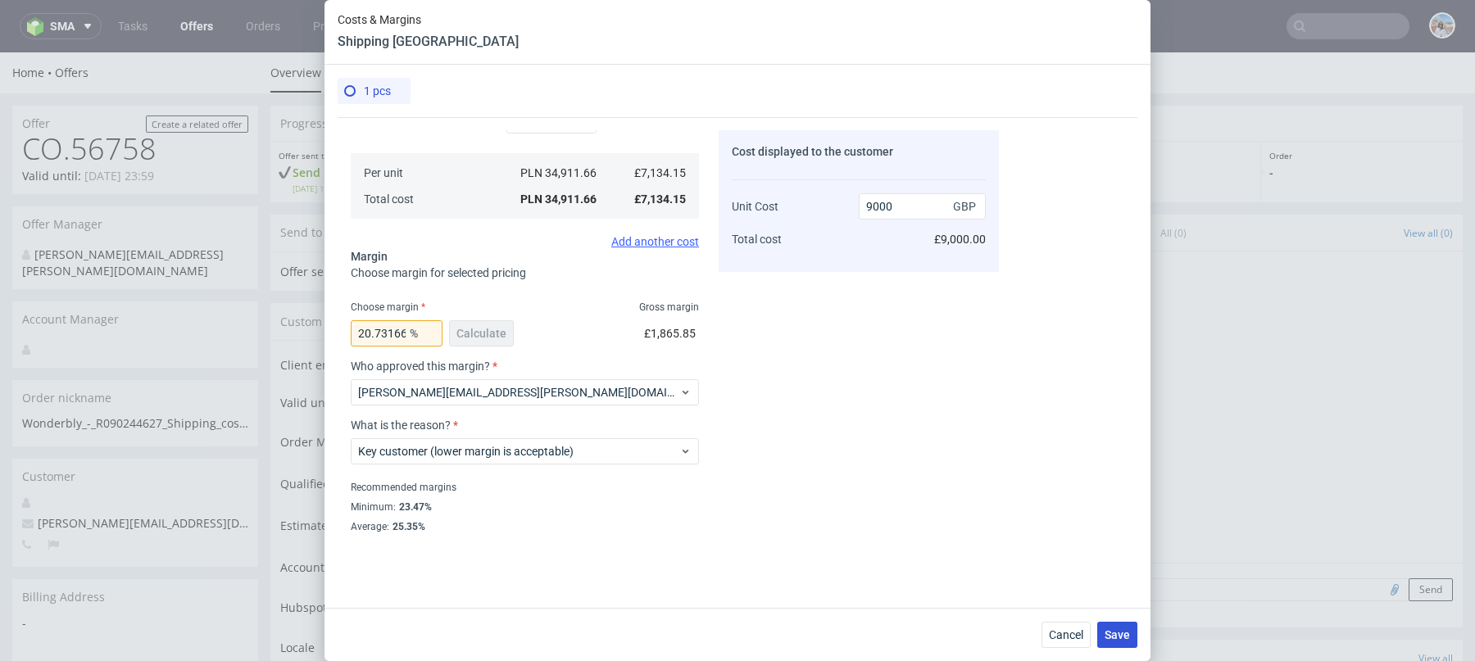
click at [1125, 634] on span "Save" at bounding box center [1117, 634] width 25 height 11
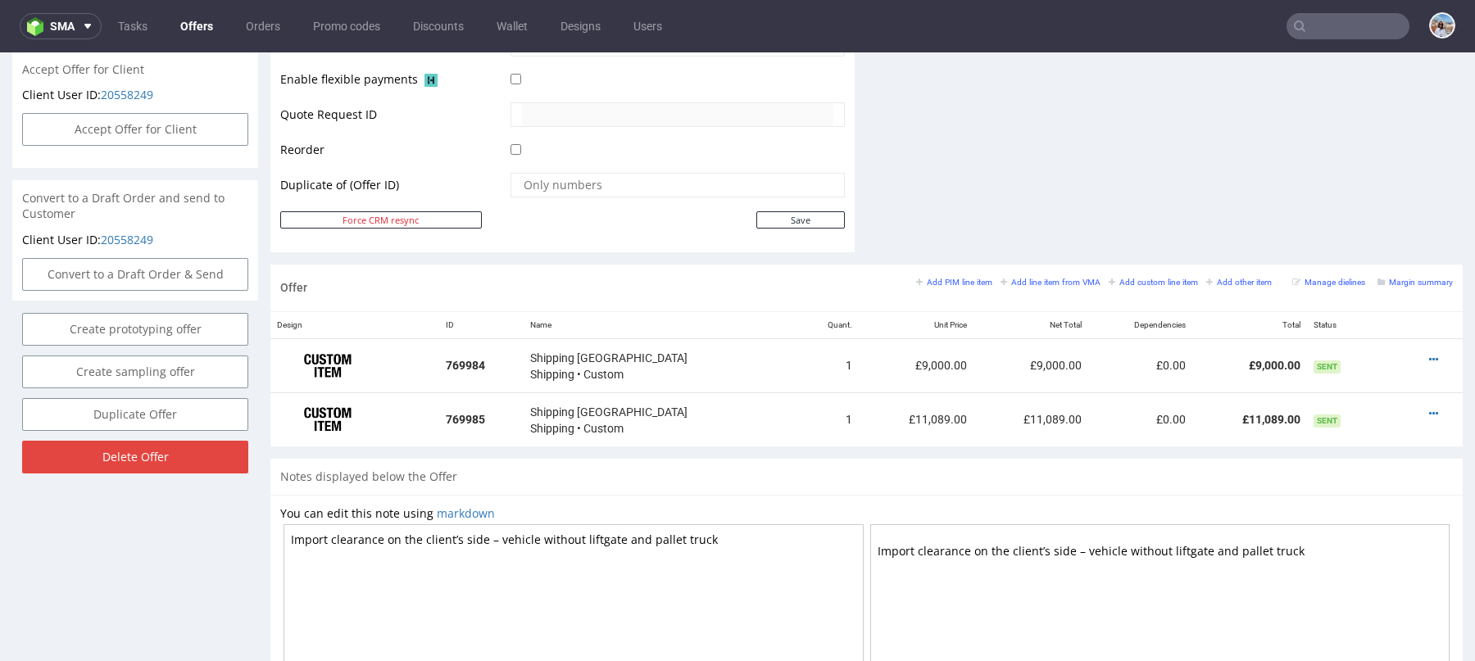
scroll to position [933, 0]
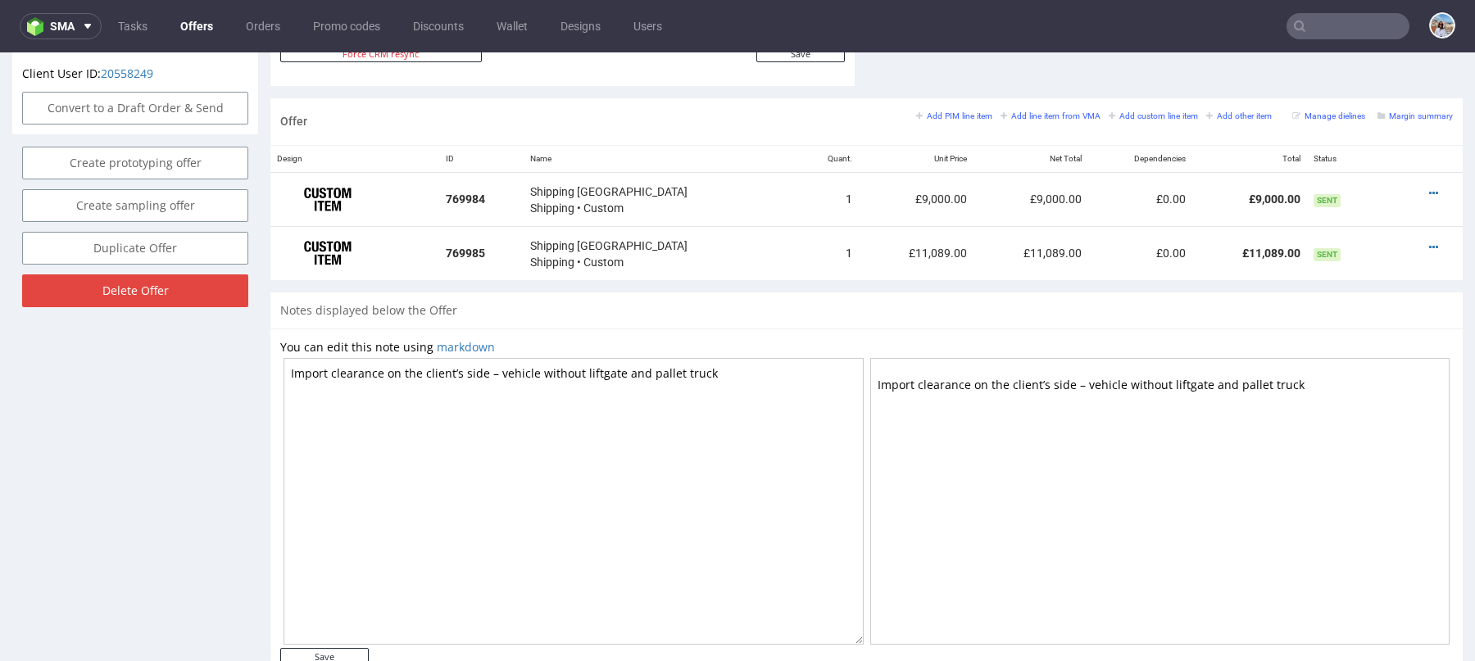
click at [715, 374] on textarea "Import clearance on the client’s side – vehicle without liftgate and pallet tru…" at bounding box center [574, 501] width 580 height 287
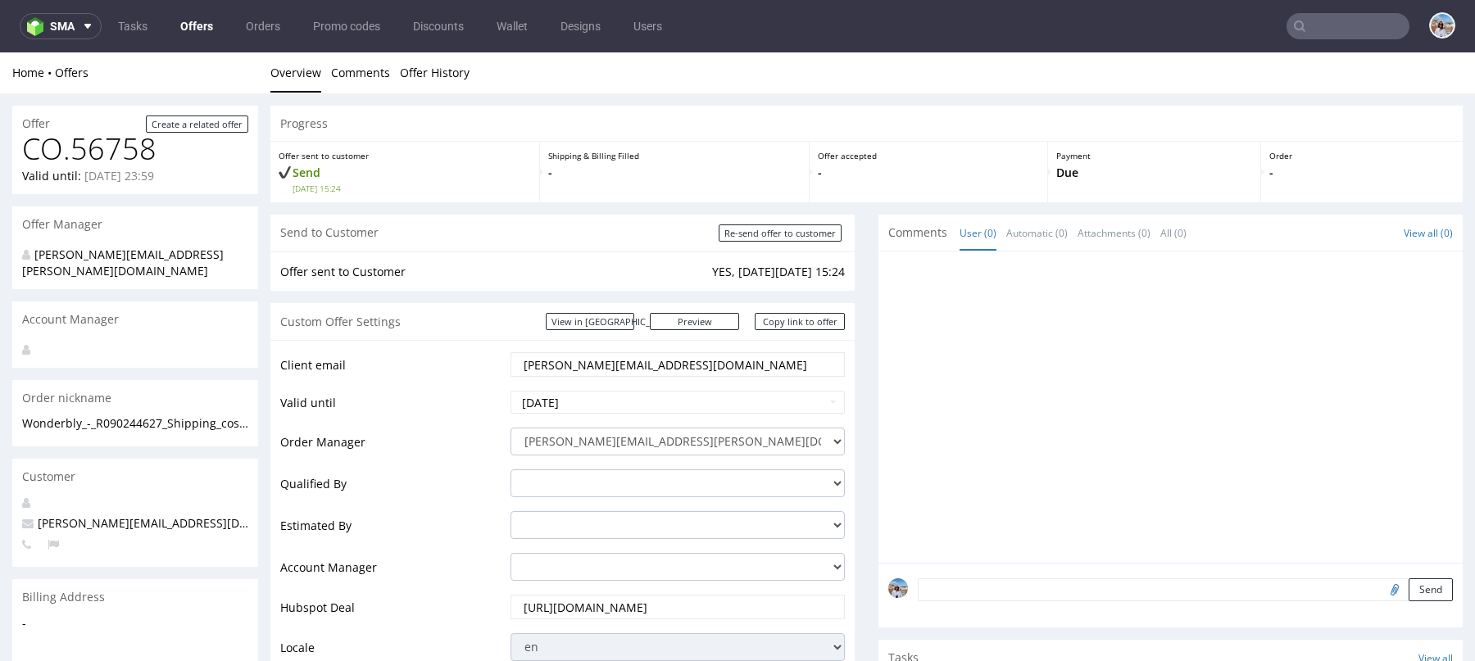
scroll to position [933, 0]
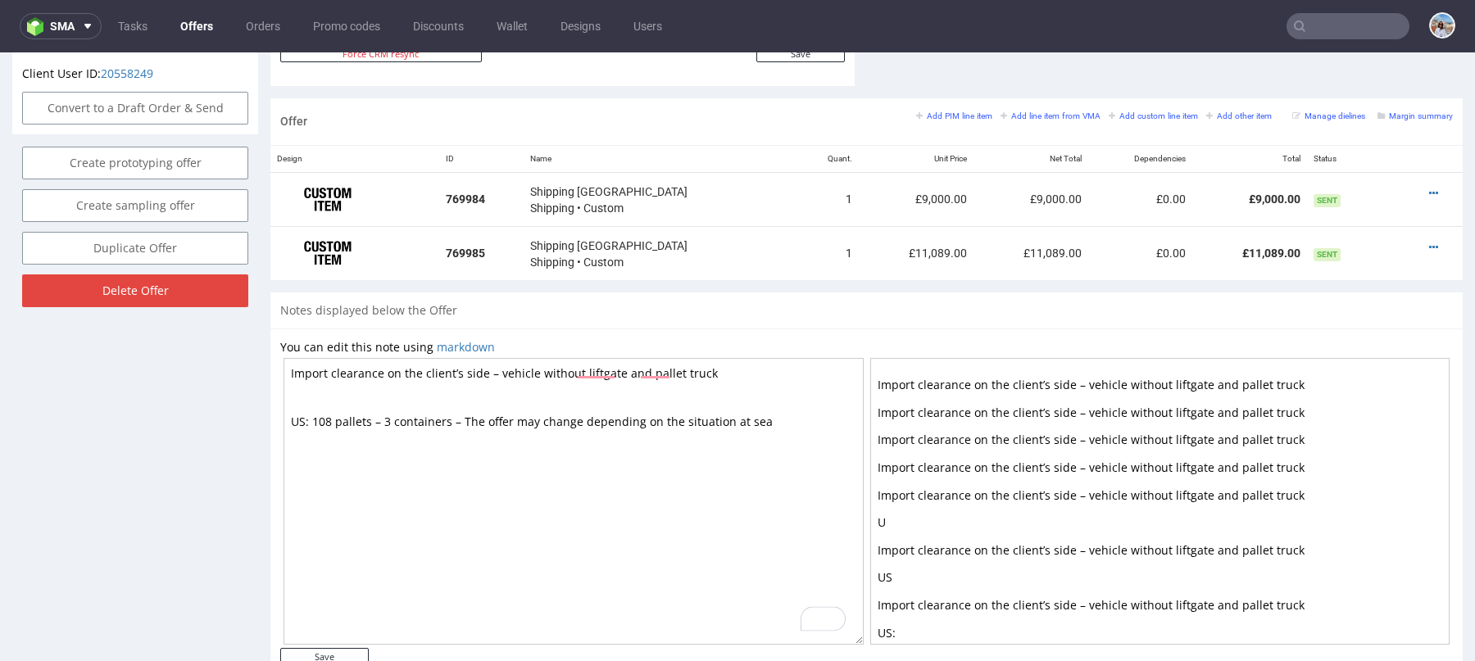
click at [306, 423] on textarea "Import clearance on the client’s side – vehicle without liftgate and pallet tru…" at bounding box center [574, 501] width 580 height 287
click at [287, 407] on textarea "Import clearance on the client’s side – vehicle without liftgate and pallet tru…" at bounding box center [574, 501] width 580 height 287
click at [287, 411] on textarea "Import clearance on the client’s side – vehicle without liftgate and pallet tru…" at bounding box center [574, 501] width 580 height 287
type textarea "Import clearance on the client’s side – vehicle without liftgate and pallet tru…"
click at [349, 651] on input "Save" at bounding box center [324, 656] width 88 height 17
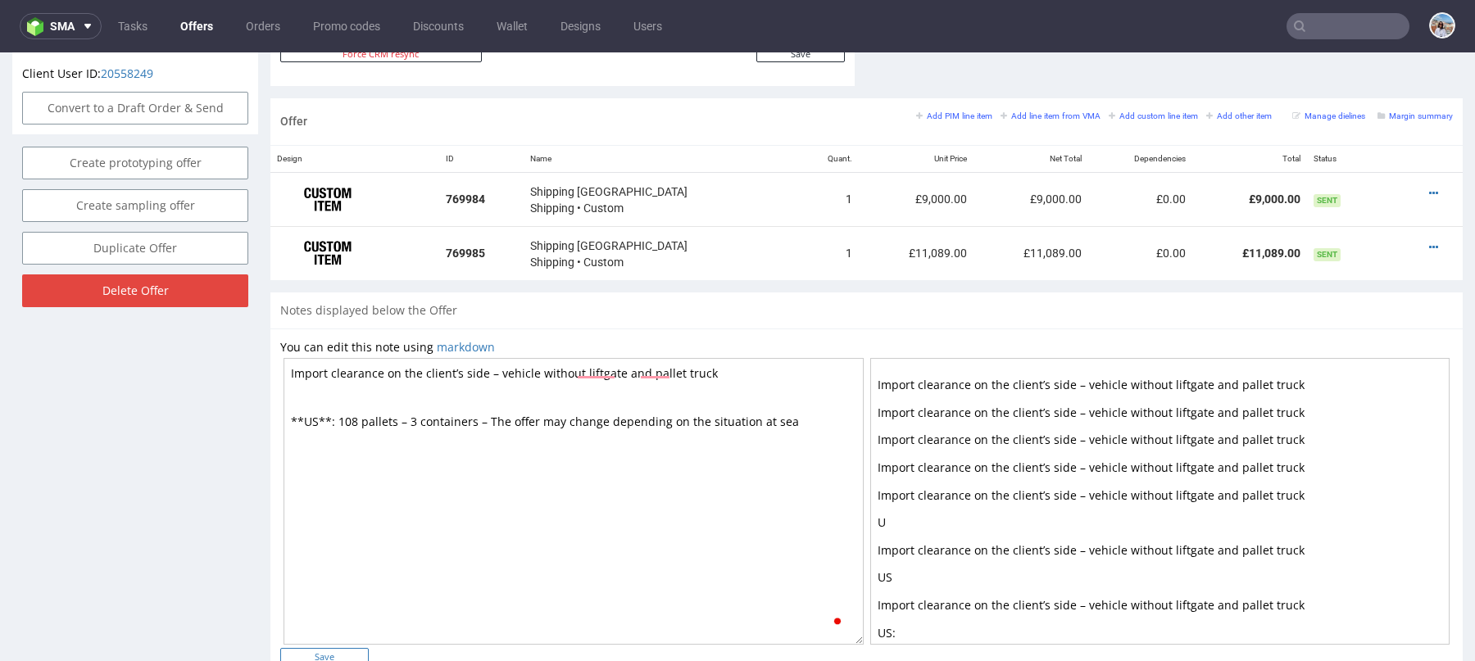
type input "In progress..."
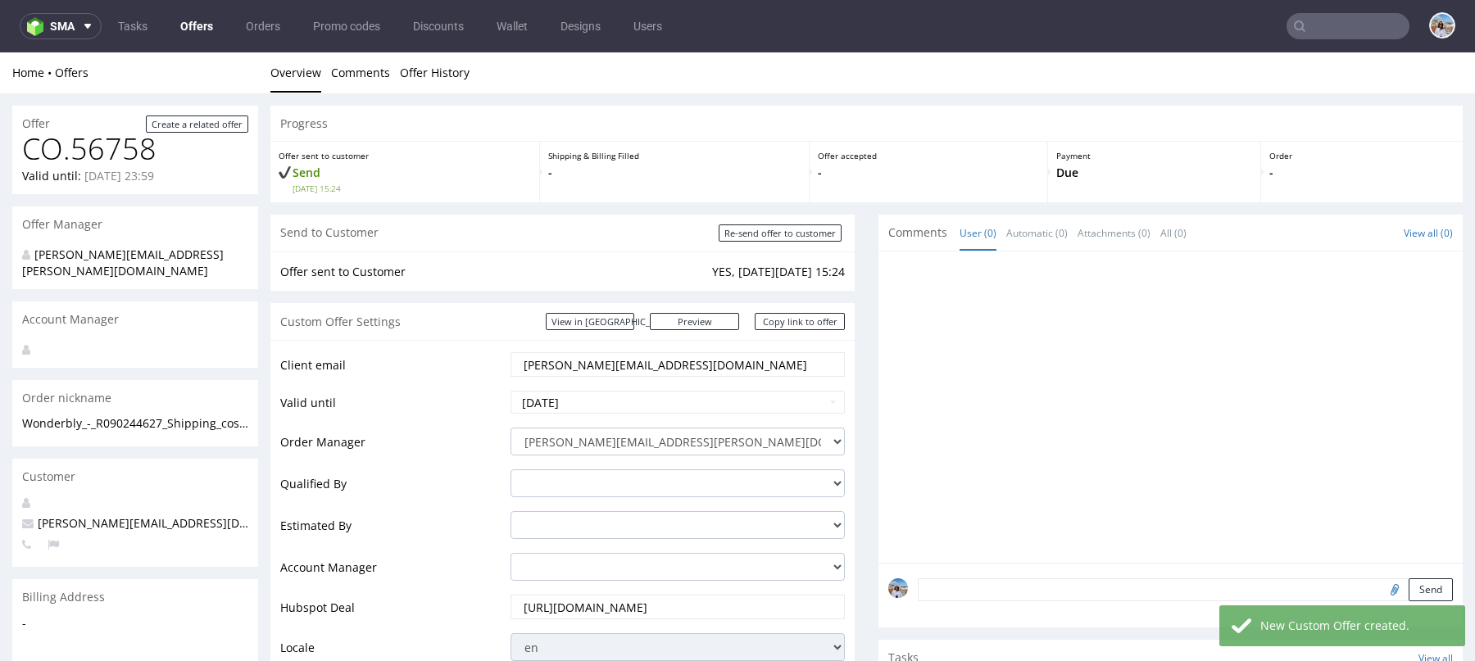
scroll to position [992, 0]
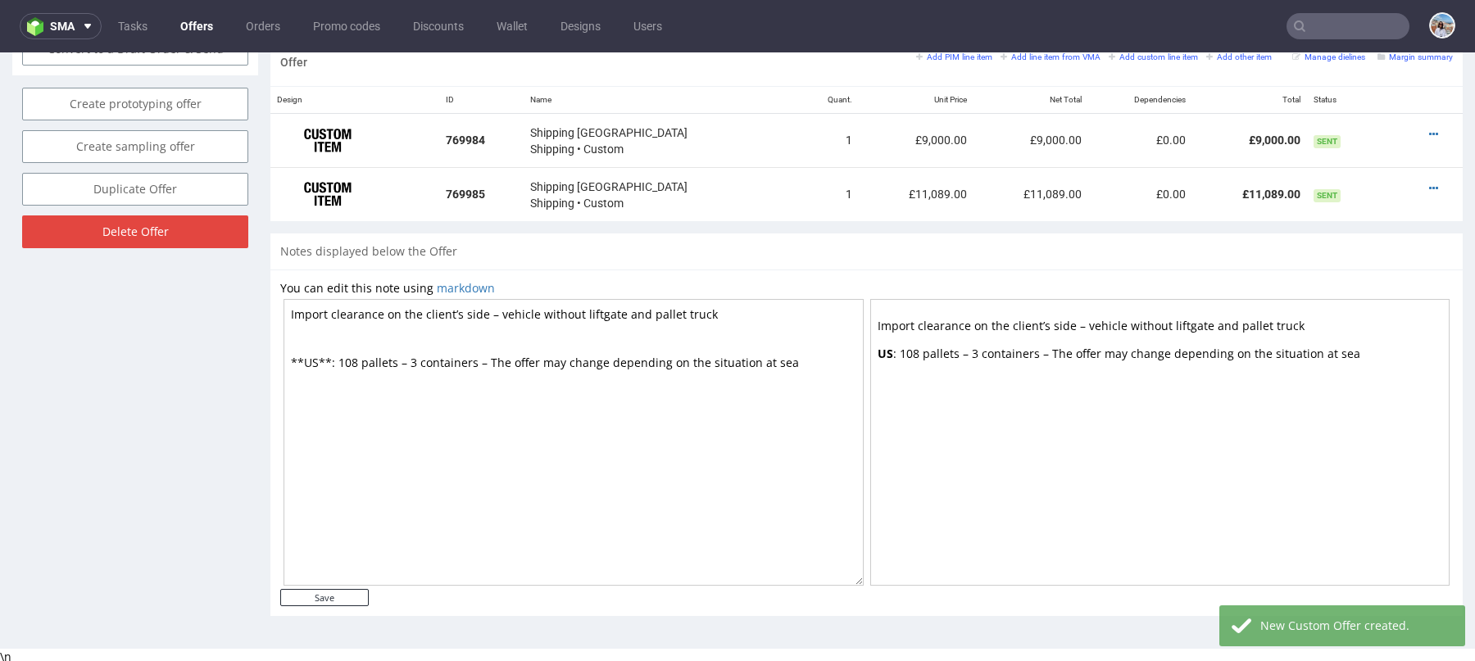
click at [758, 313] on textarea "Import clearance on the client’s side – vehicle without liftgate and pallet tru…" at bounding box center [574, 442] width 580 height 287
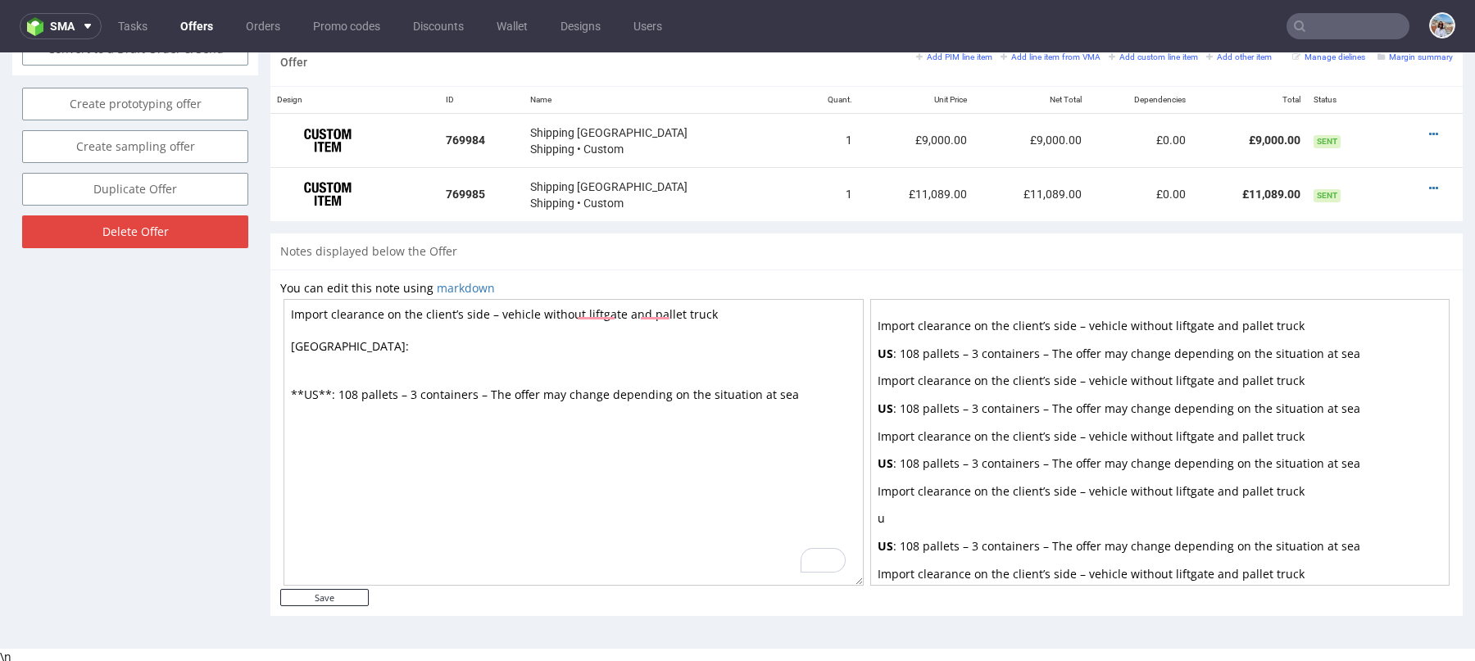
paste textarea "1300x800x1230mm, 324kg. 1440 szt/pal"
drag, startPoint x: 532, startPoint y: 345, endPoint x: 502, endPoint y: 345, distance: 29.5
click at [502, 345] on textarea "Import clearance on the client’s side – vehicle without liftgate and pallet tru…" at bounding box center [574, 442] width 580 height 287
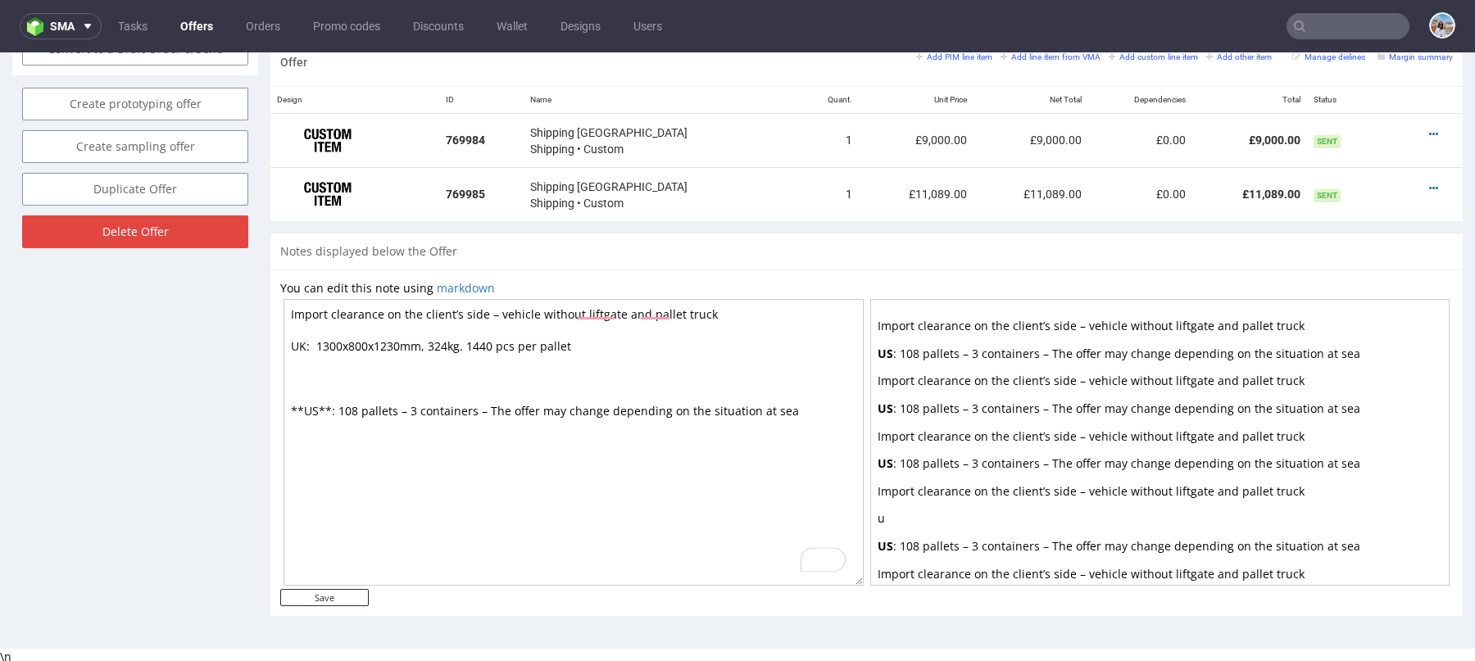
click at [310, 344] on textarea "Import clearance on the client’s side – vehicle without liftgate and pallet tru…" at bounding box center [574, 442] width 580 height 287
click at [314, 343] on textarea "Import clearance on the client’s side – vehicle without liftgate and pallet tru…" at bounding box center [574, 442] width 580 height 287
click at [301, 375] on textarea "Import clearance on the client’s side – vehicle without liftgate and pallet tru…" at bounding box center [574, 442] width 580 height 287
click at [284, 370] on textarea "Import clearance on the client’s side – vehicle without liftgate and pallet tru…" at bounding box center [574, 442] width 580 height 287
click at [372, 381] on textarea "Import clearance on the client’s side – vehicle without liftgate and pallet tru…" at bounding box center [574, 442] width 580 height 287
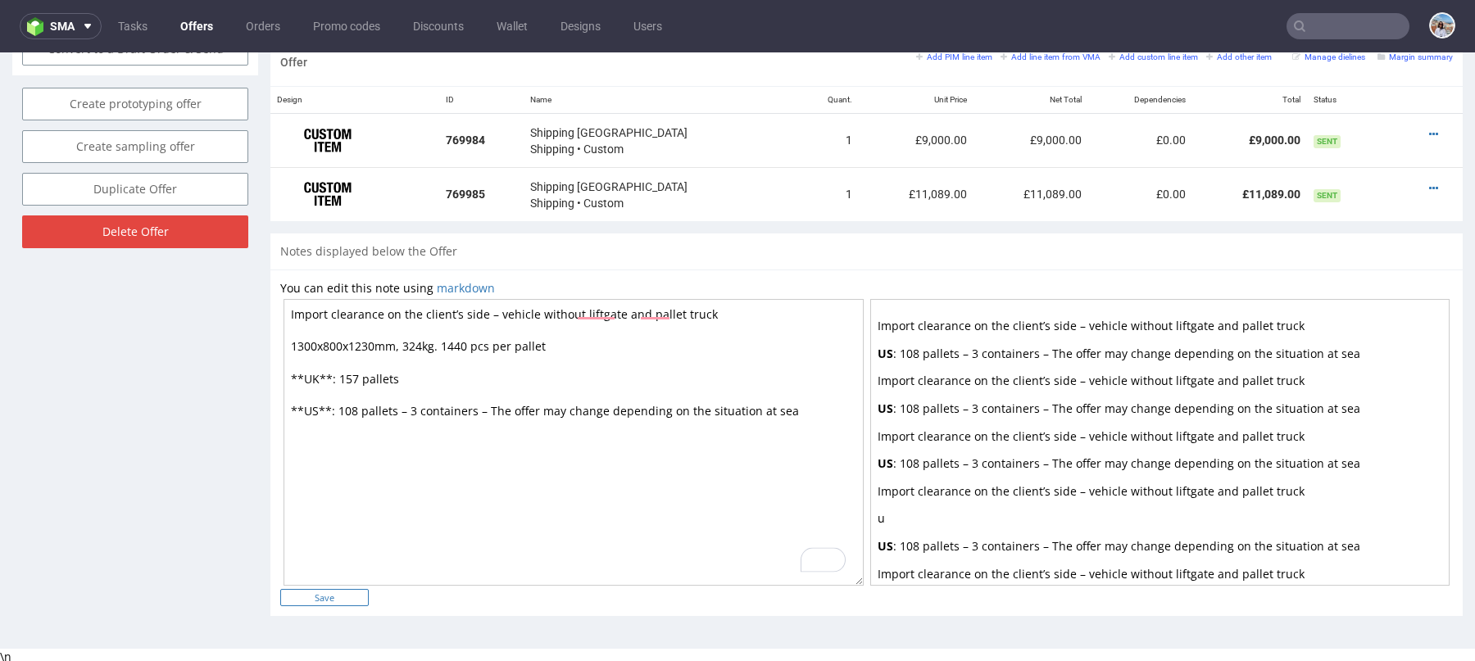
type textarea "Import clearance on the client’s side – vehicle without liftgate and pallet tru…"
click at [344, 597] on input "Save" at bounding box center [324, 597] width 88 height 17
type input "In progress..."
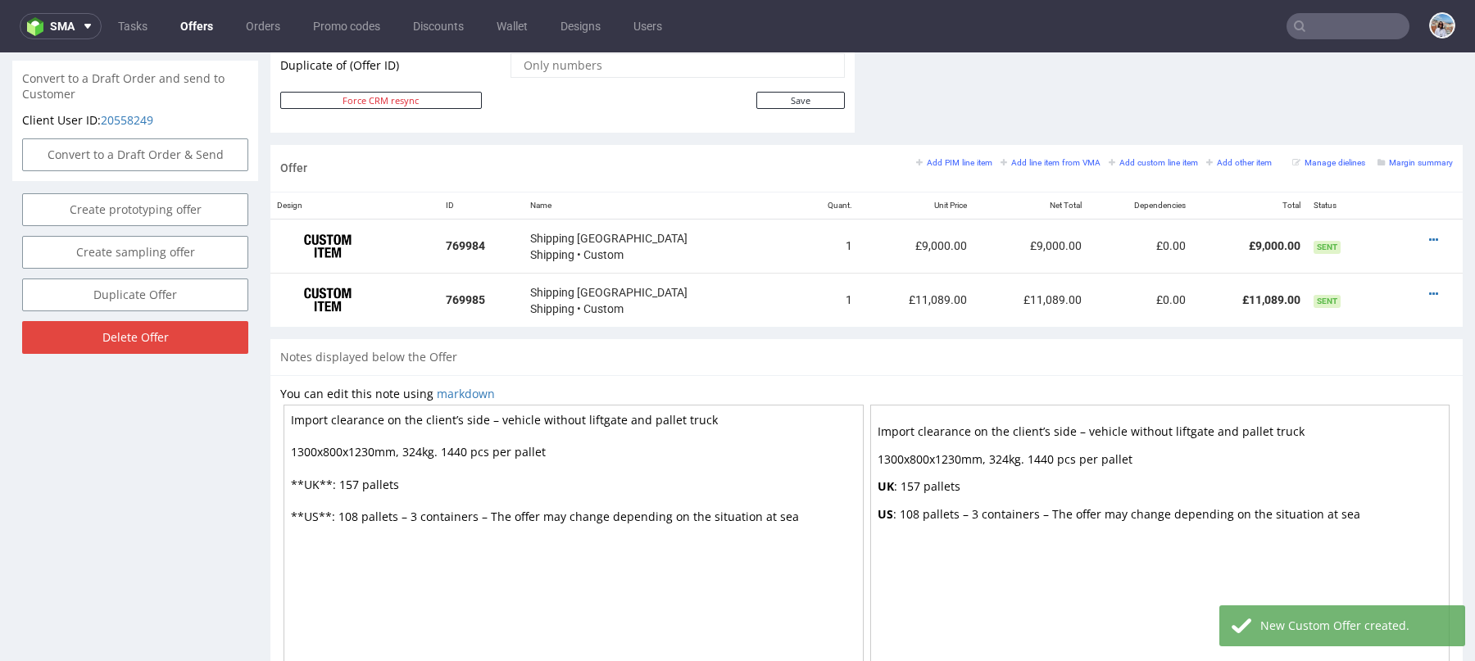
scroll to position [862, 0]
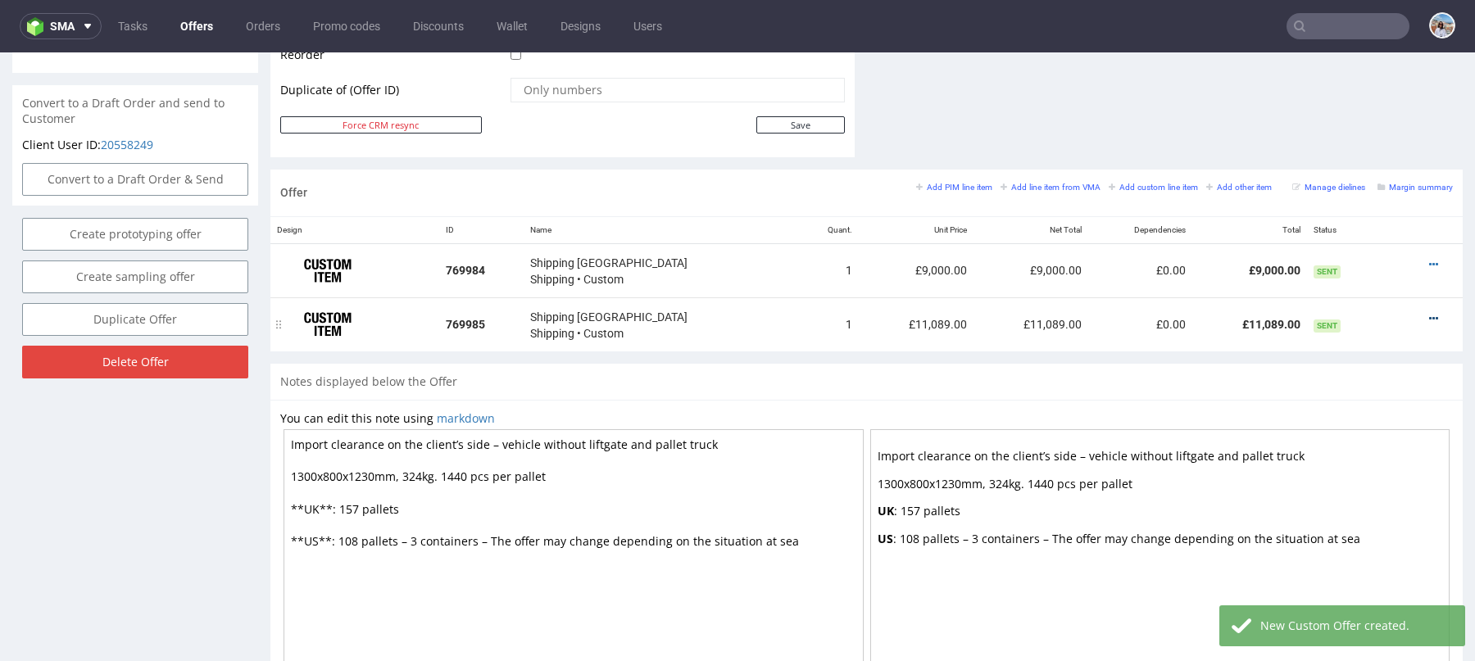
click at [1429, 313] on icon at bounding box center [1433, 318] width 9 height 11
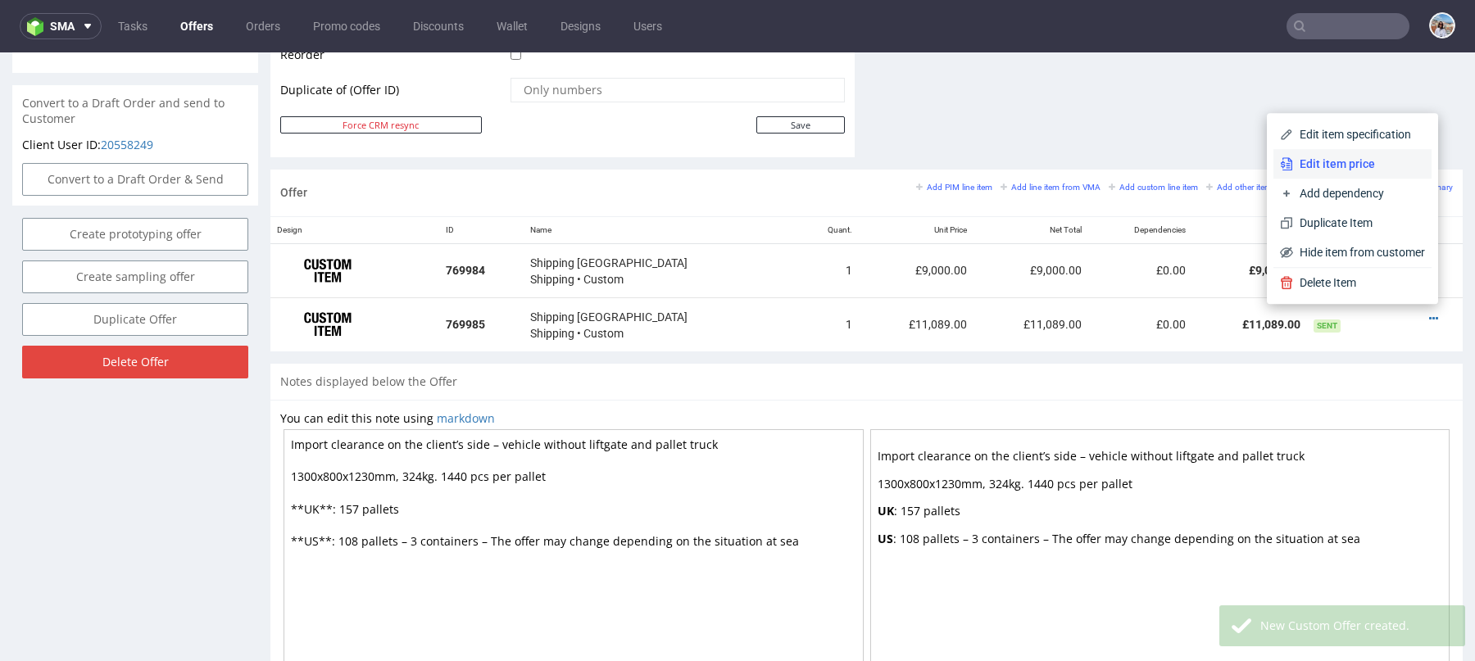
click at [1330, 163] on span "Edit item price" at bounding box center [1359, 164] width 132 height 16
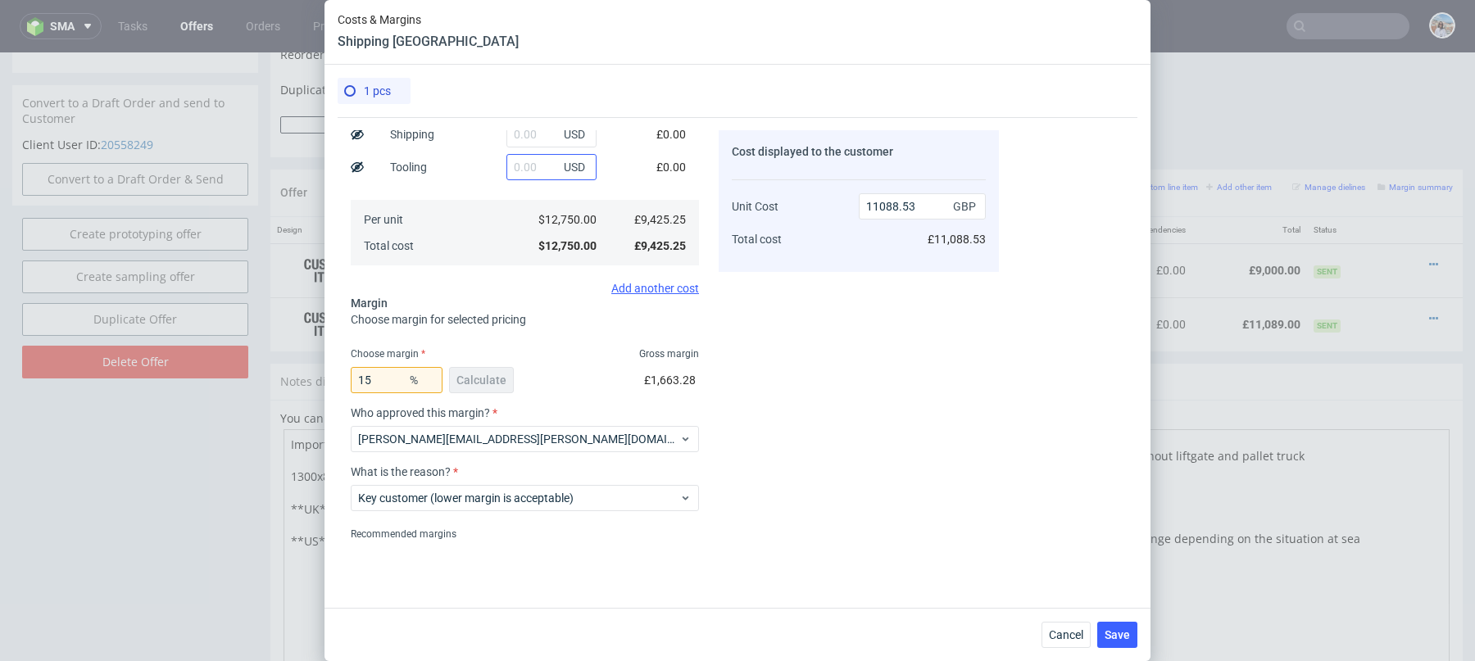
scroll to position [302, 0]
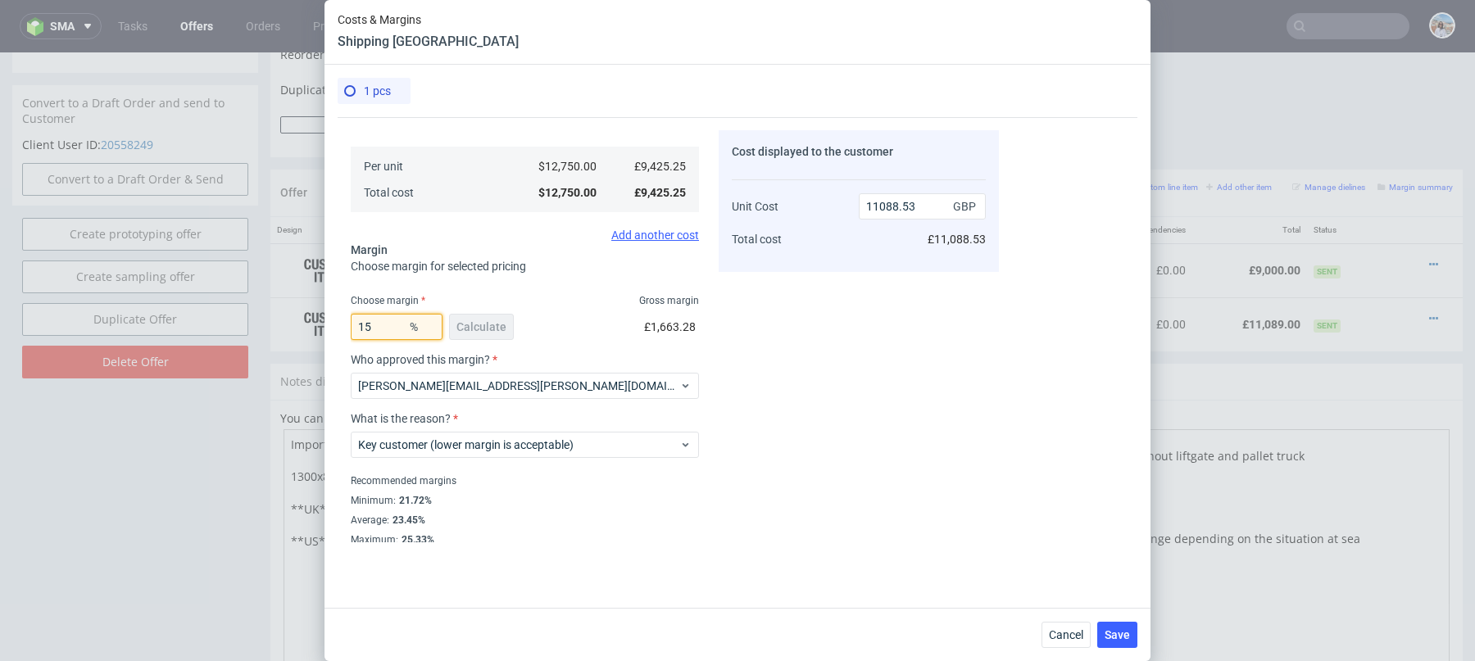
click at [375, 328] on input "15" at bounding box center [397, 327] width 92 height 26
type input "20"
type input "11781.56"
type input "20"
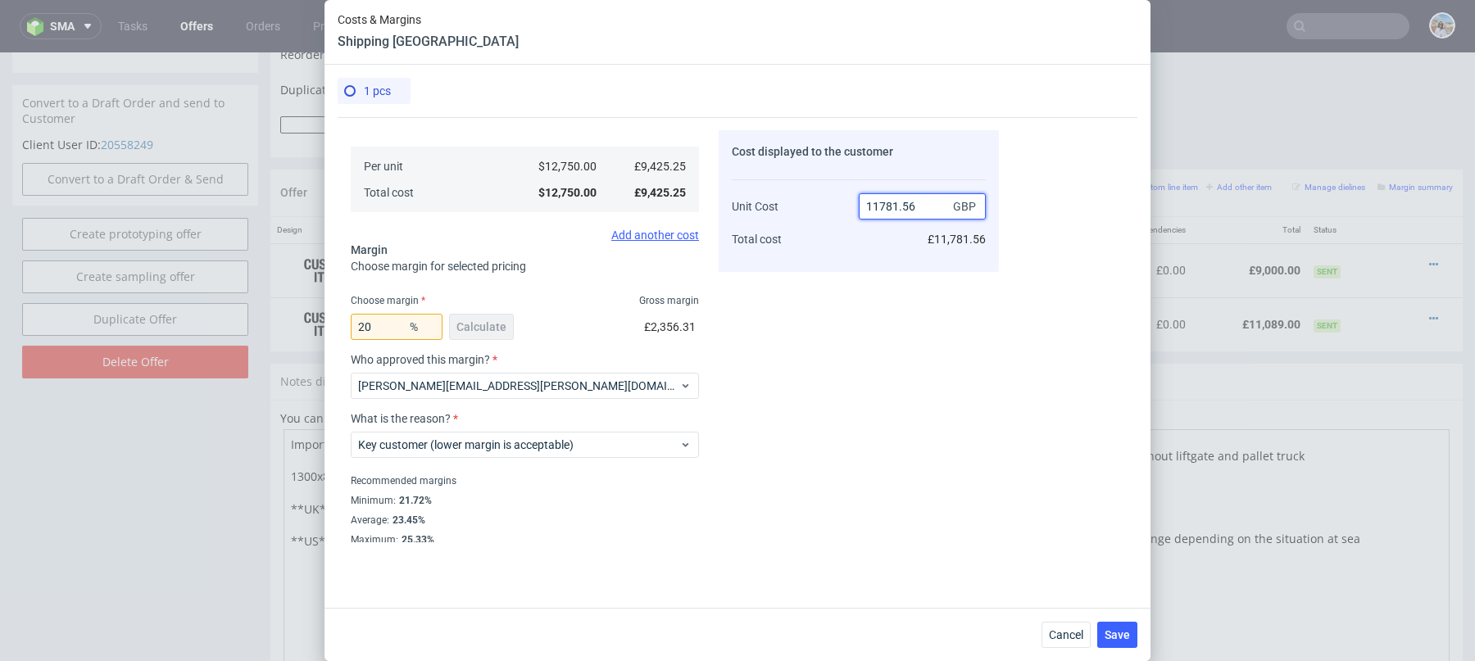
drag, startPoint x: 884, startPoint y: 207, endPoint x: 928, endPoint y: 205, distance: 44.3
click at [928, 205] on input "11781.56" at bounding box center [922, 206] width 127 height 26
type input "11780"
type input "19.989388794567063"
type input "11780"
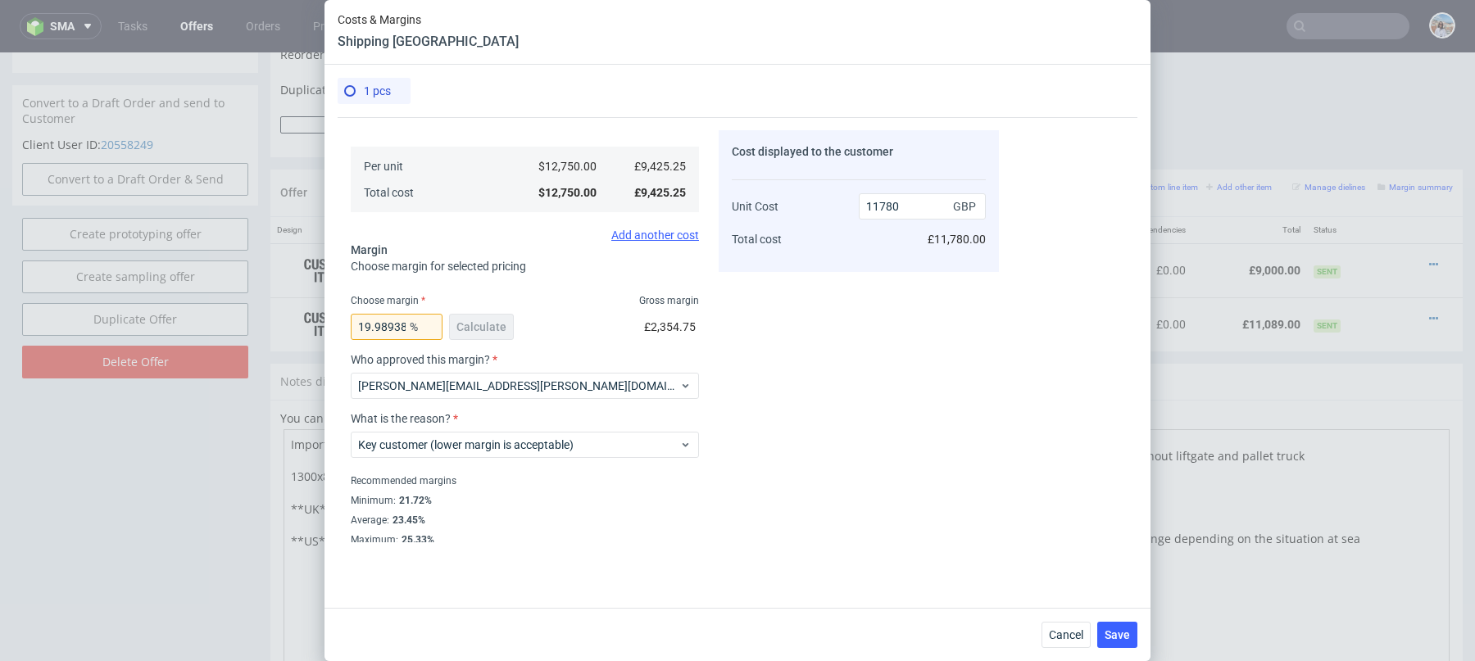
click at [856, 365] on div "Cost displayed to the customer Unit Cost Total cost 11780 GBP £11,780.00" at bounding box center [859, 336] width 280 height 412
click at [1115, 629] on span "Save" at bounding box center [1117, 634] width 25 height 11
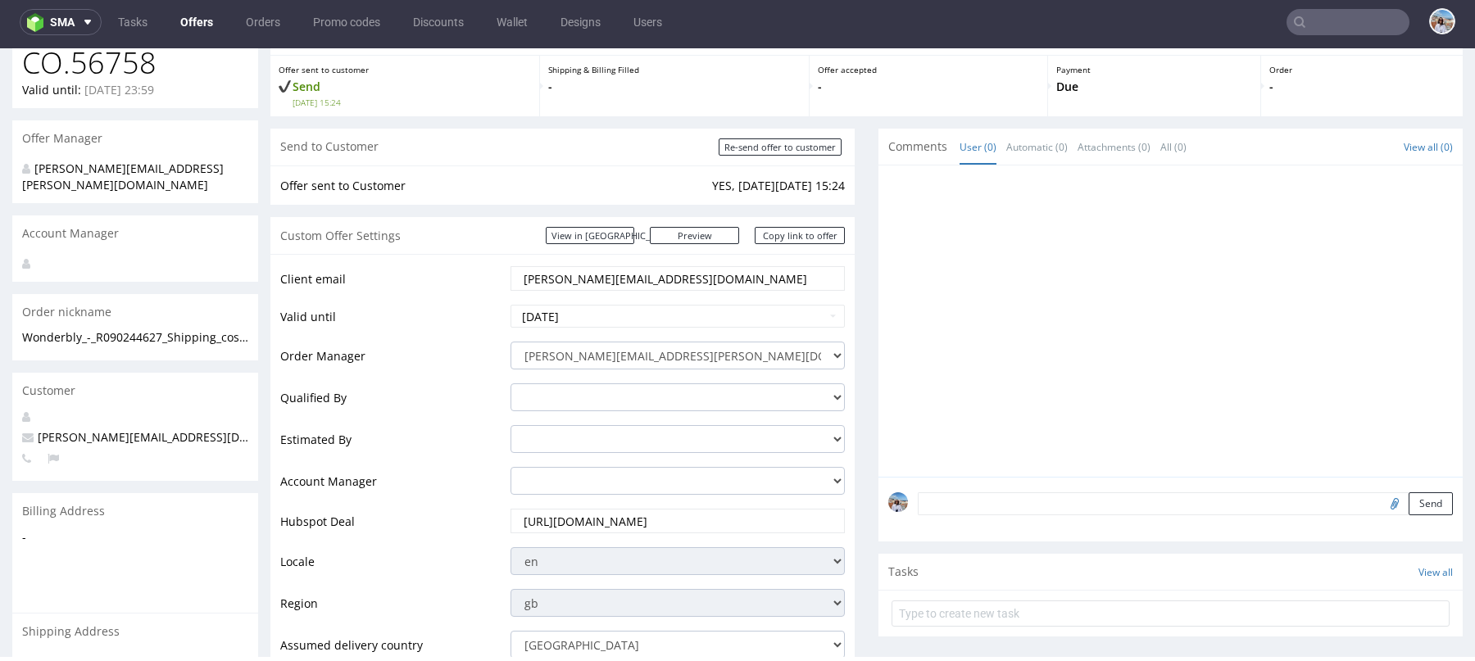
scroll to position [0, 0]
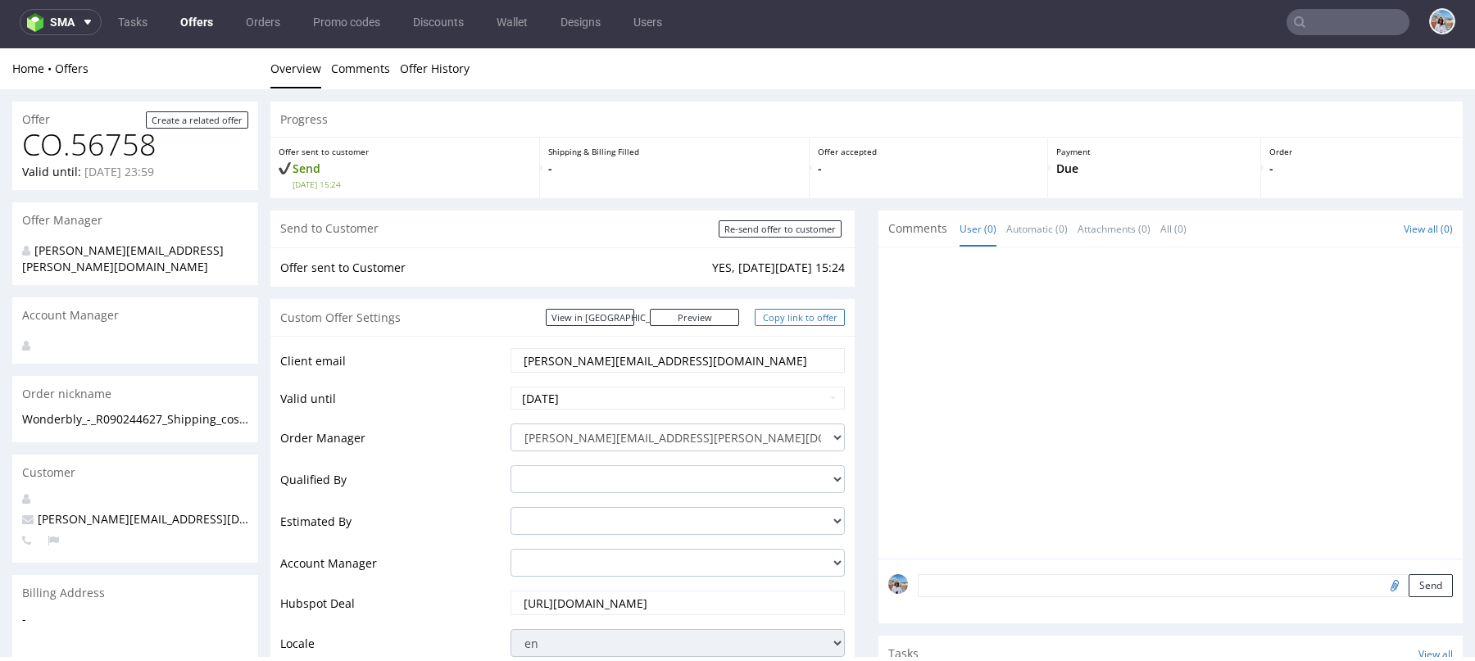
click at [794, 320] on link "Copy link to offer" at bounding box center [800, 317] width 90 height 17
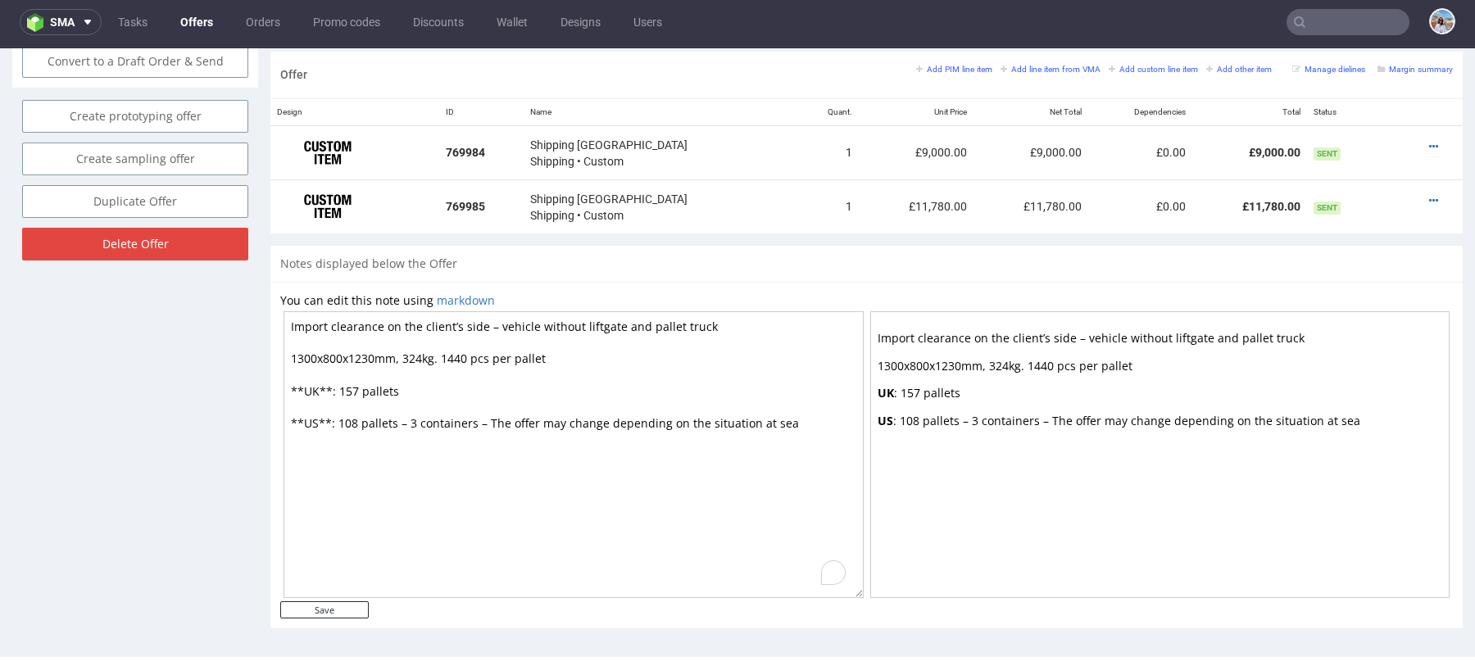
drag, startPoint x: 288, startPoint y: 351, endPoint x: 814, endPoint y: 429, distance: 531.8
click at [814, 429] on textarea "Import clearance on the client’s side – vehicle without liftgate and pallet tru…" at bounding box center [574, 454] width 580 height 287
